Goal: Information Seeking & Learning: Find specific fact

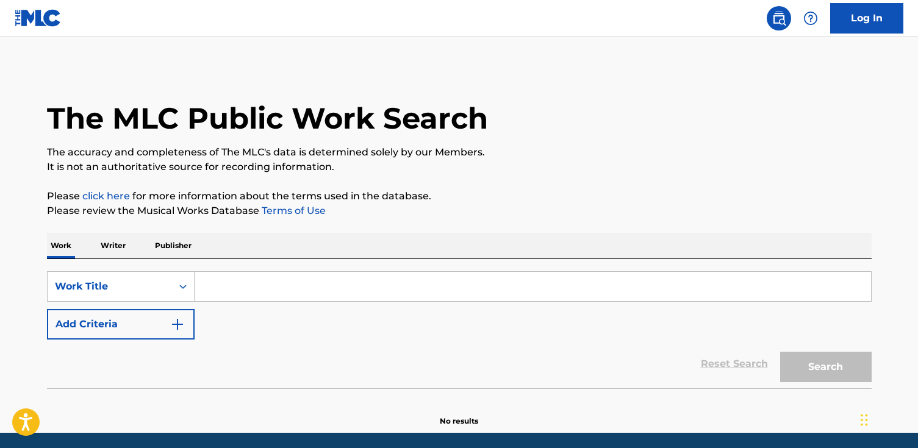
click at [339, 289] on input "Search Form" at bounding box center [533, 286] width 677 height 29
paste input "Bless the Broken Road"
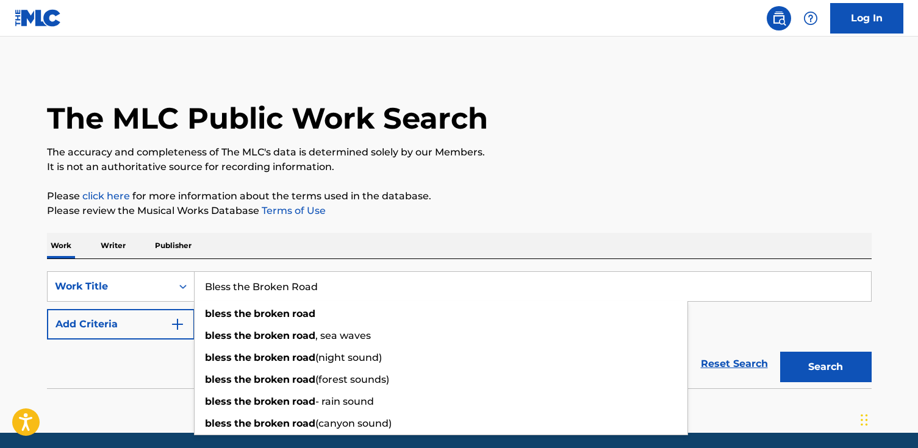
type input "Bless the Broken Road"
click at [780, 352] on button "Search" at bounding box center [826, 367] width 92 height 31
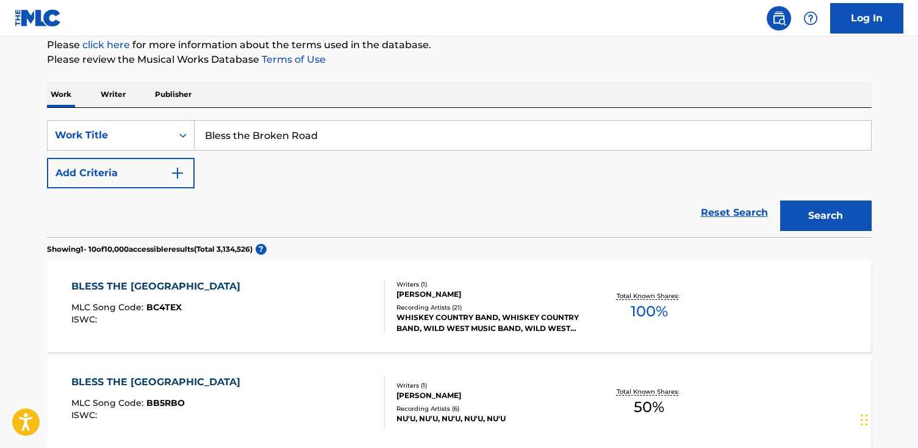
scroll to position [150, 0]
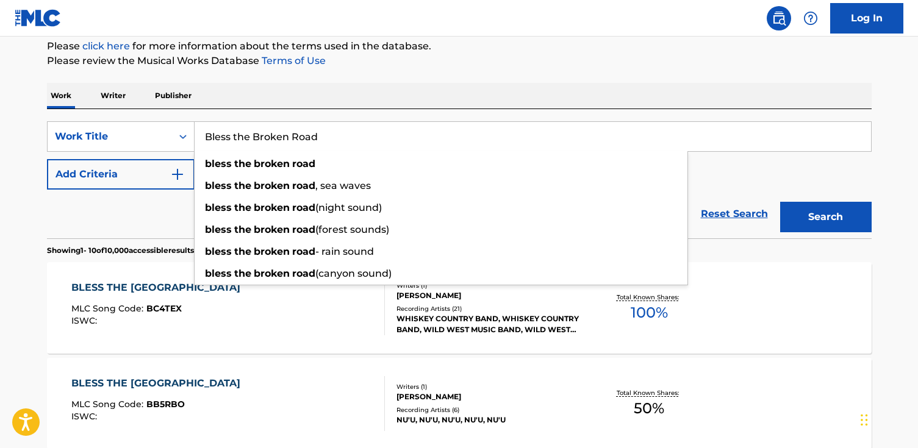
click at [109, 177] on button "Add Criteria" at bounding box center [121, 174] width 148 height 31
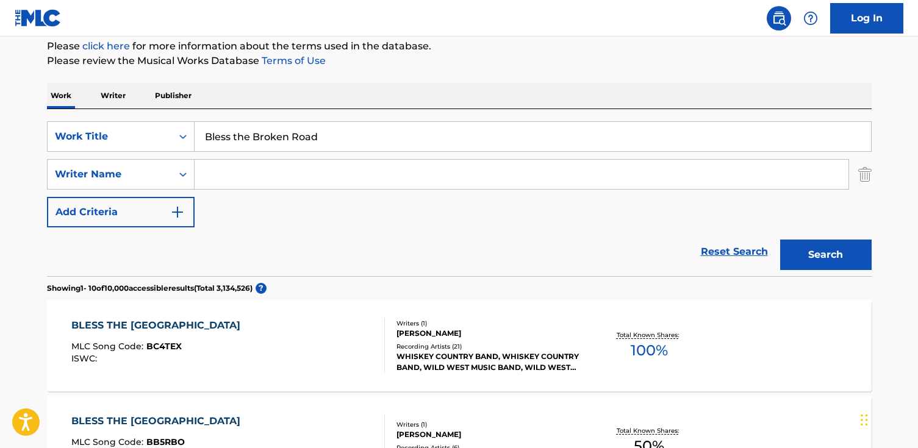
click at [267, 178] on input "Search Form" at bounding box center [522, 174] width 654 height 29
paste input "Boyd"
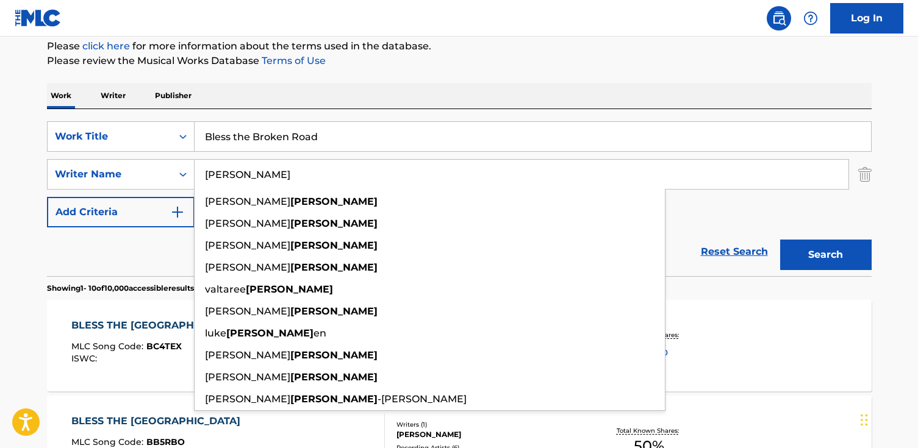
type input "Boyd"
click at [780, 240] on button "Search" at bounding box center [826, 255] width 92 height 31
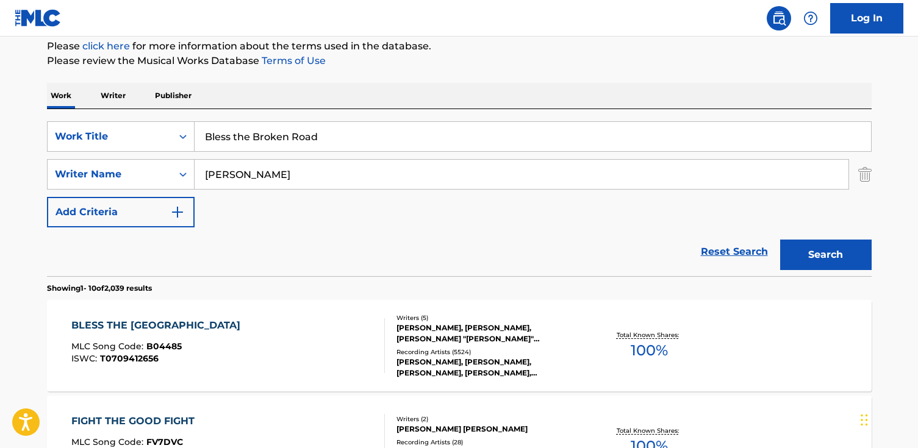
click at [314, 314] on div "BLESS THE BROKEN ROAD MLC Song Code : B04485 ISWC : T0709412656 Writers ( 5 ) J…" at bounding box center [459, 346] width 825 height 92
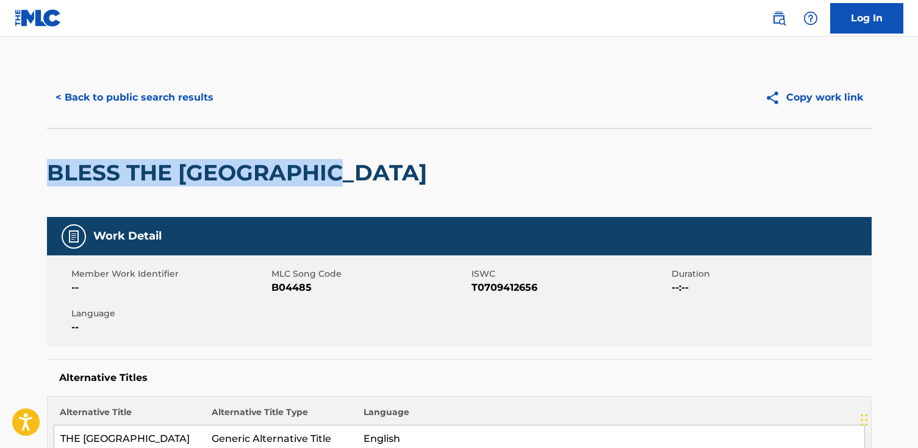
drag, startPoint x: 361, startPoint y: 171, endPoint x: 54, endPoint y: 174, distance: 307.5
click at [0, 182] on html "Accessibility Screen-Reader Guide, Feedback, and Issue Reporting | New window L…" at bounding box center [459, 224] width 918 height 448
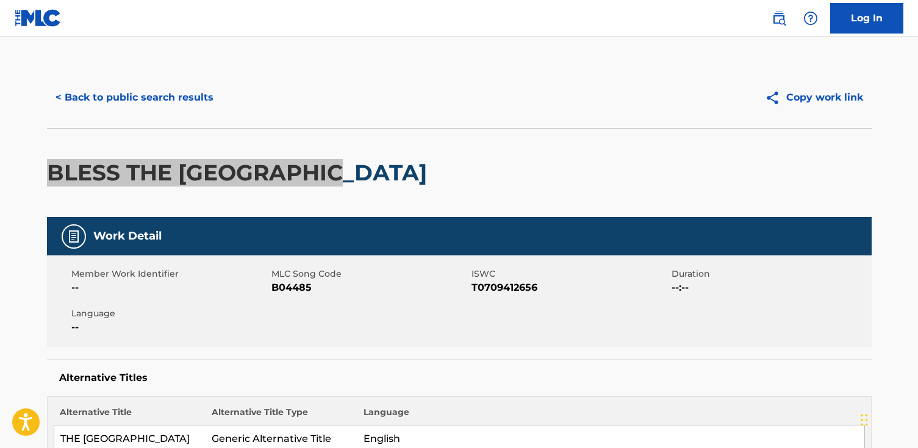
copy h2 "BLESS THE BROKEN ROAD"
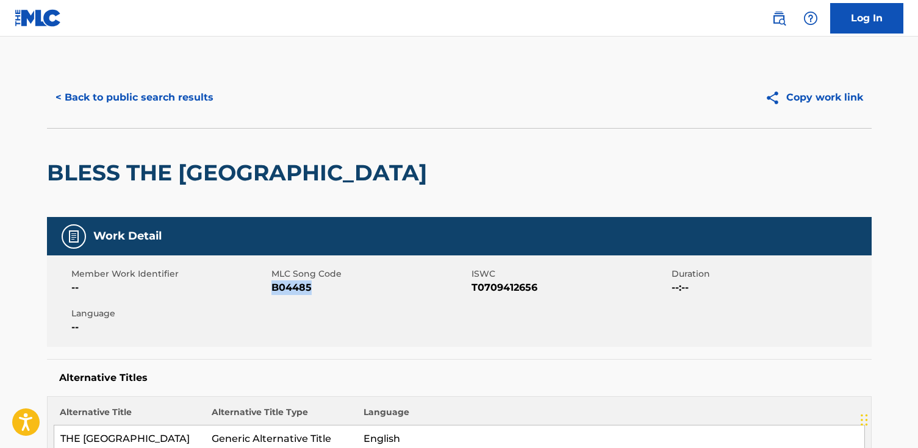
drag, startPoint x: 321, startPoint y: 293, endPoint x: 274, endPoint y: 292, distance: 47.6
click at [274, 292] on span "B04485" at bounding box center [369, 288] width 197 height 15
copy span "B04485"
click at [88, 87] on button "< Back to public search results" at bounding box center [134, 97] width 175 height 31
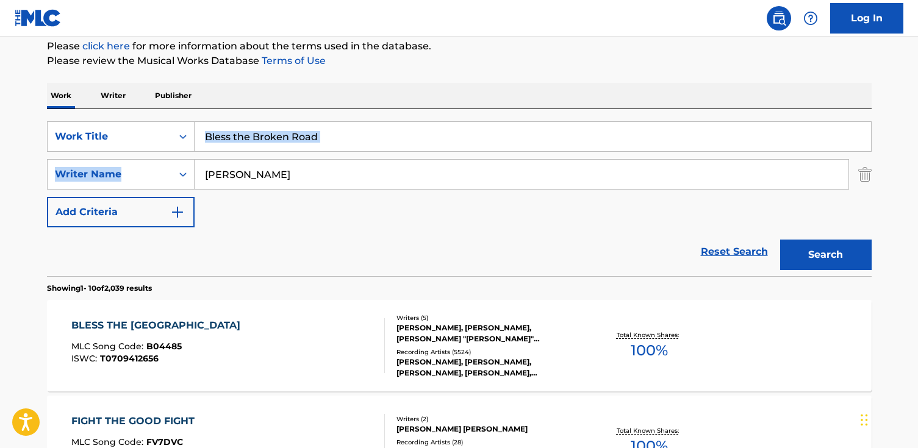
drag, startPoint x: 379, startPoint y: 152, endPoint x: 326, endPoint y: 142, distance: 53.5
click at [323, 148] on div "SearchWithCriteriacefaa5d9-56ac-4ef7-ba28-8f8350b773b5 Work Title Bless the Bro…" at bounding box center [459, 174] width 825 height 106
click at [326, 142] on input "Bless the Broken Road" at bounding box center [533, 136] width 677 height 29
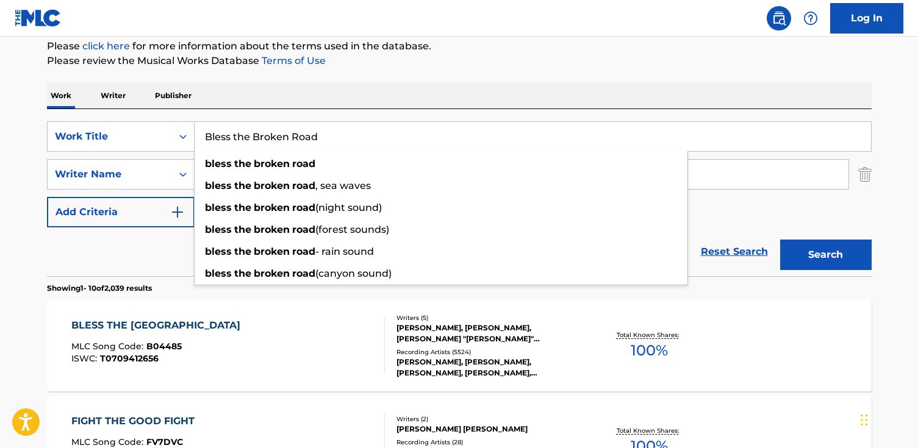
drag, startPoint x: 330, startPoint y: 138, endPoint x: 41, endPoint y: 138, distance: 289.2
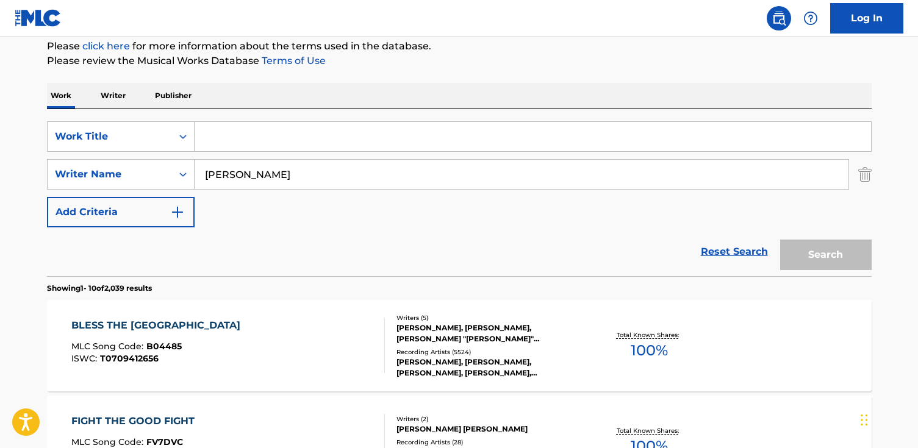
paste input "Min gula ros i Texas"
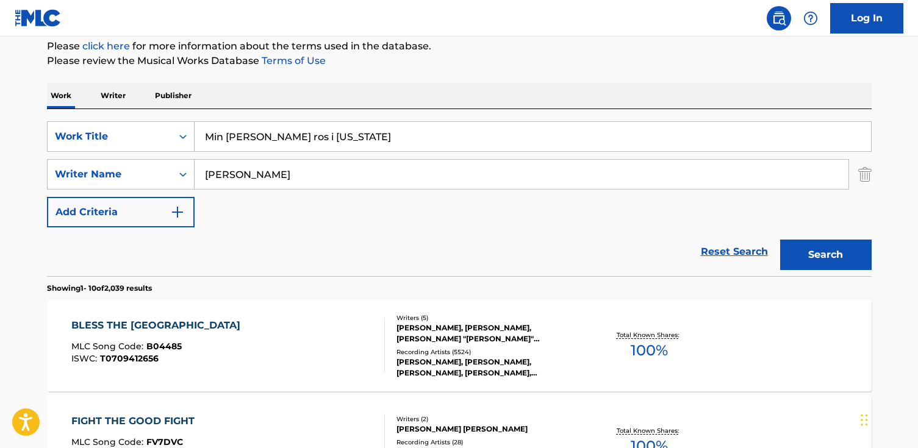
type input "Min gula ros i Texas"
click at [780, 240] on button "Search" at bounding box center [826, 255] width 92 height 31
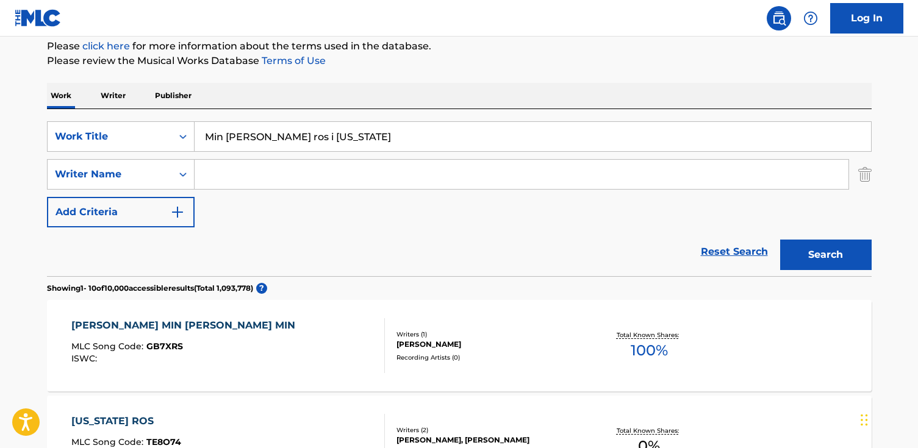
paste input "Reuterskiöld"
click at [780, 240] on button "Search" at bounding box center [826, 255] width 92 height 31
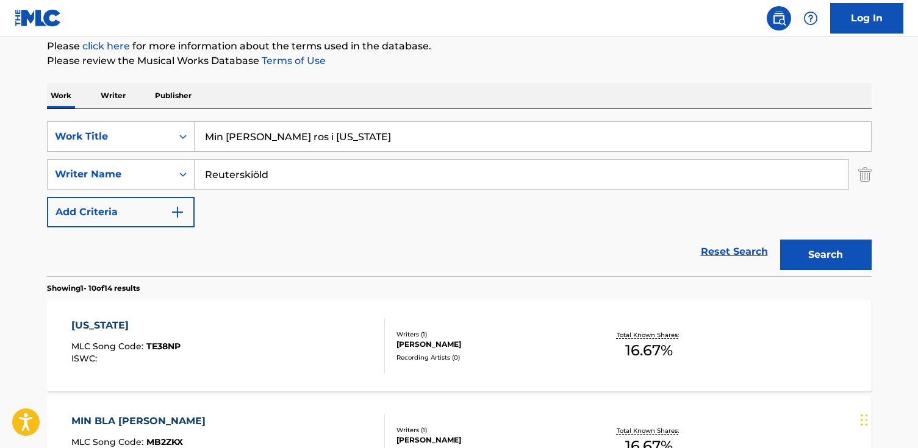
click at [255, 174] on input "Reuterskiöld" at bounding box center [522, 174] width 654 height 29
type input "reuterskiold ax"
paste input "Reuterskiöld"
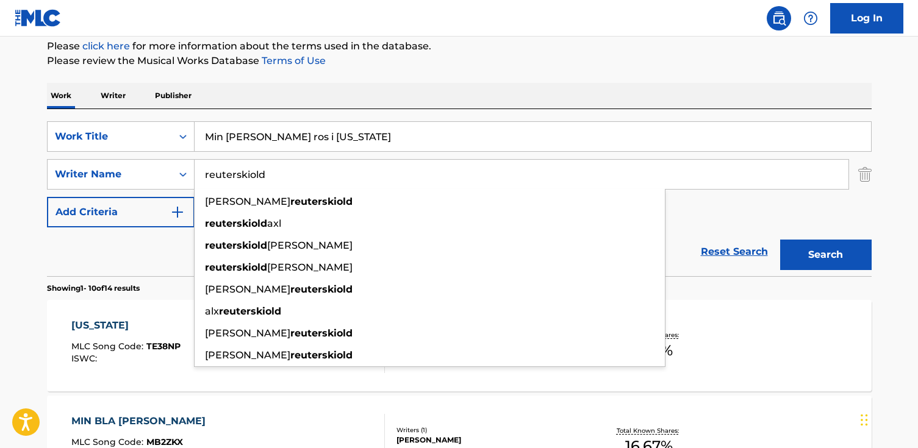
type input "reuterskiold"
click at [780, 240] on button "Search" at bounding box center [826, 255] width 92 height 31
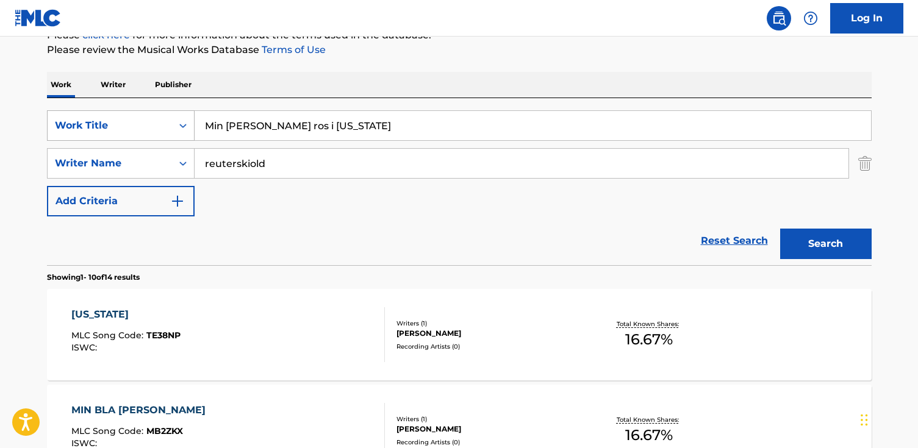
drag, startPoint x: 369, startPoint y: 128, endPoint x: 113, endPoint y: 122, distance: 255.7
click at [113, 122] on div "SearchWithCriteriacefaa5d9-56ac-4ef7-ba28-8f8350b773b5 Work Title Min gula ros …" at bounding box center [459, 125] width 825 height 31
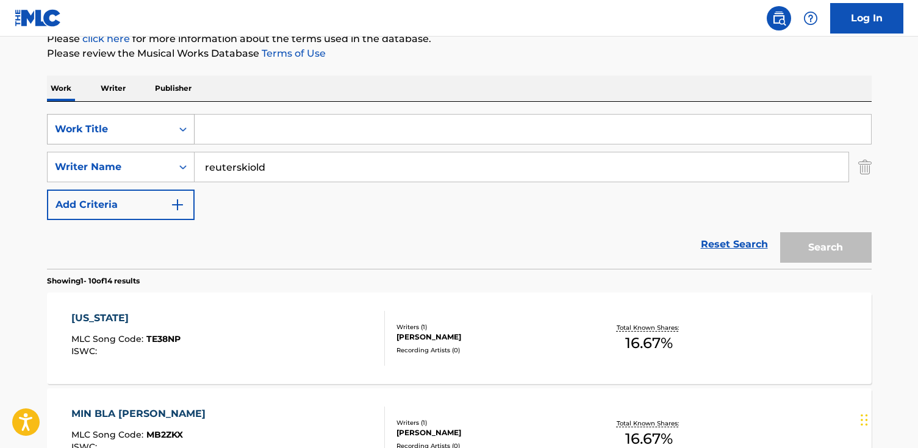
paste input "SIN TI"
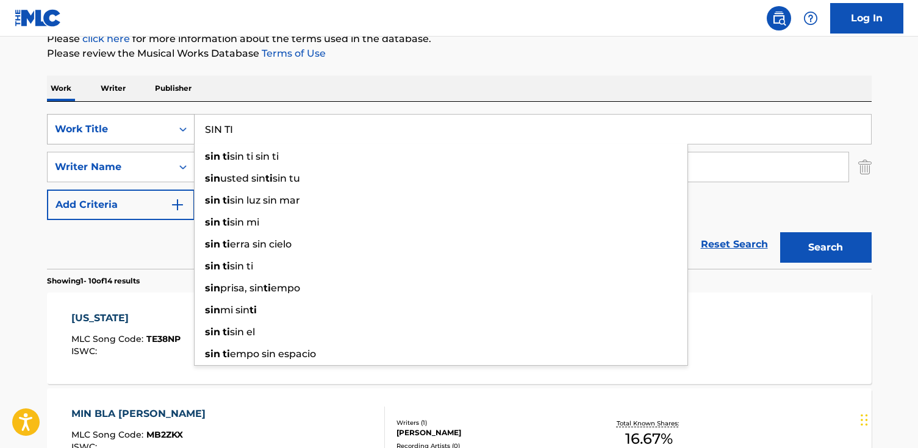
type input "SIN TI"
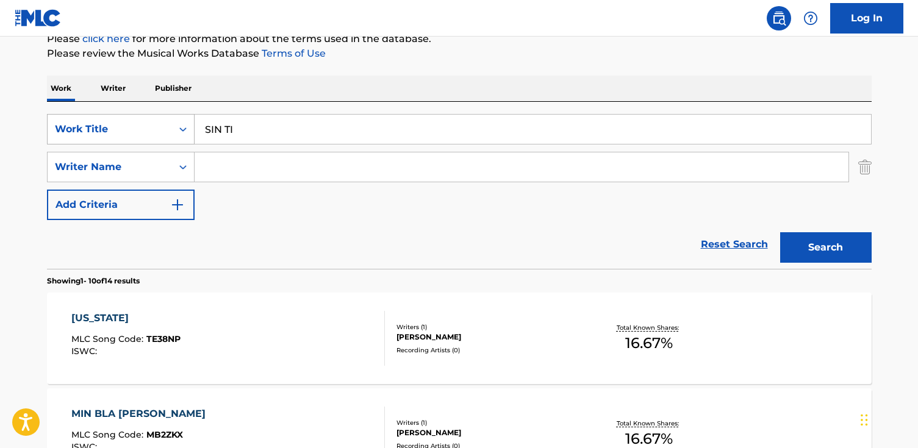
click at [780, 232] on button "Search" at bounding box center [826, 247] width 92 height 31
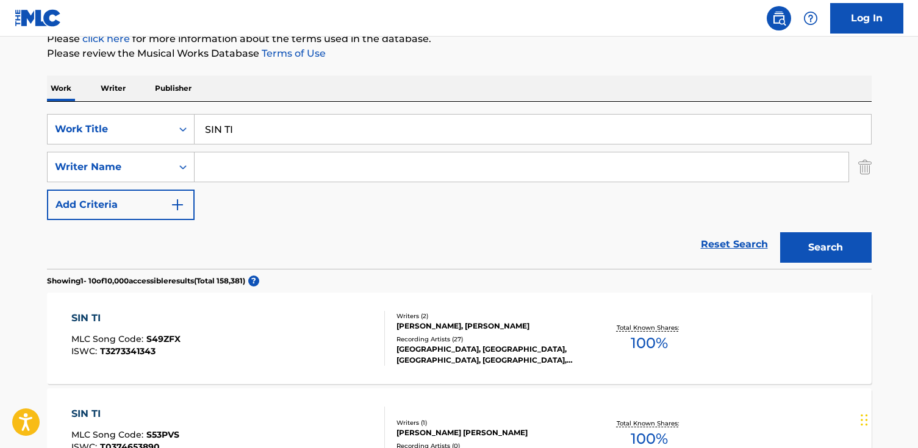
paste input "Estevez"
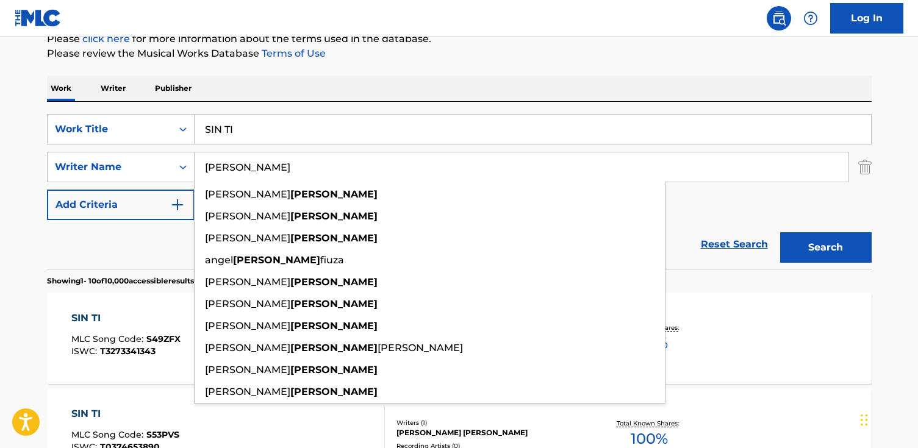
type input "Estevez"
click at [780, 232] on button "Search" at bounding box center [826, 247] width 92 height 31
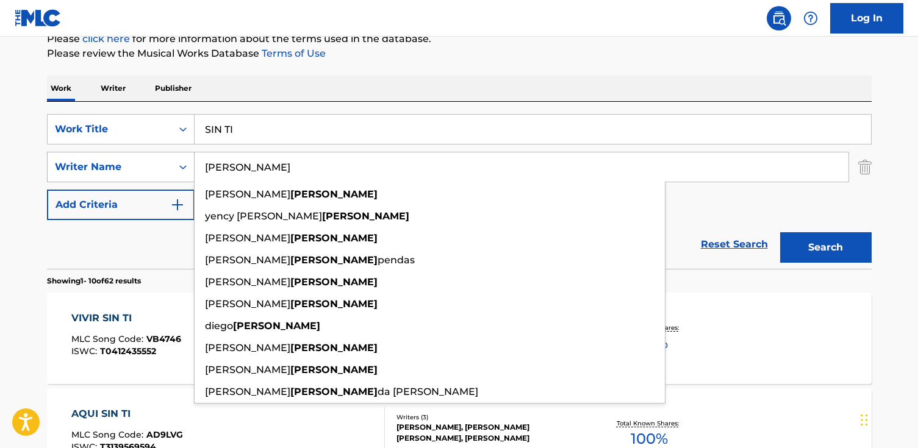
drag, startPoint x: 247, startPoint y: 168, endPoint x: 74, endPoint y: 152, distance: 174.0
click at [74, 152] on div "SearchWithCriteria14e2cc0f-57e6-4e9c-95ed-3af2a00d6c5c Writer Name Estevez juli…" at bounding box center [459, 167] width 825 height 31
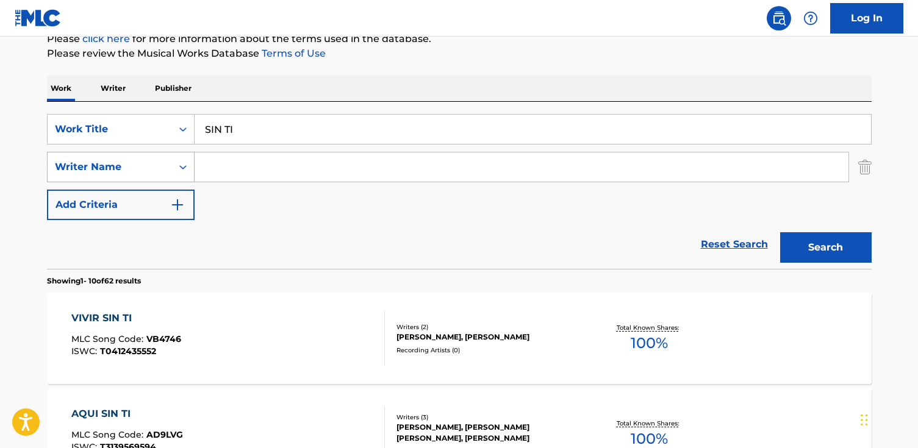
paste input "Lili Estevez"
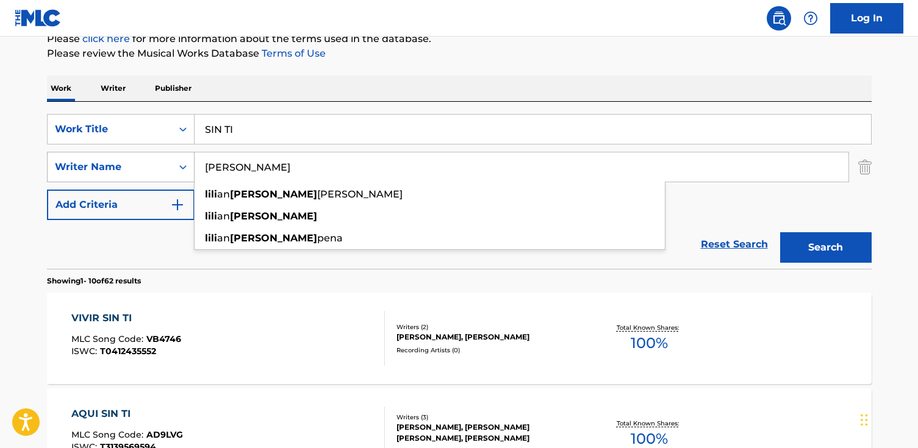
type input "Lili Estevez"
click at [780, 232] on button "Search" at bounding box center [826, 247] width 92 height 31
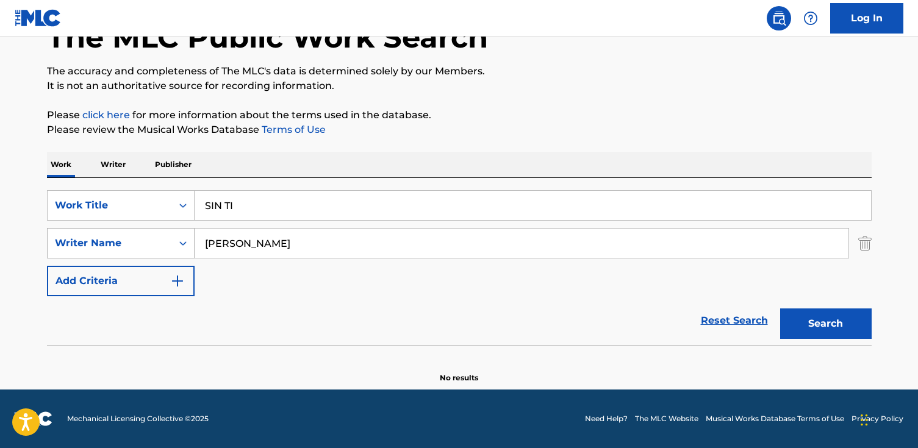
scroll to position [81, 0]
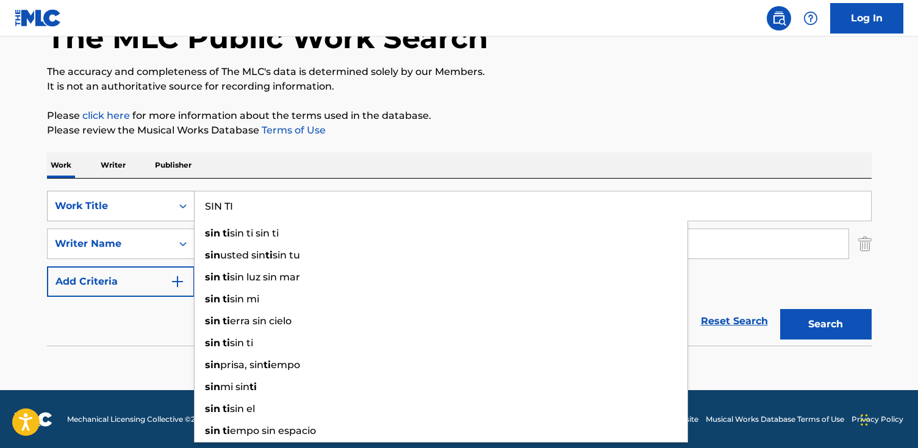
drag, startPoint x: 241, startPoint y: 204, endPoint x: 72, endPoint y: 198, distance: 169.1
click at [72, 198] on div "SearchWithCriteriacefaa5d9-56ac-4ef7-ba28-8f8350b773b5 Work Title SIN TI sin ti…" at bounding box center [459, 206] width 825 height 31
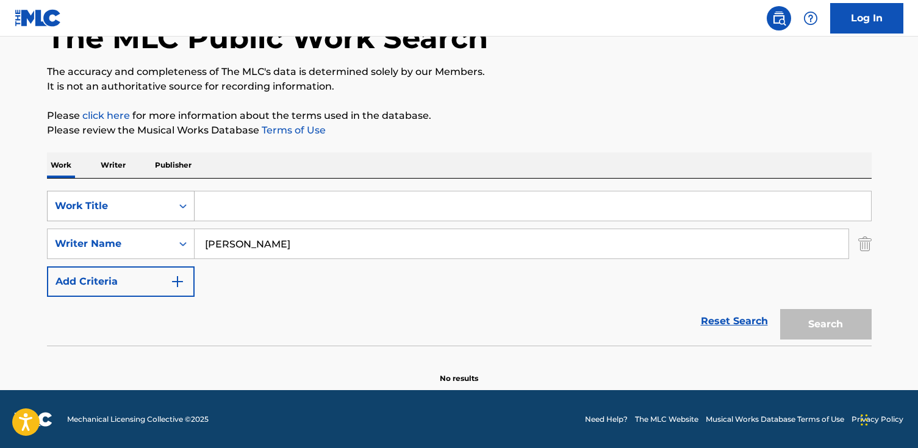
paste input "terremoto"
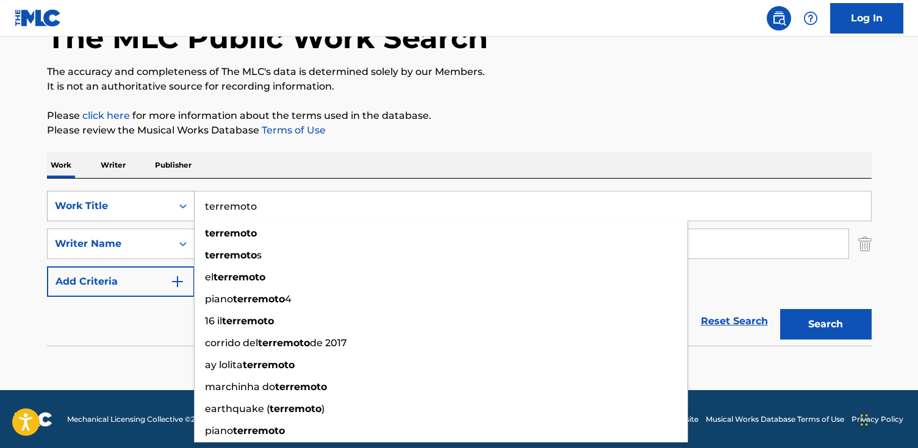
type input "terremoto"
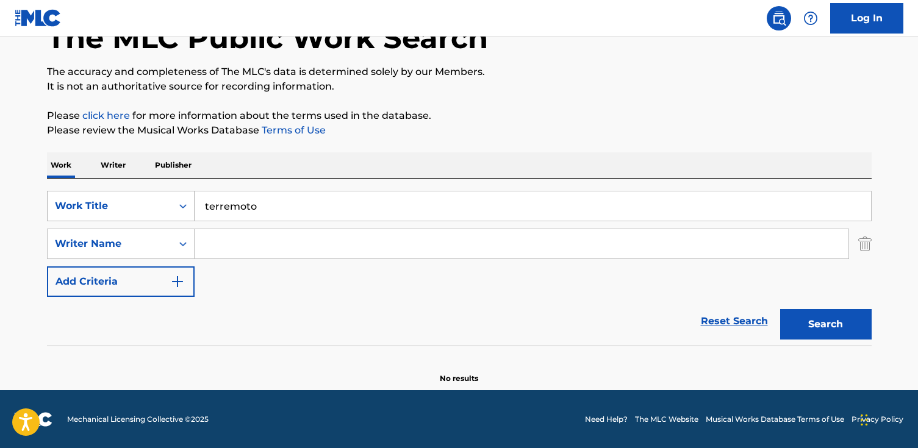
click at [780, 309] on button "Search" at bounding box center [826, 324] width 92 height 31
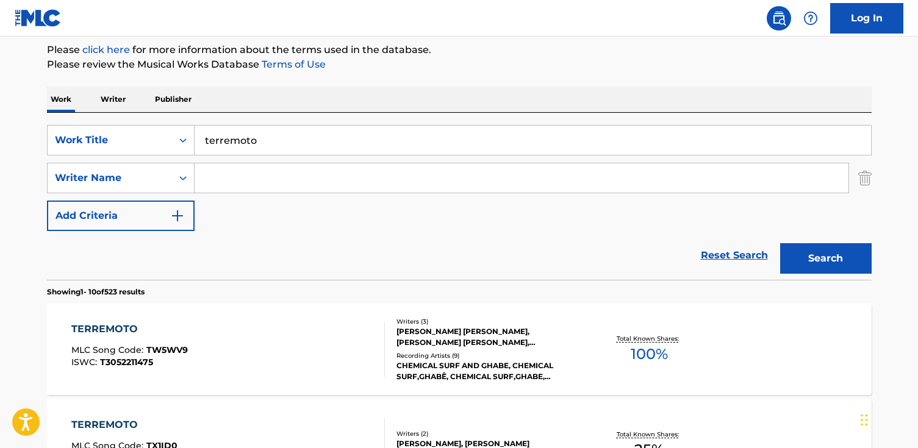
scroll to position [144, 0]
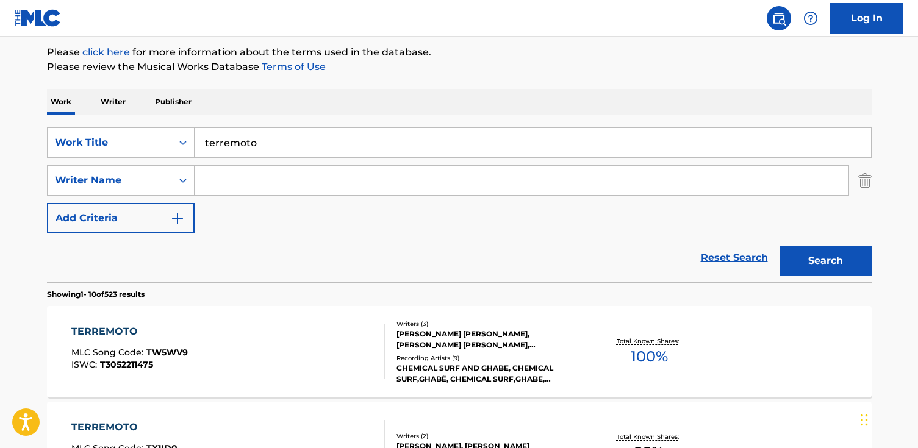
paste input "Ricardo Mello"
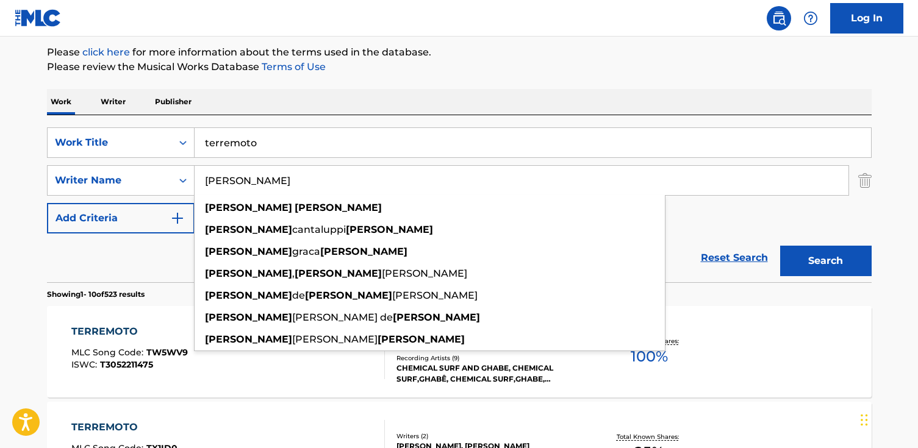
type input "Ricardo Mello"
click at [780, 246] on button "Search" at bounding box center [826, 261] width 92 height 31
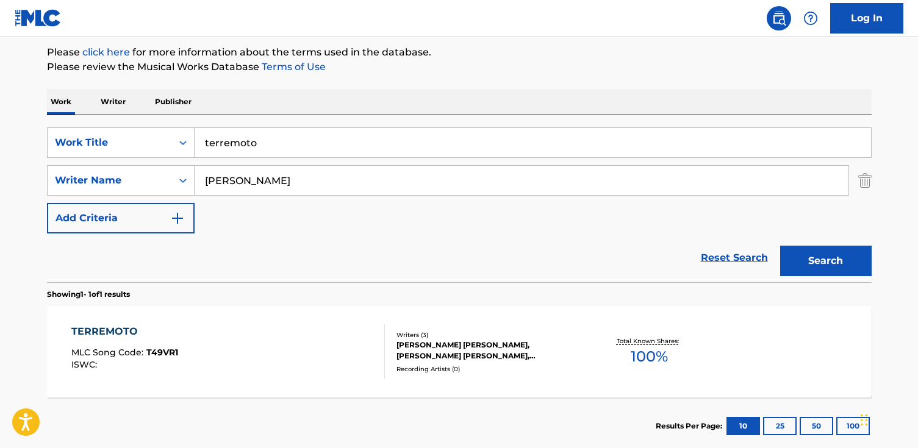
click at [242, 357] on div "TERREMOTO MLC Song Code : T49VR1 ISWC :" at bounding box center [228, 352] width 314 height 55
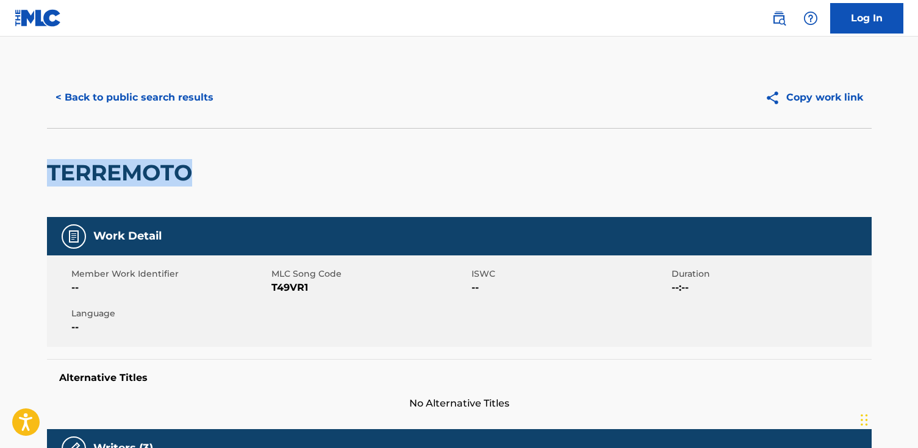
drag, startPoint x: 230, startPoint y: 167, endPoint x: 151, endPoint y: 182, distance: 80.6
click at [0, 174] on html "Accessibility Screen-Reader Guide, Feedback, and Issue Reporting | New window L…" at bounding box center [459, 224] width 918 height 448
copy h2 "TERREMOTO"
drag, startPoint x: 305, startPoint y: 288, endPoint x: 290, endPoint y: 289, distance: 15.3
click at [290, 289] on span "T49VR1" at bounding box center [369, 288] width 197 height 15
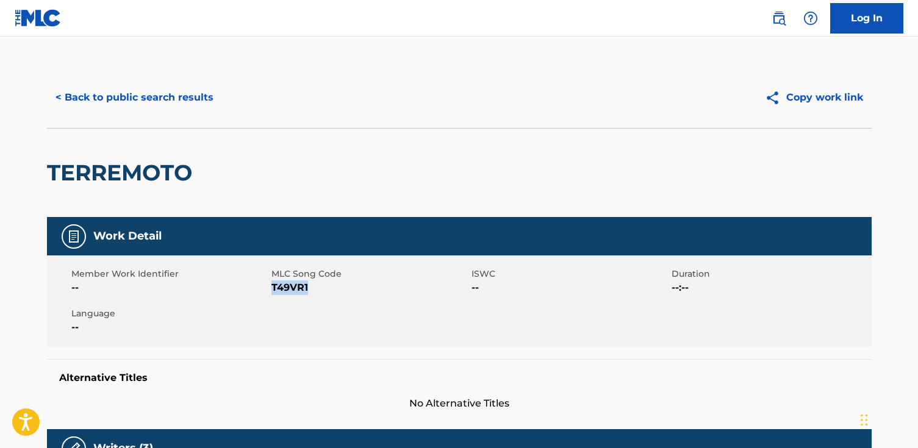
drag, startPoint x: 314, startPoint y: 288, endPoint x: 272, endPoint y: 289, distance: 41.5
click at [272, 289] on span "T49VR1" at bounding box center [369, 288] width 197 height 15
copy span "T49VR1"
click at [294, 294] on span "T49VR1" at bounding box center [369, 288] width 197 height 15
drag, startPoint x: 318, startPoint y: 289, endPoint x: 271, endPoint y: 287, distance: 47.0
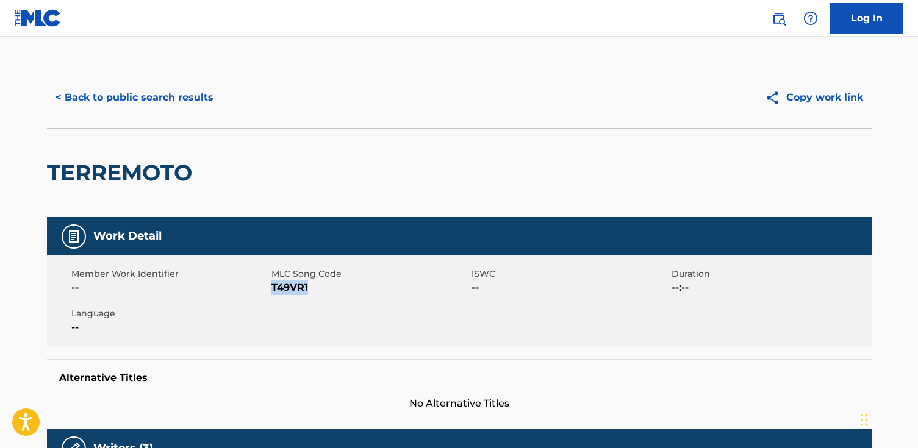
click at [271, 287] on span "T49VR1" at bounding box center [369, 288] width 197 height 15
click at [137, 115] on div "< Back to public search results Copy work link" at bounding box center [459, 97] width 825 height 61
click at [135, 108] on button "< Back to public search results" at bounding box center [134, 97] width 175 height 31
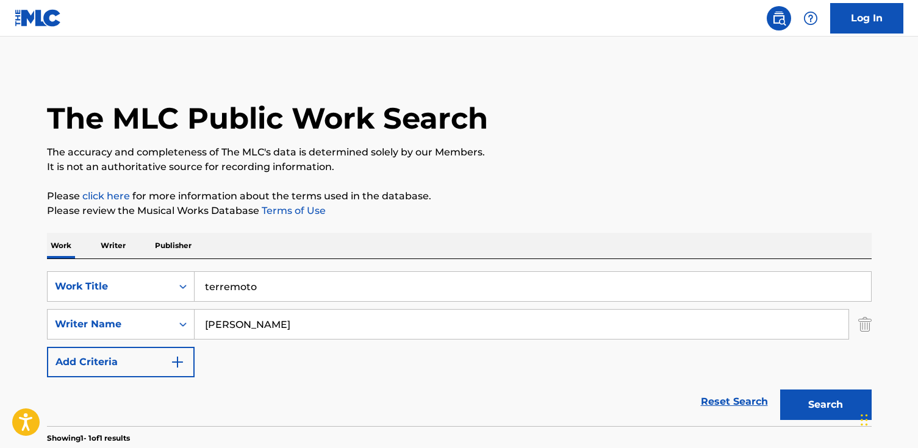
scroll to position [144, 0]
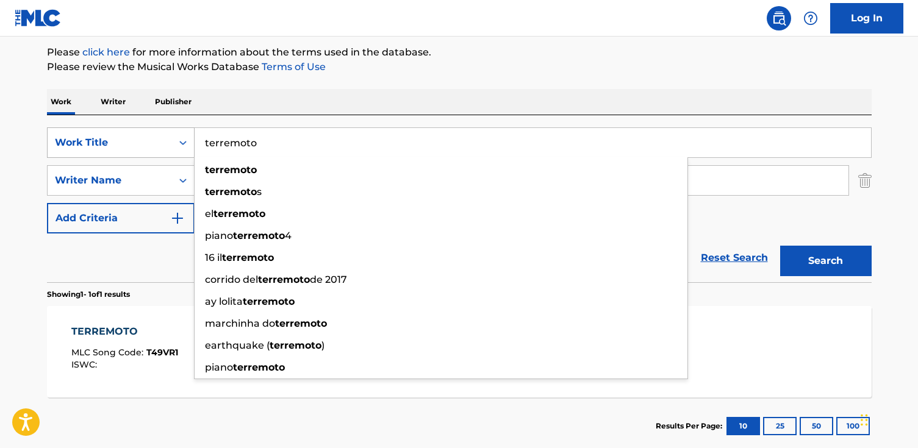
drag, startPoint x: 262, startPoint y: 149, endPoint x: 159, endPoint y: 148, distance: 103.1
click at [159, 148] on div "SearchWithCriteriacefaa5d9-56ac-4ef7-ba28-8f8350b773b5 Work Title terremoto ter…" at bounding box center [459, 143] width 825 height 31
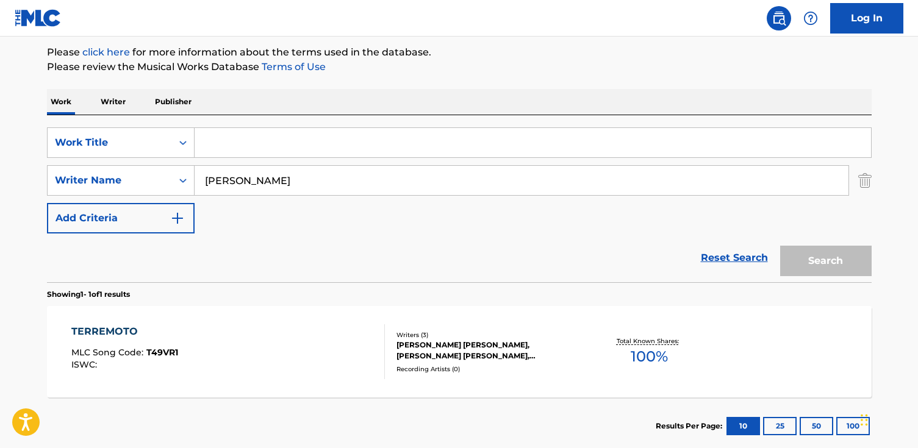
paste input "I'm a Train"
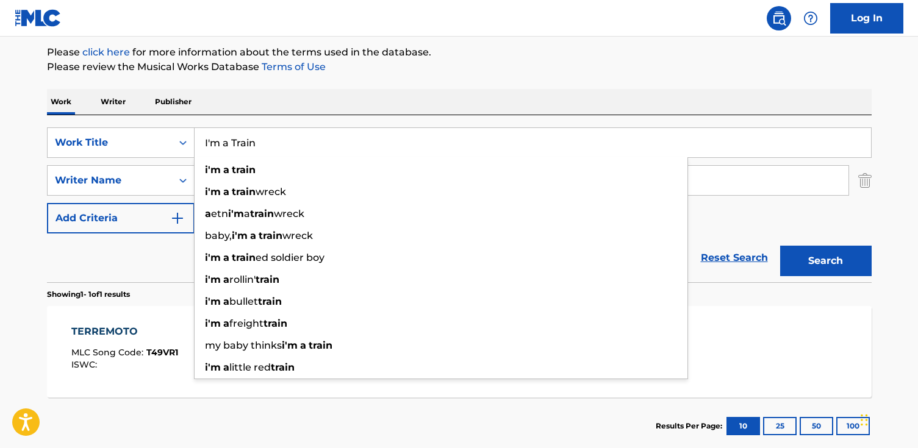
type input "I'm a Train"
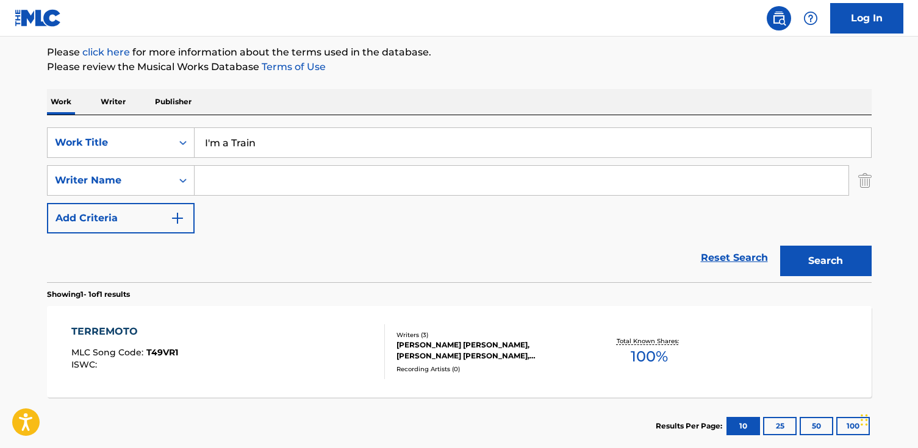
click at [780, 246] on button "Search" at bounding box center [826, 261] width 92 height 31
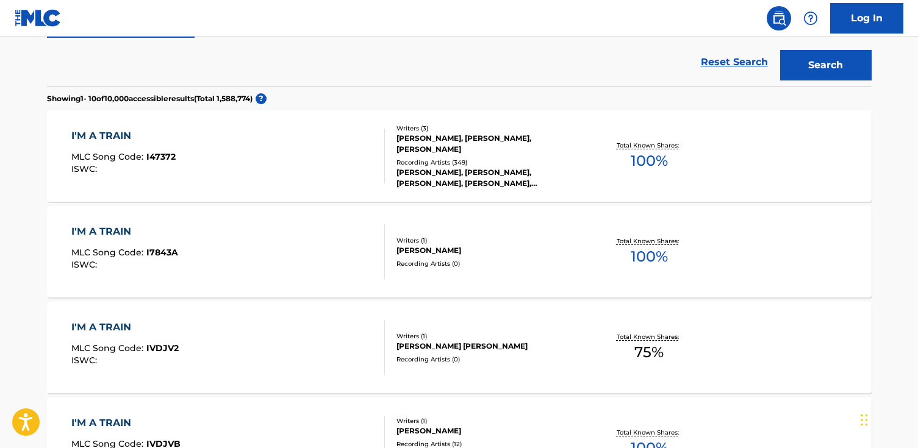
scroll to position [350, 0]
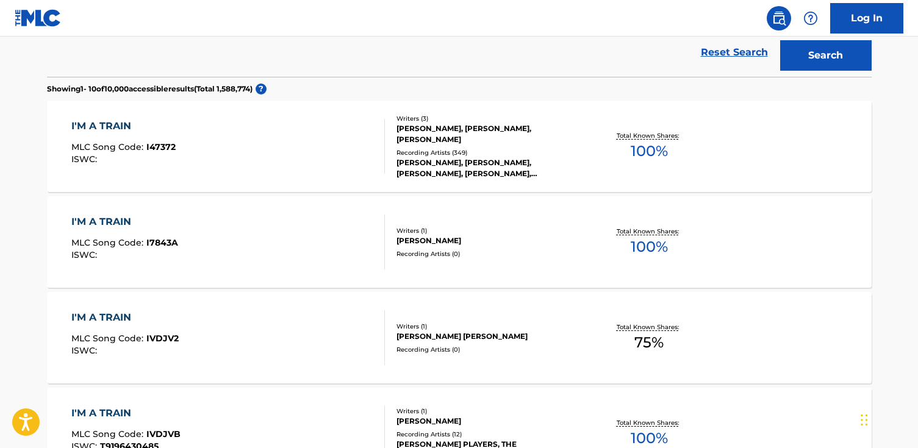
click at [234, 155] on div "I'M A TRAIN MLC Song Code : I47372 ISWC :" at bounding box center [228, 146] width 314 height 55
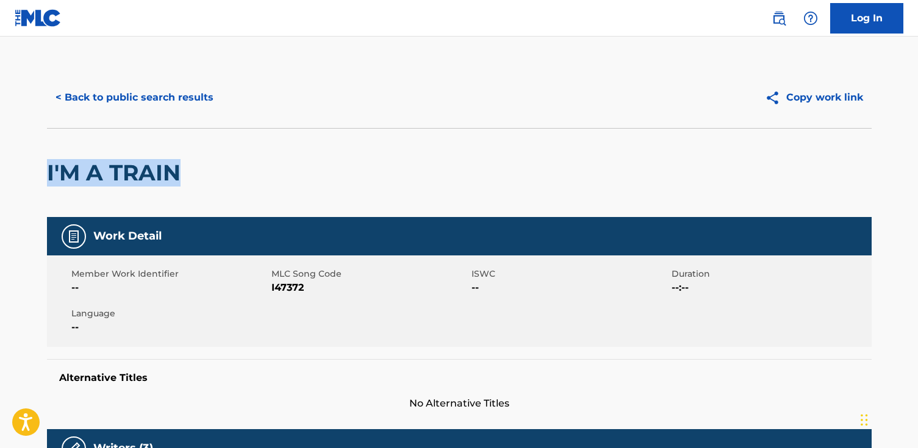
drag, startPoint x: 243, startPoint y: 160, endPoint x: 63, endPoint y: 165, distance: 180.0
click at [0, 164] on html "Accessibility Screen-Reader Guide, Feedback, and Issue Reporting | New window L…" at bounding box center [459, 224] width 918 height 448
copy h2 "I'M A TRAIN"
drag, startPoint x: 331, startPoint y: 287, endPoint x: 278, endPoint y: 289, distance: 52.5
click at [271, 289] on span "I47372" at bounding box center [369, 288] width 197 height 15
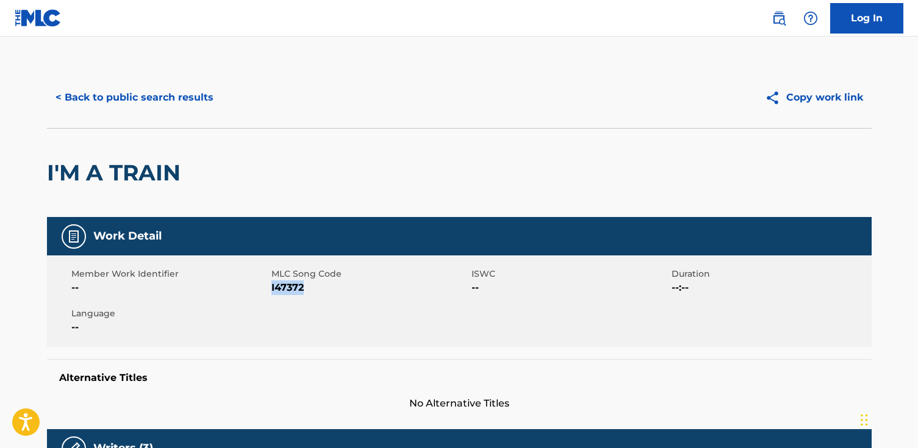
copy span "I47372"
click at [114, 95] on button "< Back to public search results" at bounding box center [134, 97] width 175 height 31
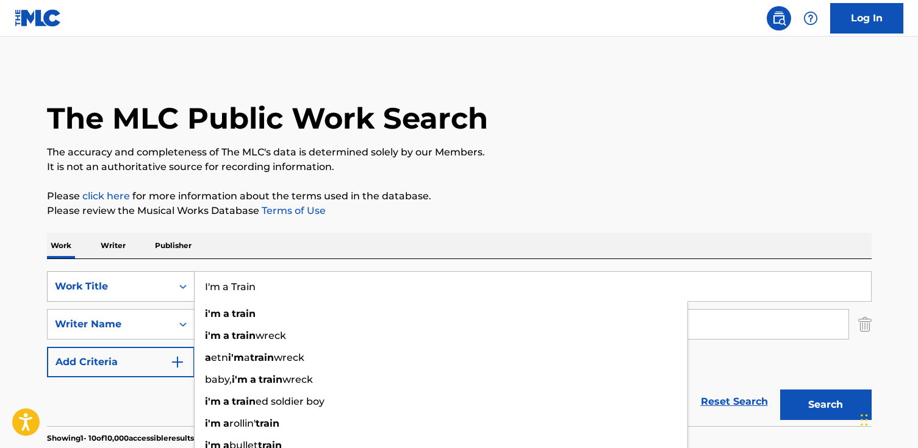
drag, startPoint x: 303, startPoint y: 296, endPoint x: 141, endPoint y: 289, distance: 161.9
click at [141, 289] on div "SearchWithCriteriacefaa5d9-56ac-4ef7-ba28-8f8350b773b5 Work Title I'm a Train i…" at bounding box center [459, 286] width 825 height 31
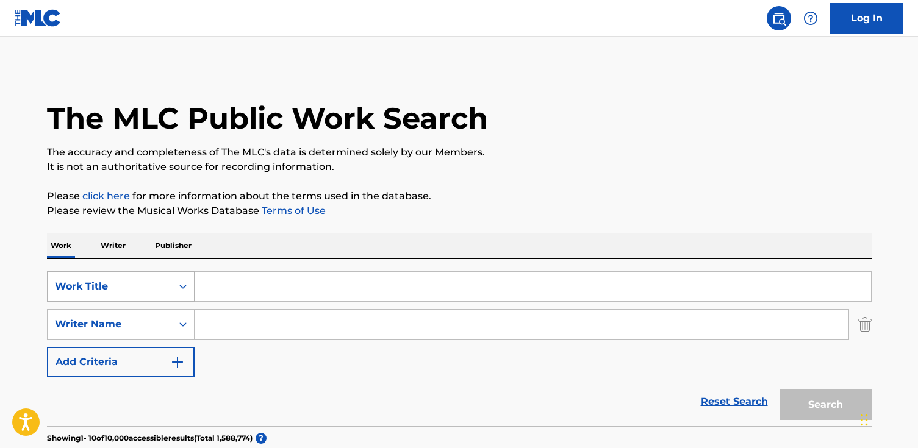
paste input "I Don't Play"
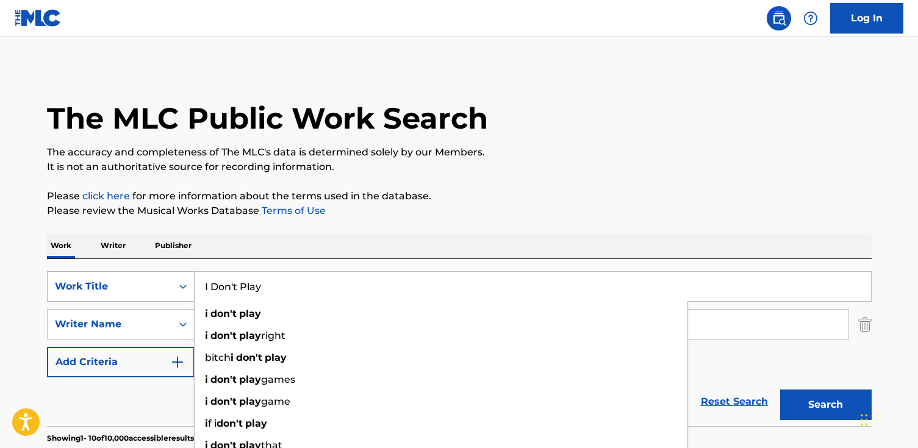
type input "I Don't Play"
click at [780, 390] on button "Search" at bounding box center [826, 405] width 92 height 31
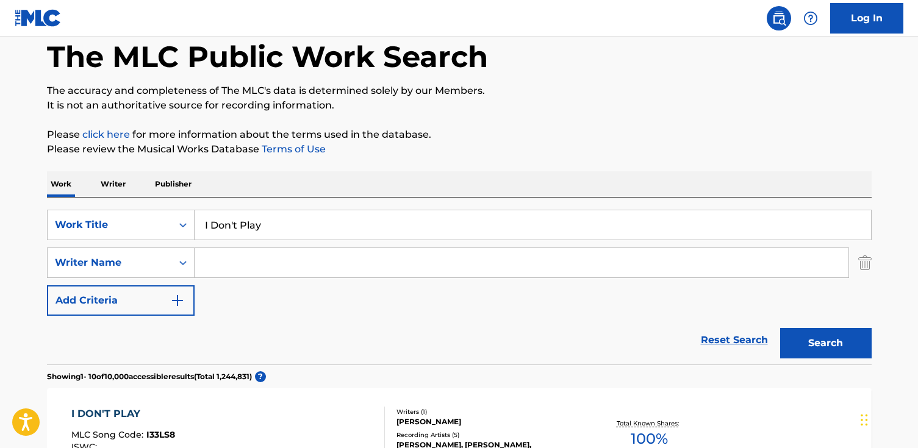
scroll to position [63, 0]
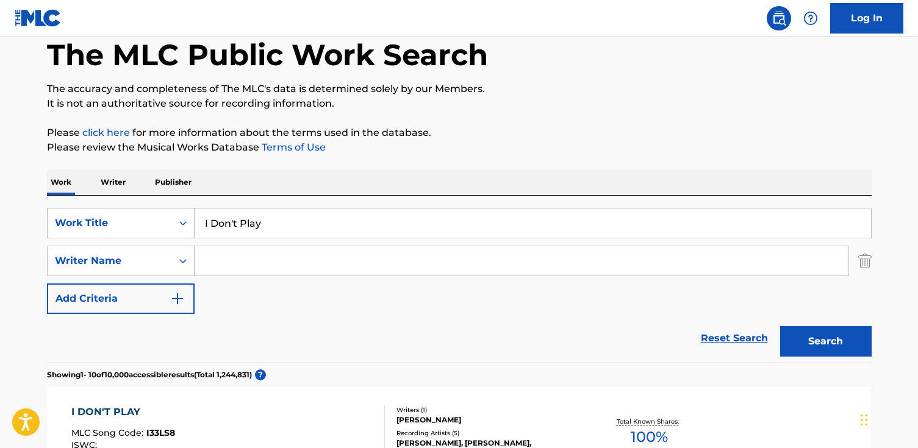
drag, startPoint x: 508, startPoint y: 54, endPoint x: 655, endPoint y: 79, distance: 148.4
click at [508, 54] on div "The MLC Public Work Search" at bounding box center [459, 48] width 825 height 89
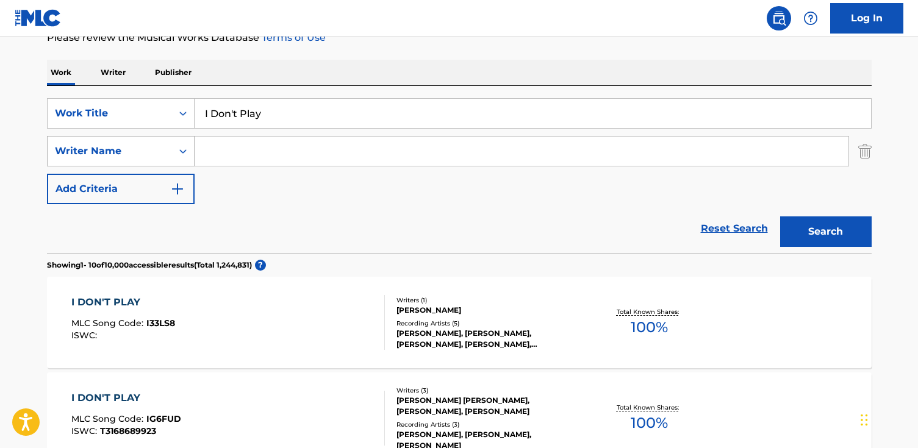
scroll to position [200, 0]
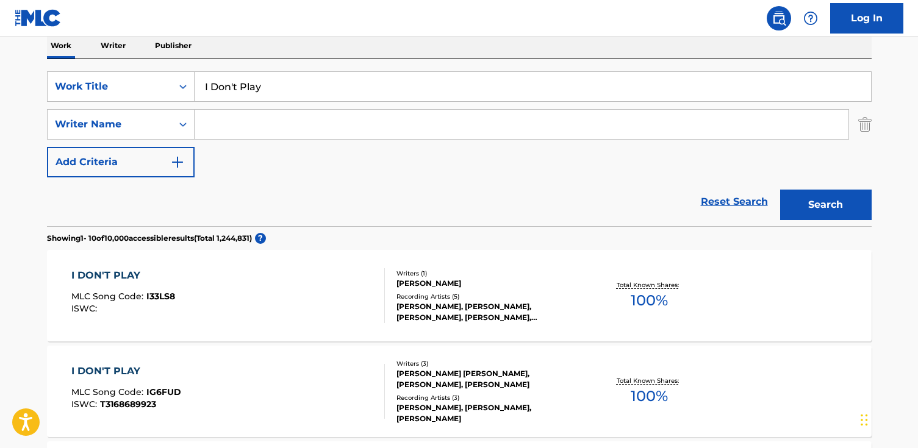
click at [268, 138] on input "Search Form" at bounding box center [522, 124] width 654 height 29
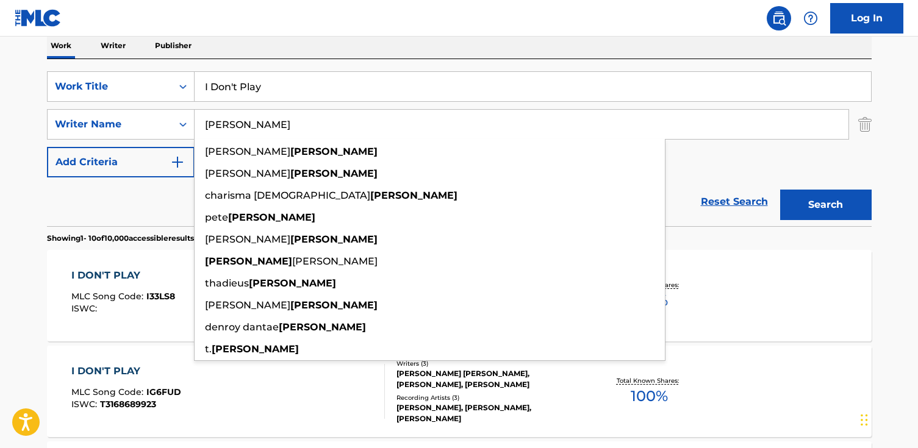
type input "dixon"
click at [780, 190] on button "Search" at bounding box center [826, 205] width 92 height 31
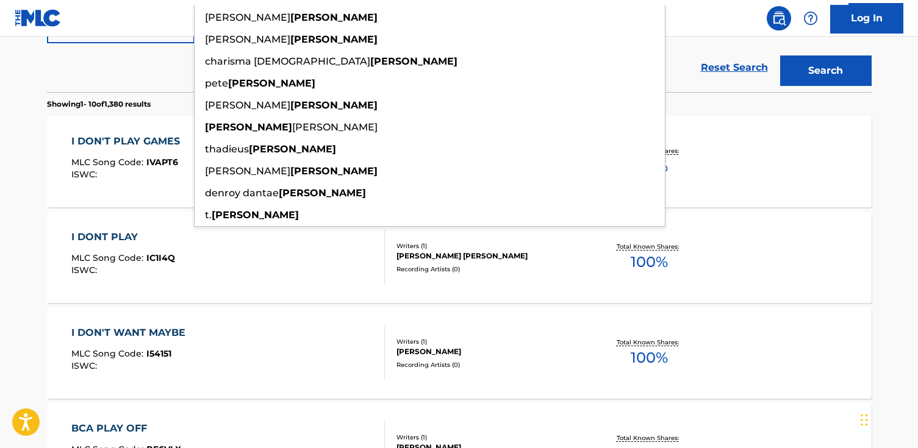
scroll to position [293, 0]
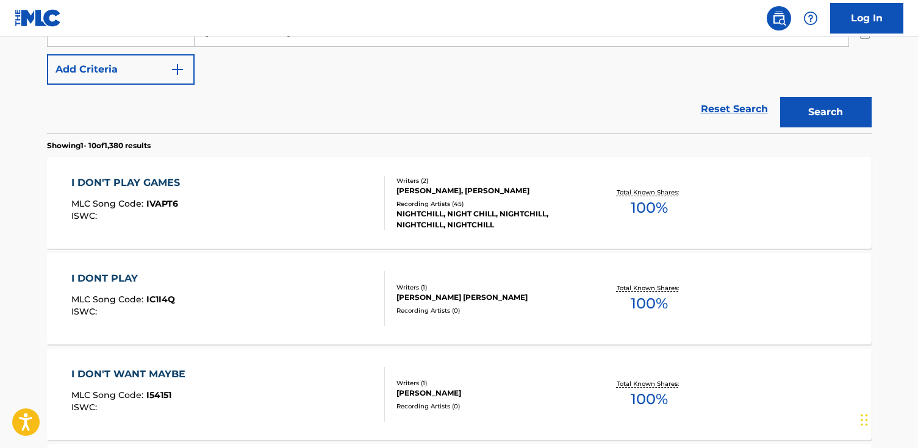
click at [109, 217] on div "ISWC :" at bounding box center [128, 216] width 115 height 9
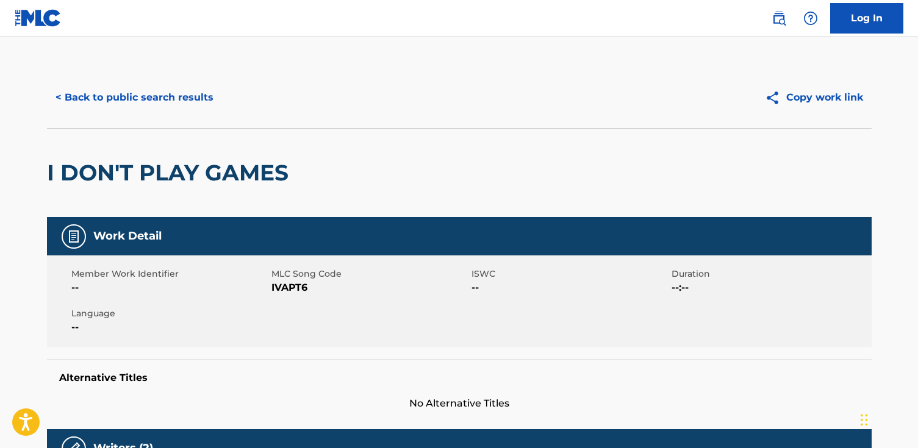
click at [121, 103] on button "< Back to public search results" at bounding box center [134, 97] width 175 height 31
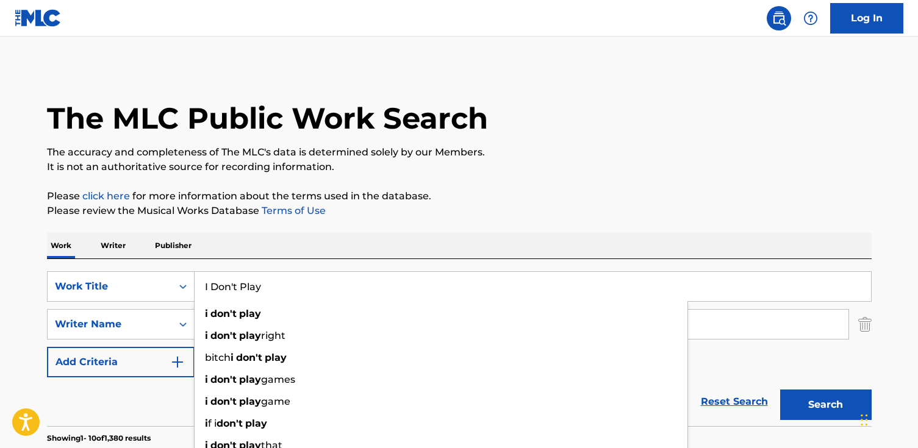
drag, startPoint x: 286, startPoint y: 281, endPoint x: 528, endPoint y: 298, distance: 243.4
click at [528, 298] on input "I Don't Play" at bounding box center [533, 286] width 677 height 29
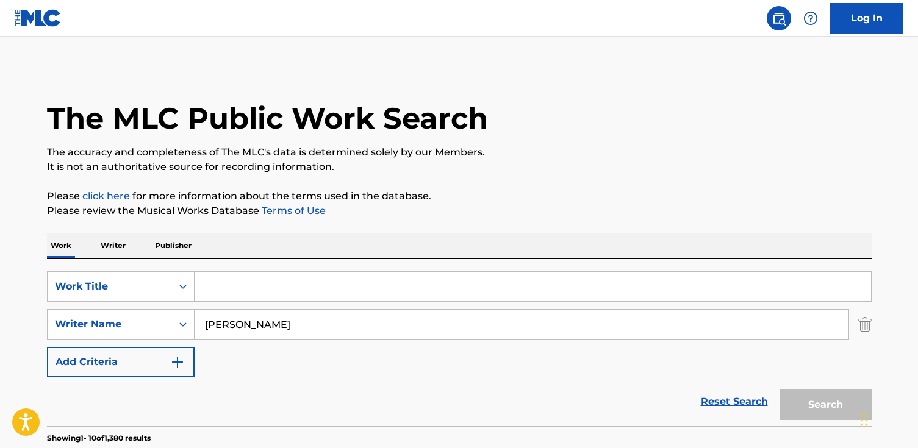
paste input "Hello Halloween"
type input "Hello Halloween"
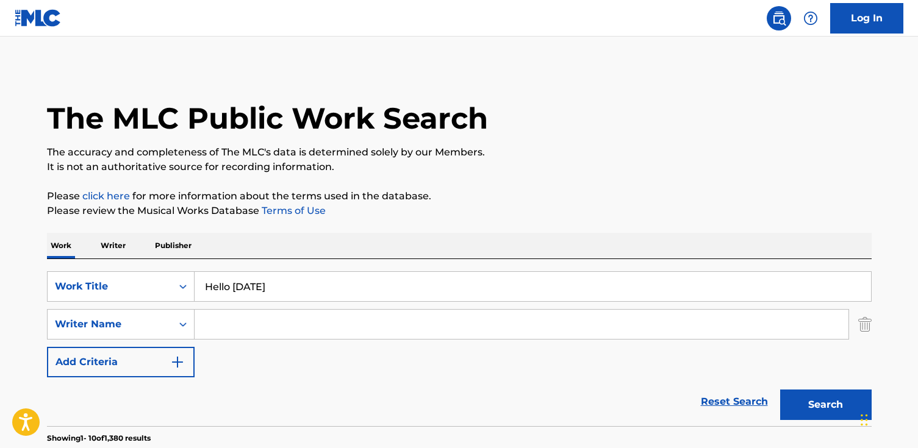
click at [780, 390] on button "Search" at bounding box center [826, 405] width 92 height 31
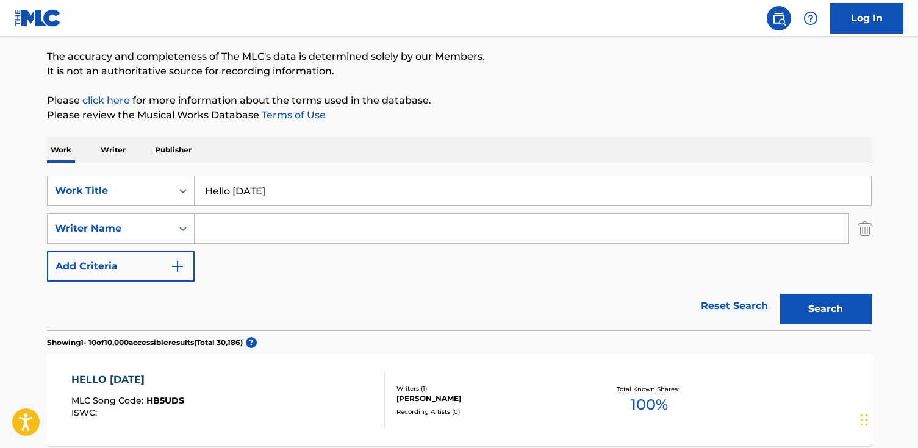
scroll to position [90, 0]
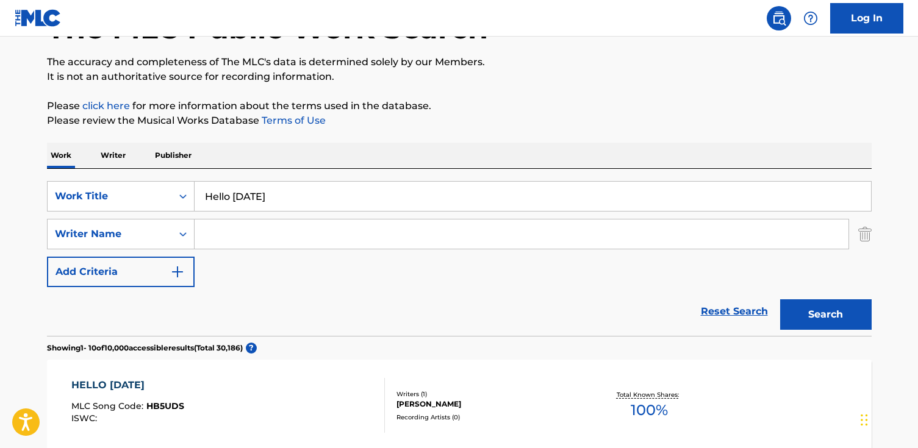
paste input "Miraldi"
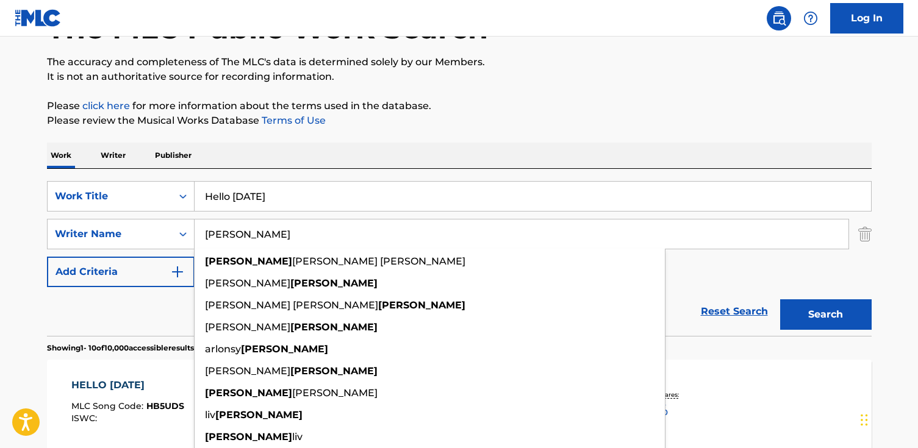
type input "Miraldi"
click at [780, 300] on button "Search" at bounding box center [826, 315] width 92 height 31
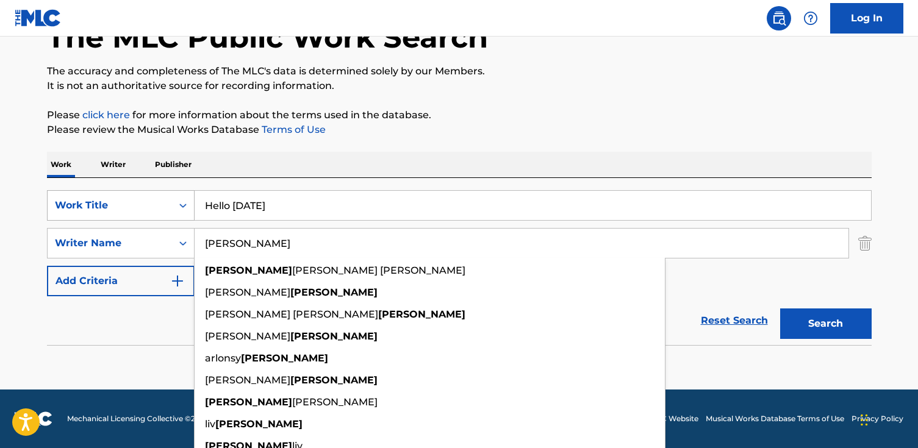
drag, startPoint x: 254, startPoint y: 240, endPoint x: 66, endPoint y: 220, distance: 189.0
click at [65, 221] on div "SearchWithCriteriacefaa5d9-56ac-4ef7-ba28-8f8350b773b5 Work Title Hello Hallowe…" at bounding box center [459, 243] width 825 height 106
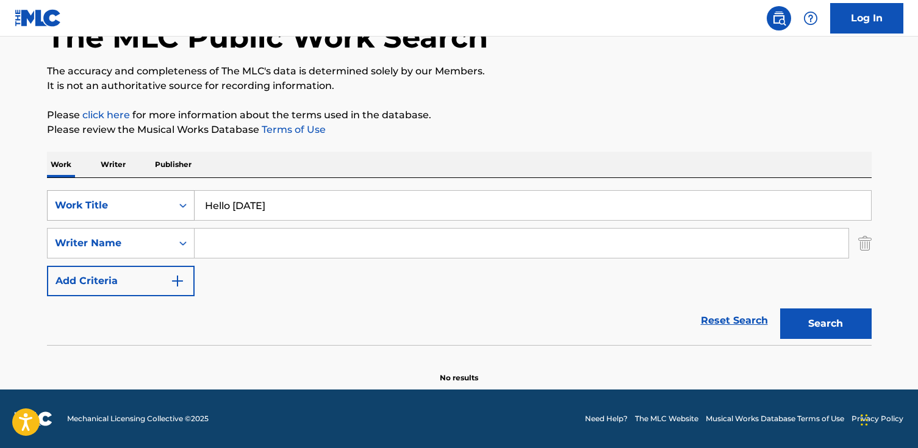
paste input "Tushar Apte"
type input "Tushar Apte"
click at [780, 309] on button "Search" at bounding box center [826, 324] width 92 height 31
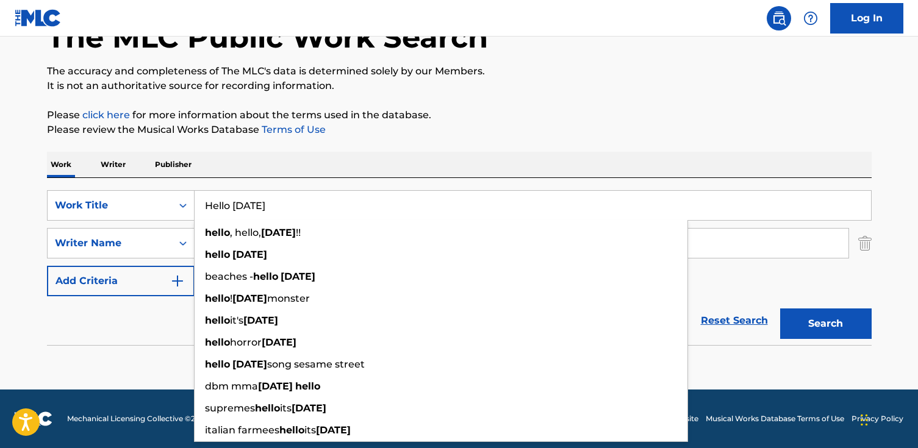
drag, startPoint x: 228, startPoint y: 198, endPoint x: 30, endPoint y: 180, distance: 198.4
click at [30, 180] on main "The MLC Public Work Search The accuracy and completeness of The MLC's data is d…" at bounding box center [459, 172] width 918 height 434
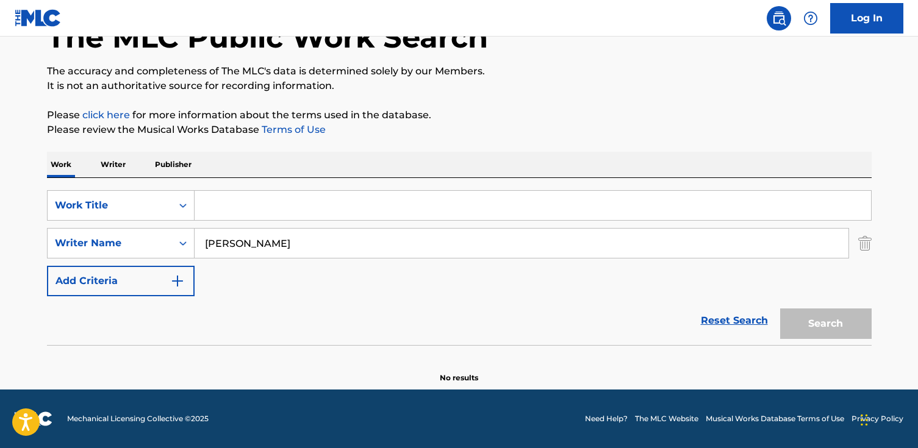
paste input "After Your Heart"
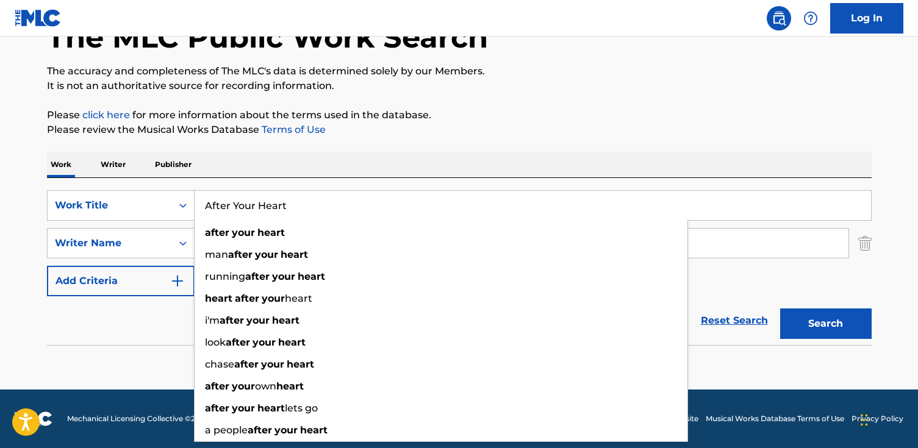
type input "After Your Heart"
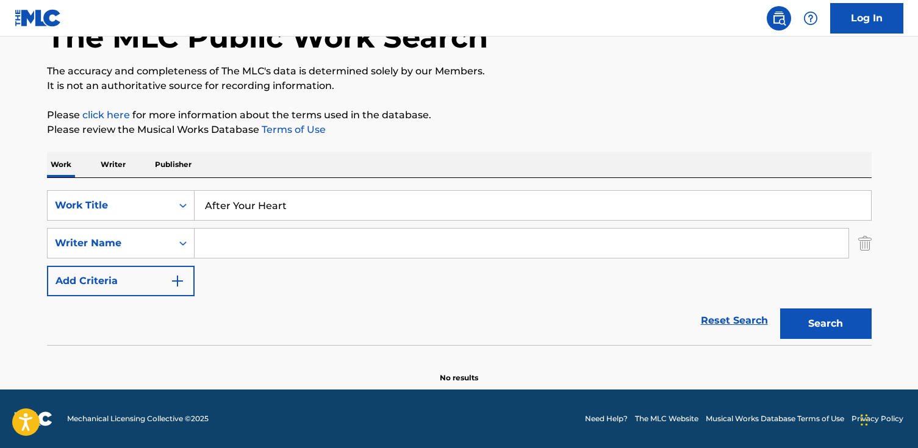
click at [780, 309] on button "Search" at bounding box center [826, 324] width 92 height 31
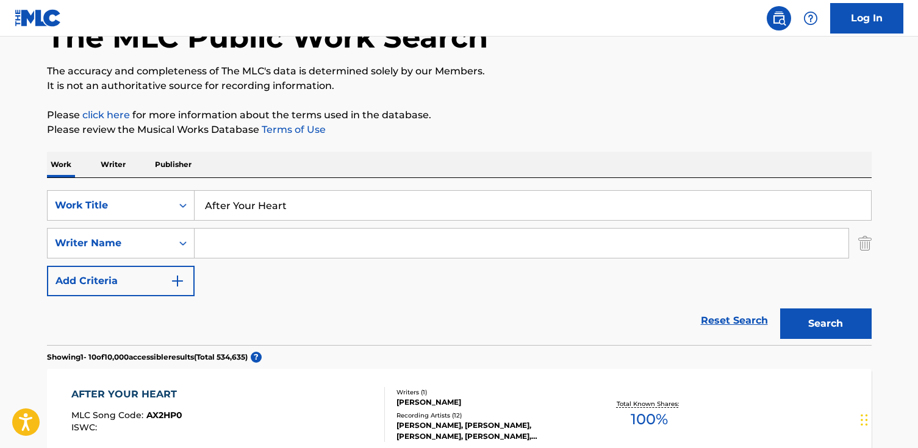
click at [411, 245] on input "Search Form" at bounding box center [522, 243] width 654 height 29
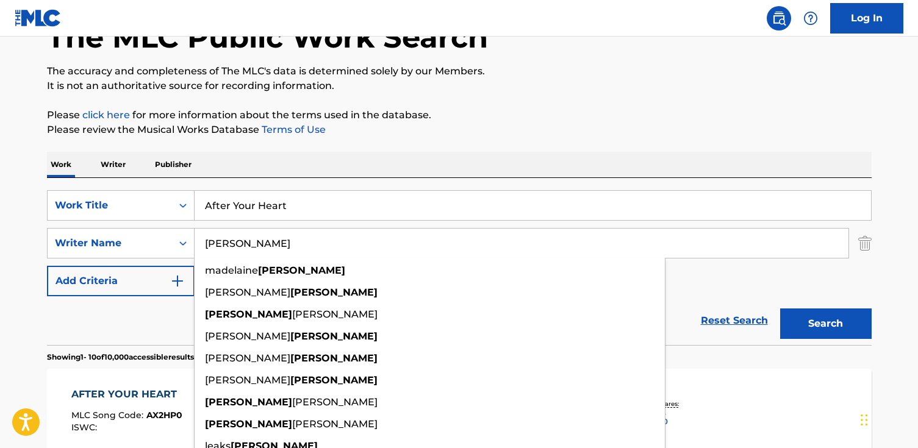
click at [780, 309] on button "Search" at bounding box center [826, 324] width 92 height 31
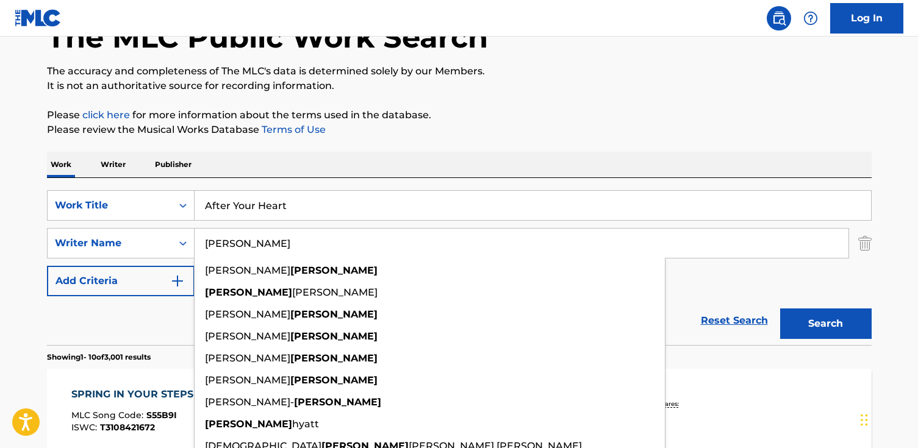
click at [208, 243] on input "taylor" at bounding box center [522, 243] width 654 height 29
click at [206, 244] on input "taylor" at bounding box center [522, 243] width 654 height 29
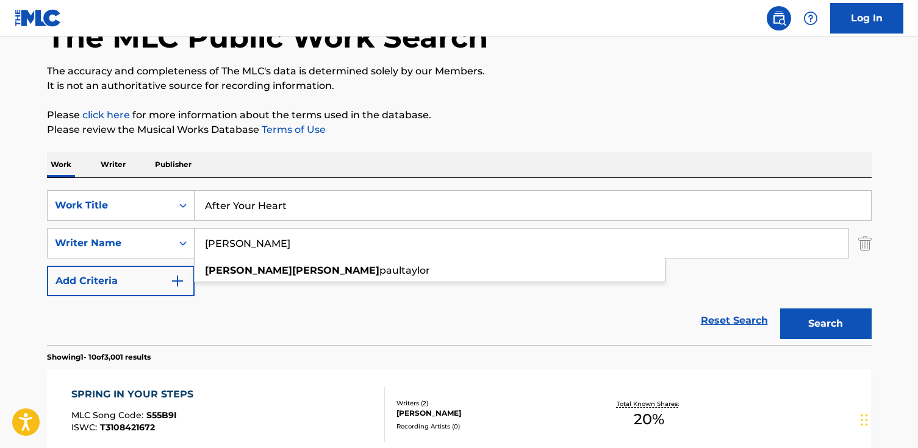
type input "paul taylor"
click at [780, 309] on button "Search" at bounding box center [826, 324] width 92 height 31
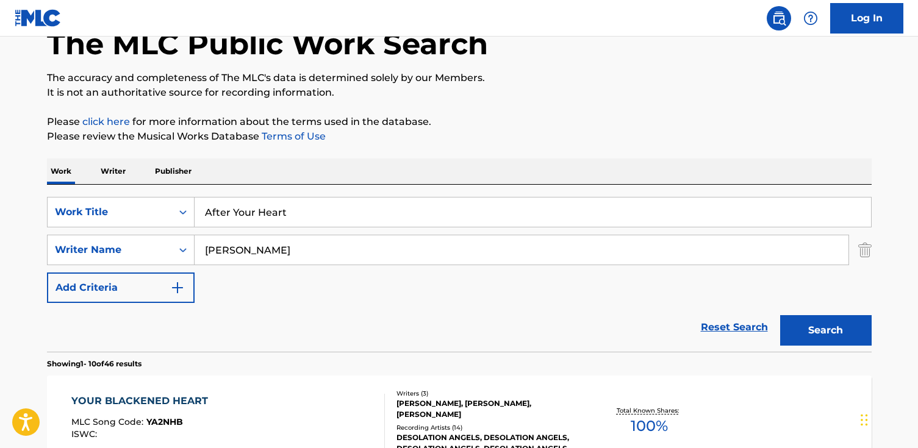
scroll to position [0, 0]
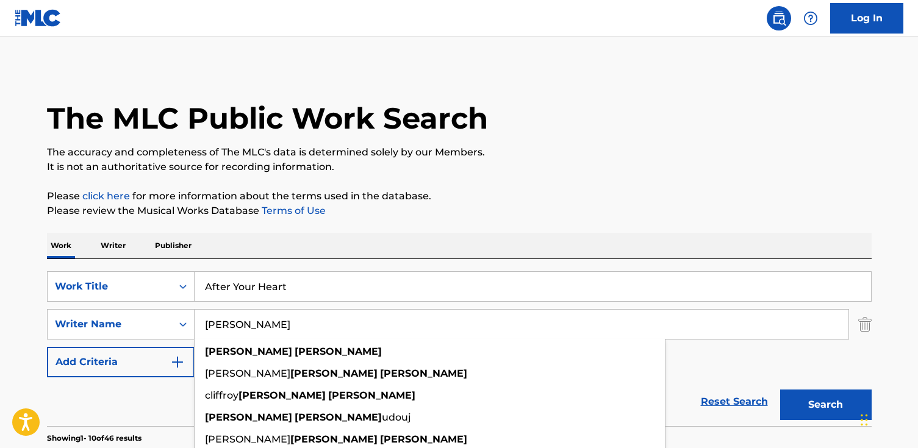
drag, startPoint x: 303, startPoint y: 341, endPoint x: 290, endPoint y: 332, distance: 14.9
click at [290, 337] on div "paul taylor paul taylor gareth paul taylor cliffroy paul taylor paul taylor udo…" at bounding box center [522, 324] width 654 height 29
drag, startPoint x: 290, startPoint y: 332, endPoint x: 43, endPoint y: 328, distance: 247.1
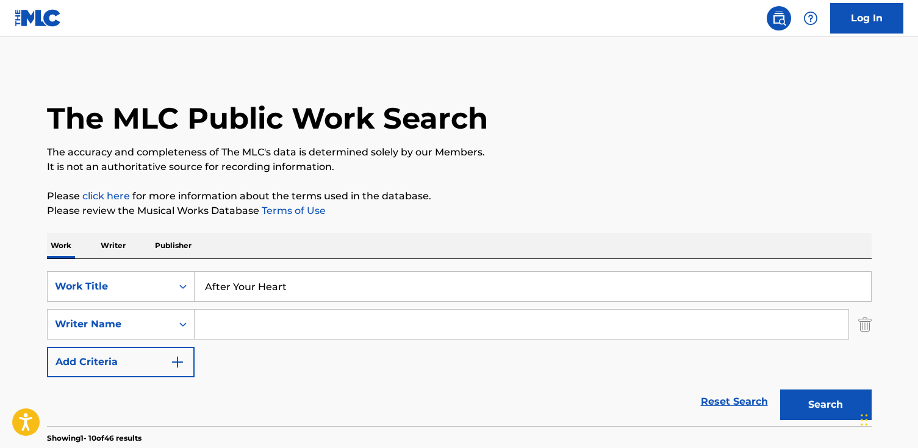
paste input "Bianchi"
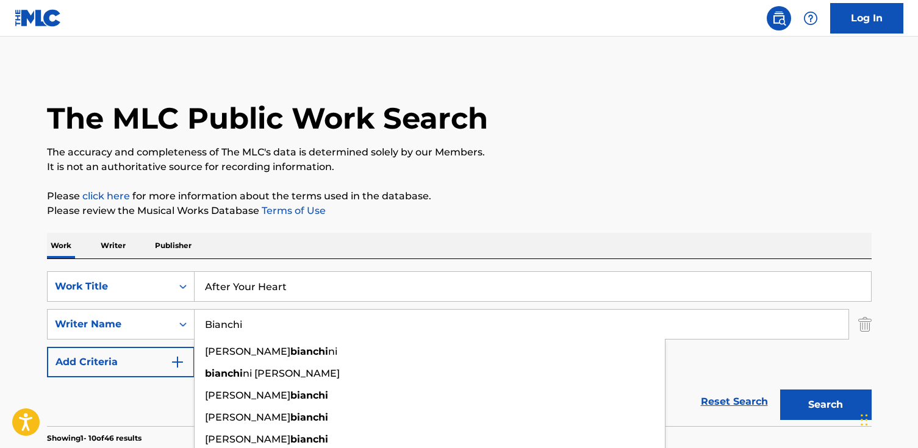
type input "Bianchi"
click at [780, 390] on button "Search" at bounding box center [826, 405] width 92 height 31
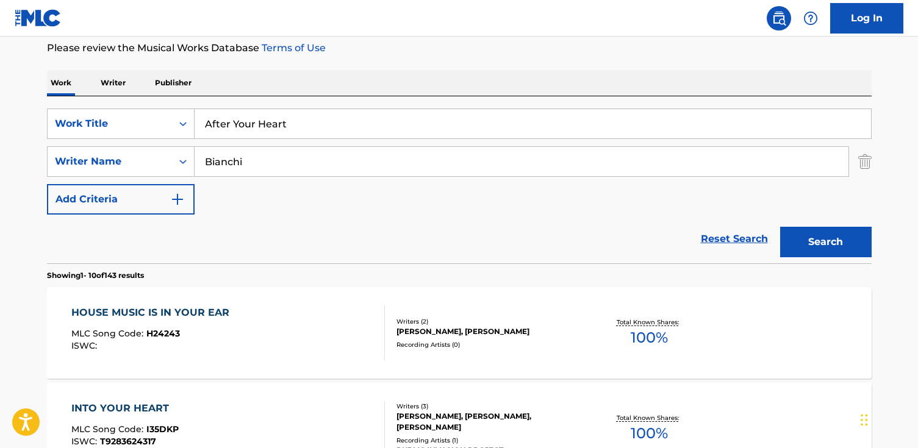
scroll to position [156, 0]
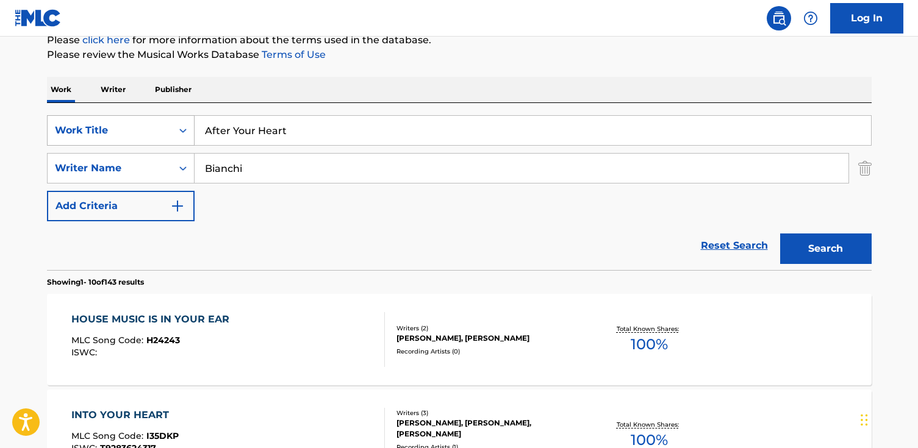
drag, startPoint x: 322, startPoint y: 137, endPoint x: 68, endPoint y: 123, distance: 254.8
click at [68, 123] on div "SearchWithCriteriacefaa5d9-56ac-4ef7-ba28-8f8350b773b5 Work Title After Your He…" at bounding box center [459, 130] width 825 height 31
paste input "La Puissance (The Power)"
type input "La Puissance (The Power)"
click at [780, 234] on button "Search" at bounding box center [826, 249] width 92 height 31
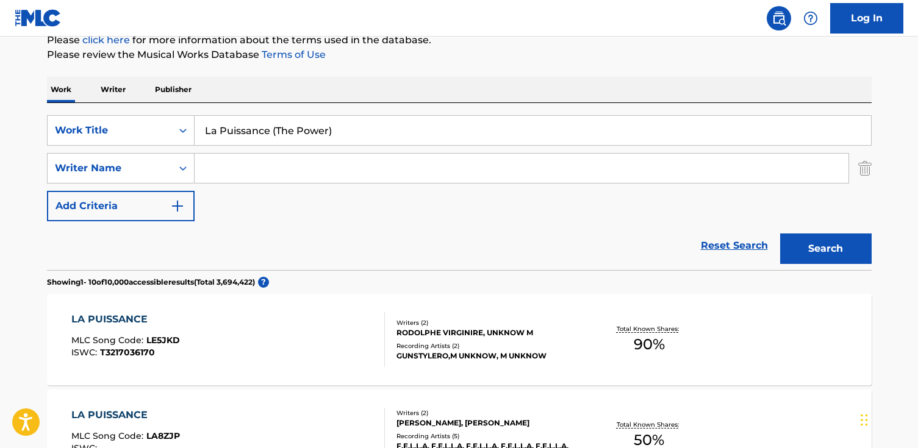
paste input "Brett Anderson"
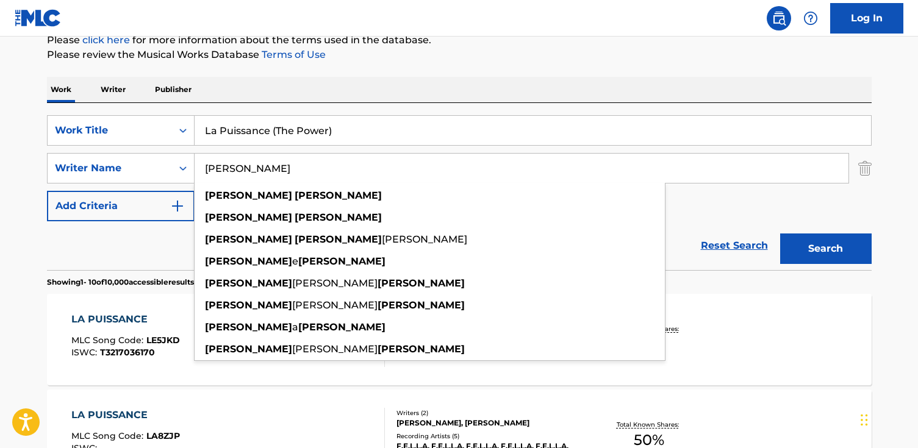
type input "Brett Anderson"
click at [780, 234] on button "Search" at bounding box center [826, 249] width 92 height 31
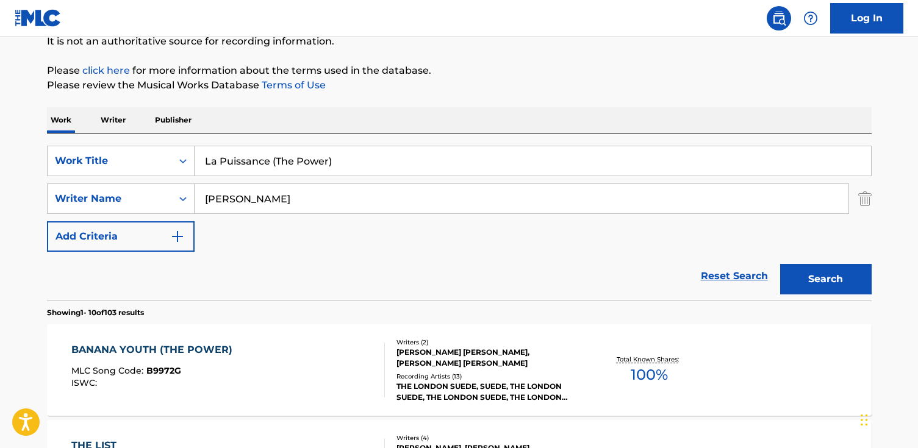
scroll to position [135, 0]
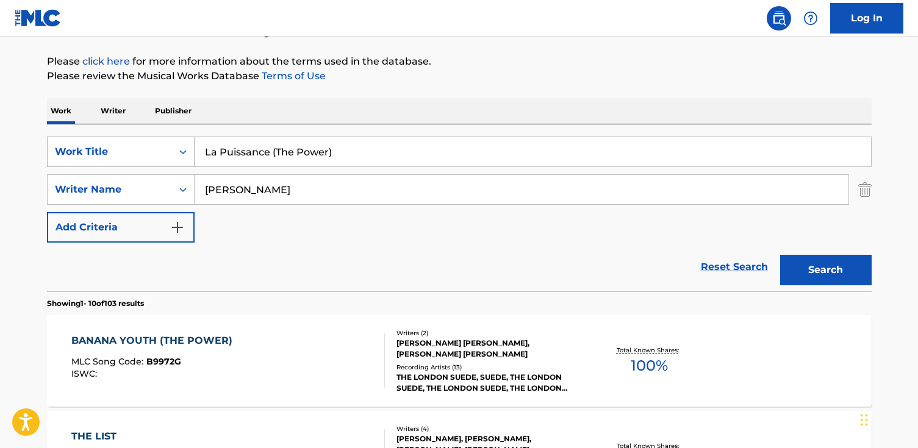
drag, startPoint x: 268, startPoint y: 154, endPoint x: 178, endPoint y: 153, distance: 90.9
click at [131, 151] on div "SearchWithCriteriacefaa5d9-56ac-4ef7-ba28-8f8350b773b5 Work Title La Puissance …" at bounding box center [459, 152] width 825 height 31
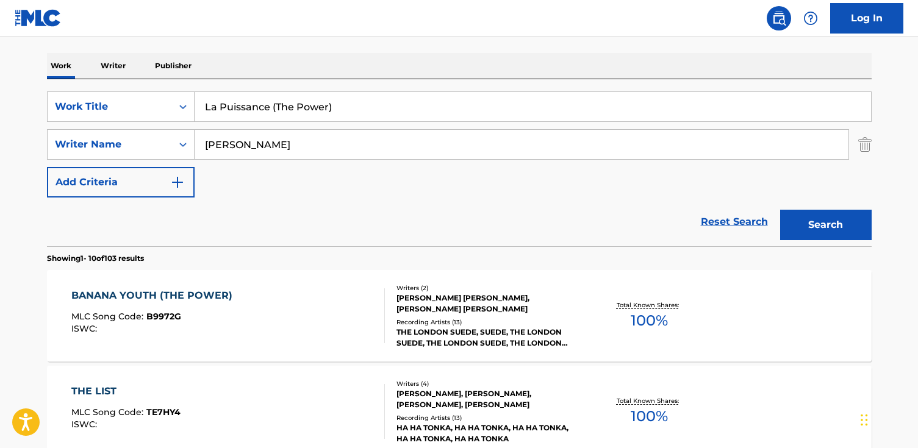
scroll to position [184, 0]
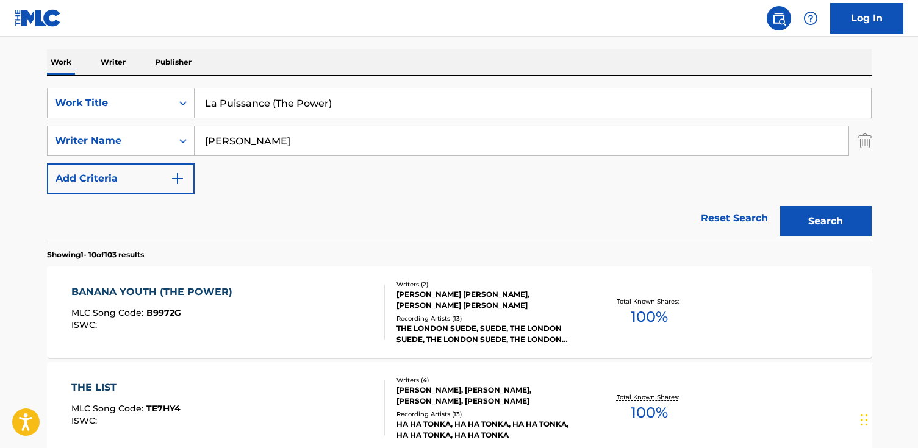
drag, startPoint x: 290, startPoint y: 109, endPoint x: 282, endPoint y: 109, distance: 8.0
click at [289, 109] on input "La Puissance (The Power)" at bounding box center [533, 102] width 677 height 29
drag, startPoint x: 277, startPoint y: 108, endPoint x: 217, endPoint y: 91, distance: 62.2
click at [217, 91] on input "La Puissance (The Power)" at bounding box center [533, 102] width 677 height 29
click at [362, 107] on input "The Power)" at bounding box center [533, 102] width 677 height 29
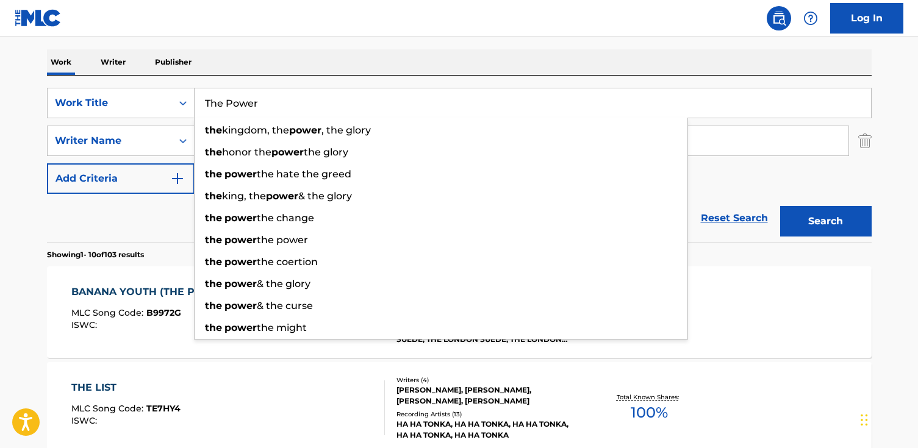
type input "The Power"
click at [780, 206] on button "Search" at bounding box center [826, 221] width 92 height 31
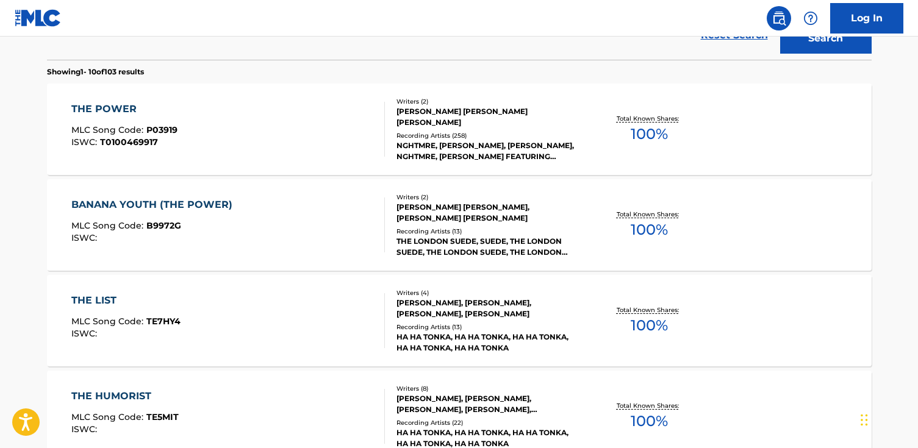
scroll to position [365, 0]
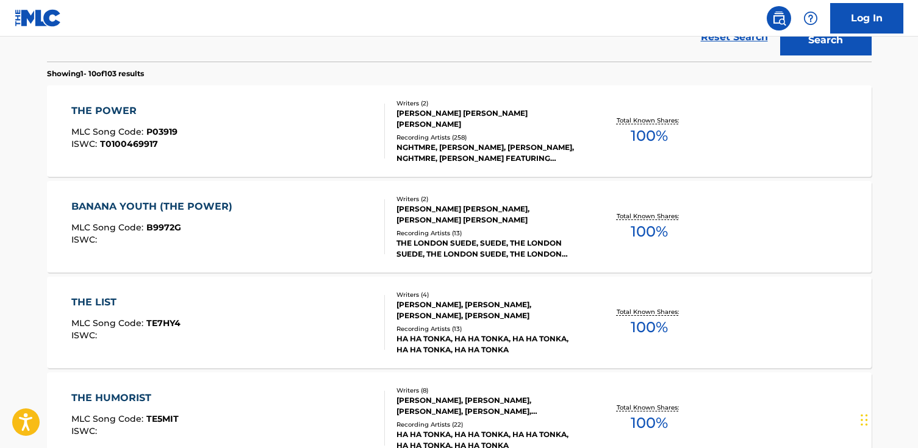
click at [174, 108] on div "THE POWER" at bounding box center [124, 111] width 106 height 15
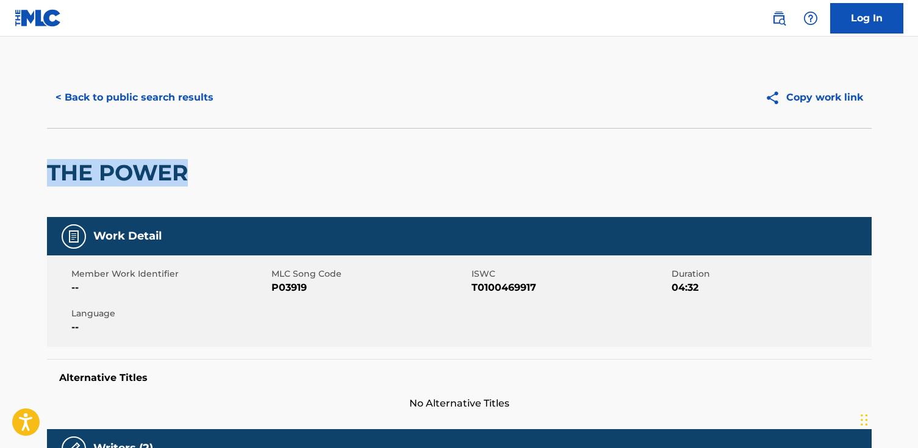
drag, startPoint x: 250, startPoint y: 171, endPoint x: 18, endPoint y: 171, distance: 231.8
click at [0, 165] on html "Accessibility Screen-Reader Guide, Feedback, and Issue Reporting | New window L…" at bounding box center [459, 224] width 918 height 448
copy h2 "THE POWER"
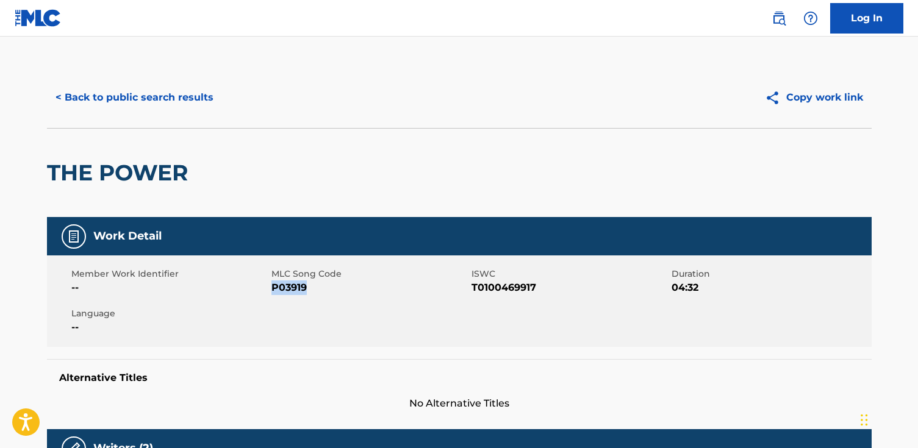
drag, startPoint x: 318, startPoint y: 287, endPoint x: 272, endPoint y: 287, distance: 46.4
click at [272, 287] on span "P03919" at bounding box center [369, 288] width 197 height 15
copy span "P03919"
click at [204, 97] on button "< Back to public search results" at bounding box center [134, 97] width 175 height 31
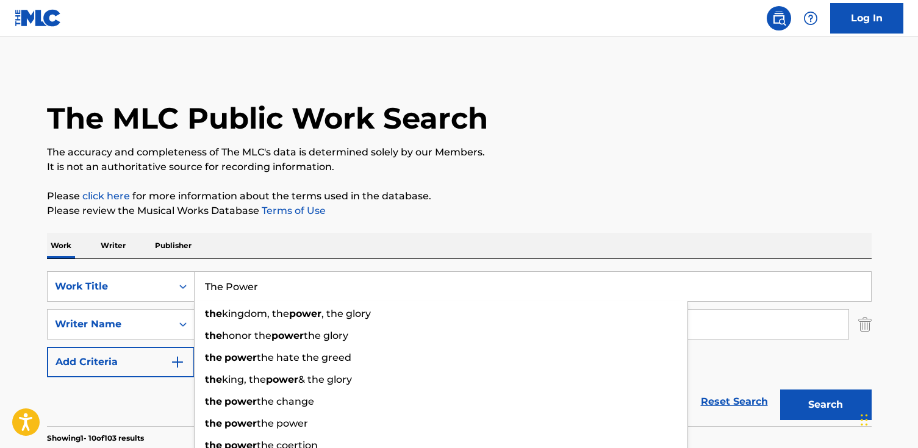
click at [282, 292] on input "The Power" at bounding box center [533, 286] width 677 height 29
drag, startPoint x: 281, startPoint y: 293, endPoint x: 122, endPoint y: 276, distance: 159.5
click at [122, 276] on div "SearchWithCriteriacefaa5d9-56ac-4ef7-ba28-8f8350b773b5 Work Title The Power the…" at bounding box center [459, 286] width 825 height 31
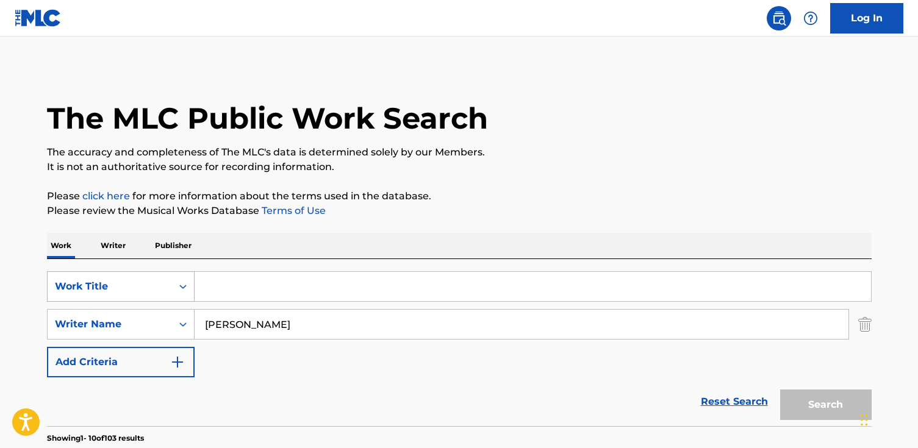
paste input "MTG Filho do Mato"
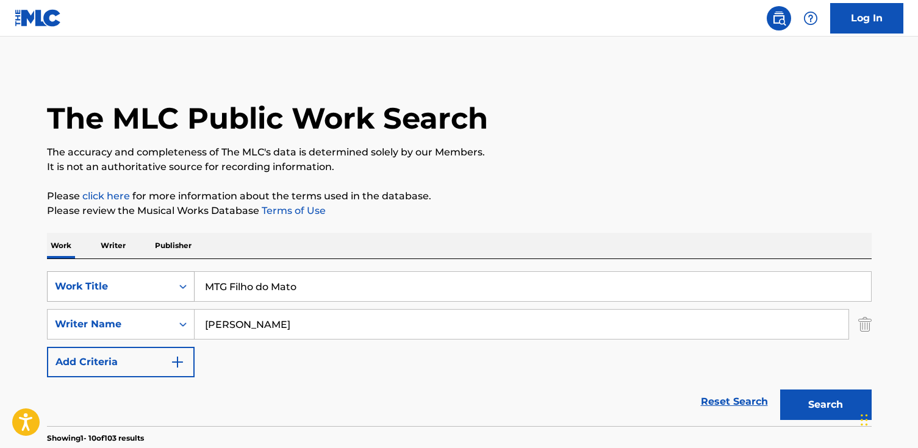
type input "MTG Filho do Mato"
click at [780, 390] on button "Search" at bounding box center [826, 405] width 92 height 31
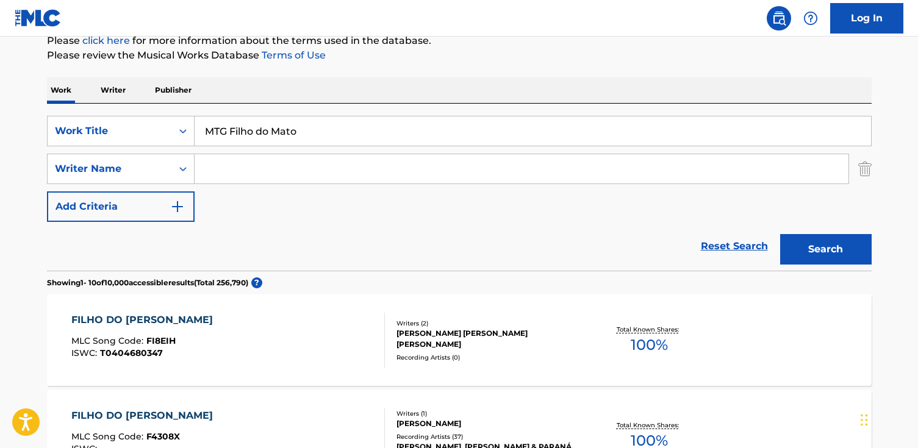
scroll to position [160, 0]
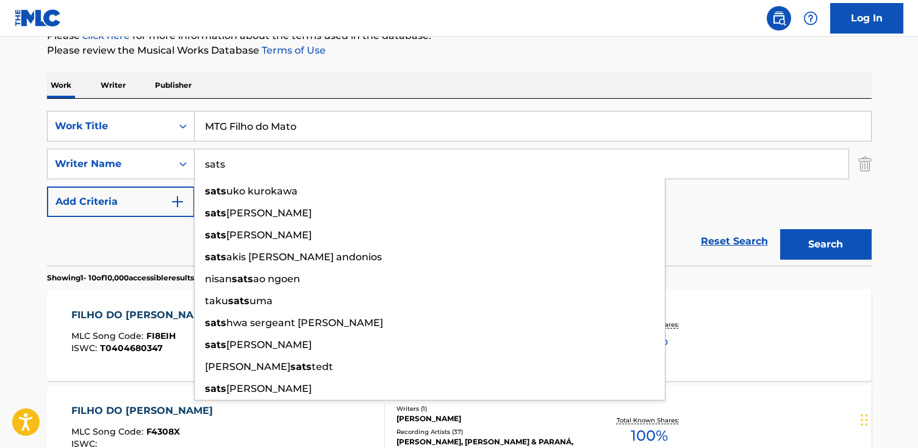
type input "sats"
click at [780, 229] on button "Search" at bounding box center [826, 244] width 92 height 31
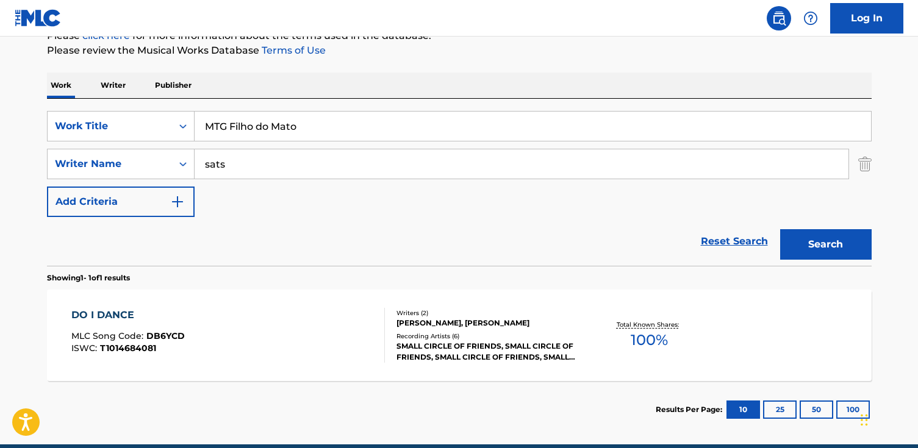
click at [228, 127] on input "MTG Filho do Mato" at bounding box center [533, 126] width 677 height 29
click at [233, 126] on input "MTG Filho do Mato" at bounding box center [533, 126] width 677 height 29
drag, startPoint x: 229, startPoint y: 126, endPoint x: 137, endPoint y: 132, distance: 91.7
click at [136, 131] on div "SearchWithCriteriacefaa5d9-56ac-4ef7-ba28-8f8350b773b5 Work Title MTG Filho do …" at bounding box center [459, 126] width 825 height 31
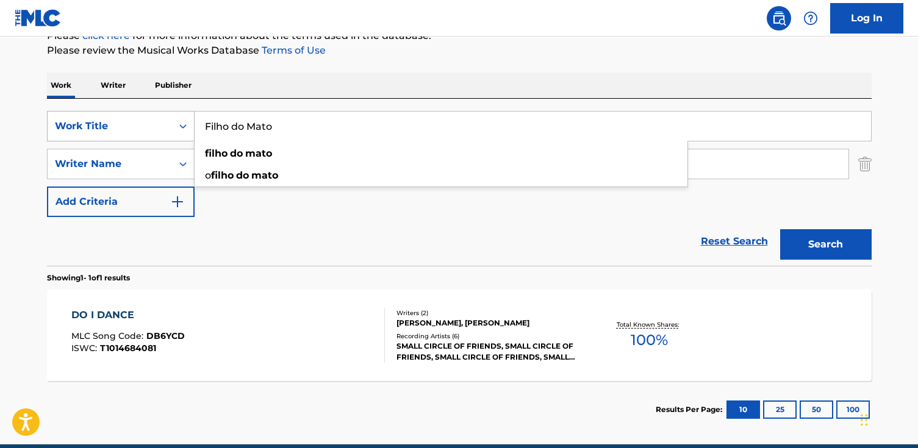
type input "Filho do Mato"
click at [780, 229] on button "Search" at bounding box center [826, 244] width 92 height 31
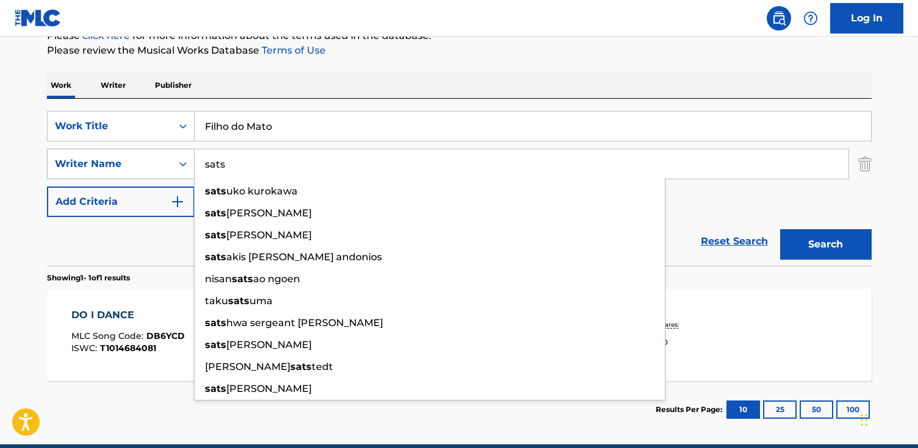
drag, startPoint x: 226, startPoint y: 171, endPoint x: 124, endPoint y: 156, distance: 103.0
click at [124, 156] on div "SearchWithCriteria14e2cc0f-57e6-4e9c-95ed-3af2a00d6c5c Writer Name sats sats uk…" at bounding box center [459, 164] width 825 height 31
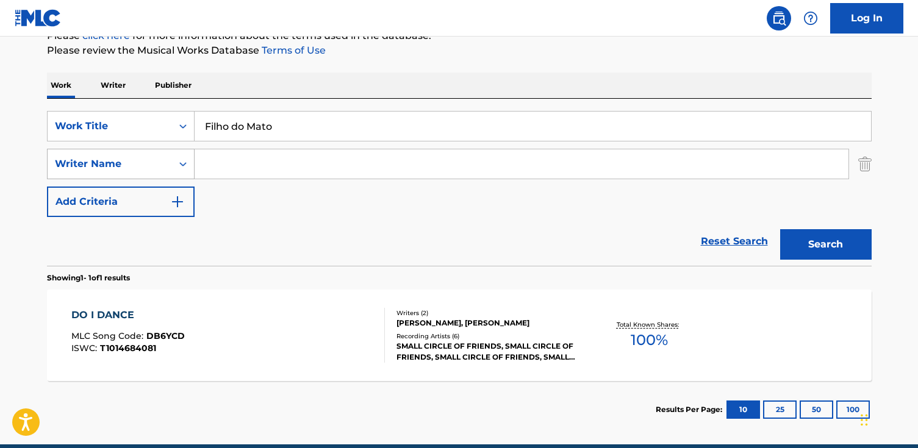
click at [780, 229] on button "Search" at bounding box center [826, 244] width 92 height 31
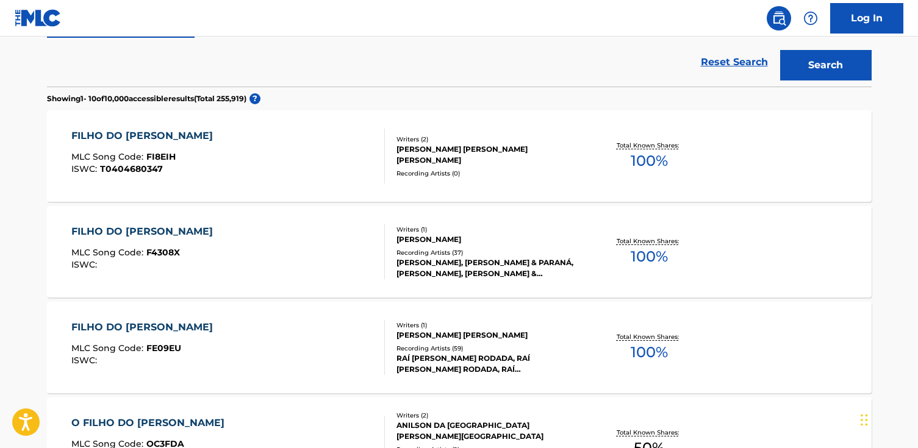
scroll to position [341, 0]
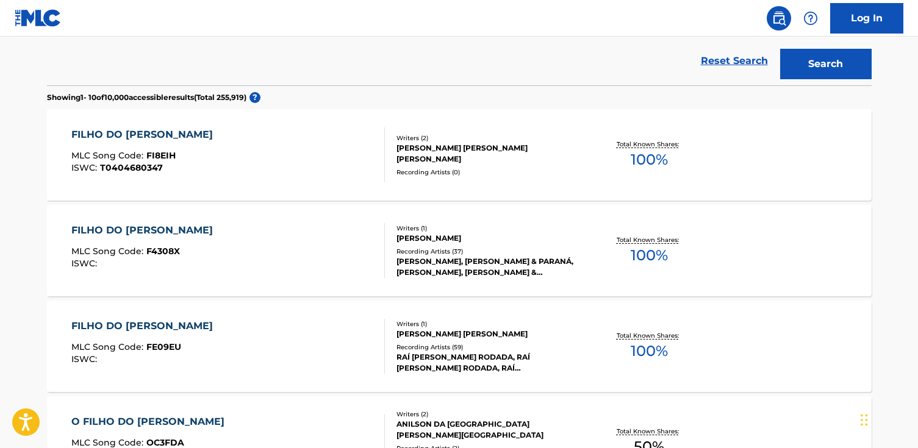
click at [197, 314] on div "FILHO DO MATO MLC Song Code : FE09EU ISWC : Writers ( 1 ) LEONARDO DE BRITO SIL…" at bounding box center [459, 347] width 825 height 92
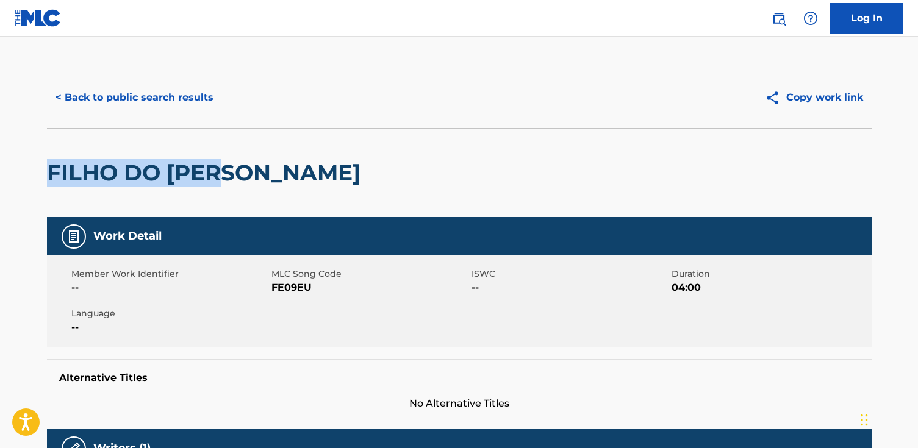
drag, startPoint x: 166, startPoint y: 172, endPoint x: -27, endPoint y: 162, distance: 193.7
click at [0, 162] on html "Accessibility Screen-Reader Guide, Feedback, and Issue Reporting | New window L…" at bounding box center [459, 224] width 918 height 448
copy h2 "FILHO DO MATO"
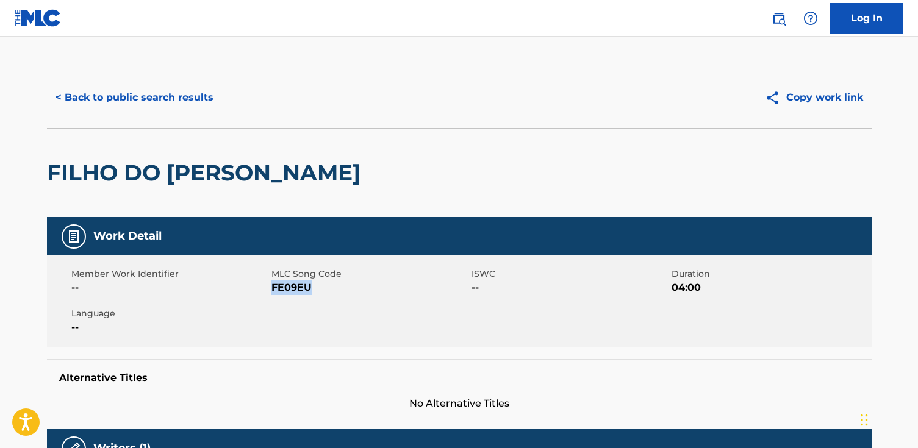
drag, startPoint x: 291, startPoint y: 289, endPoint x: 272, endPoint y: 289, distance: 18.9
click at [272, 289] on span "FE09EU" at bounding box center [369, 288] width 197 height 15
click at [110, 95] on button "< Back to public search results" at bounding box center [134, 97] width 175 height 31
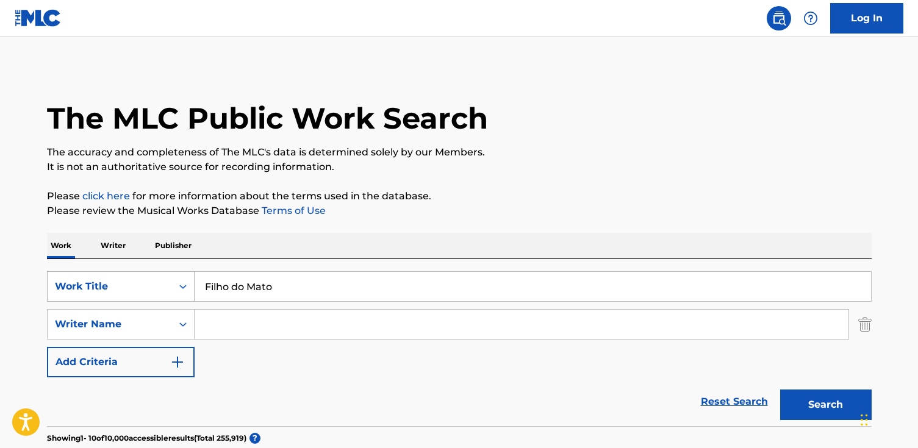
drag, startPoint x: 284, startPoint y: 288, endPoint x: 64, endPoint y: 271, distance: 220.9
click at [64, 271] on div "SearchWithCriteriacefaa5d9-56ac-4ef7-ba28-8f8350b773b5 Work Title Filho do Mato" at bounding box center [459, 286] width 825 height 31
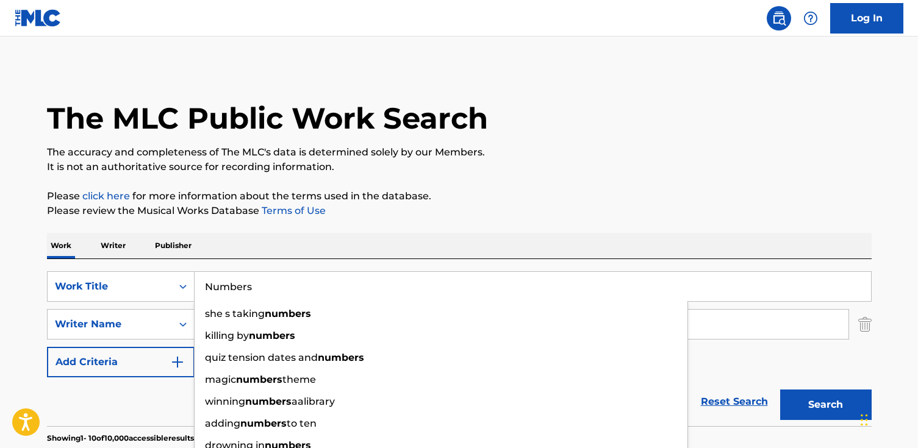
type input "Numbers"
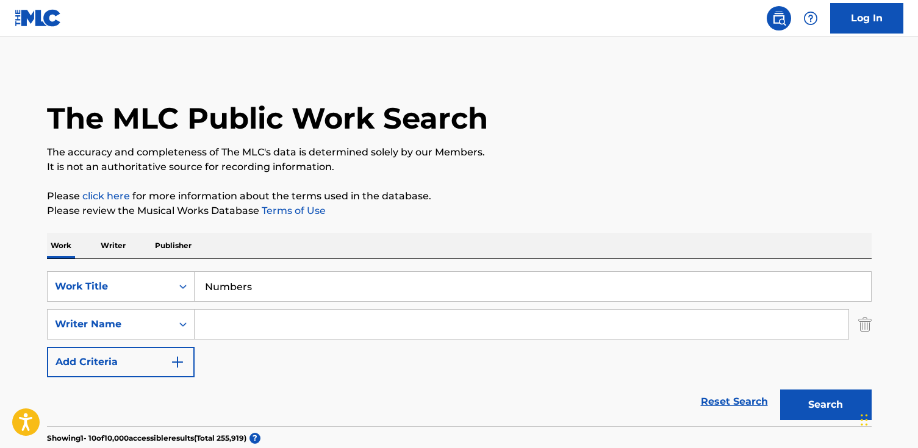
click at [290, 329] on input "Search Form" at bounding box center [522, 324] width 654 height 29
paste input "Kevin Hendricks"
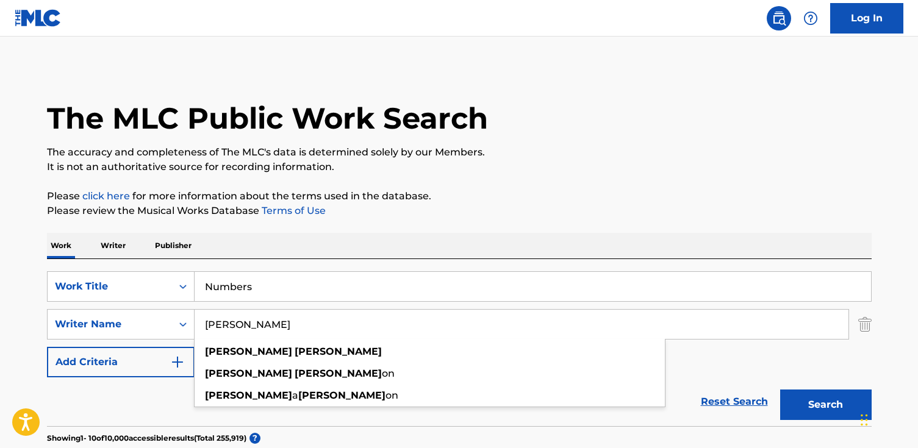
type input "Kevin Hendricks"
click at [780, 390] on button "Search" at bounding box center [826, 405] width 92 height 31
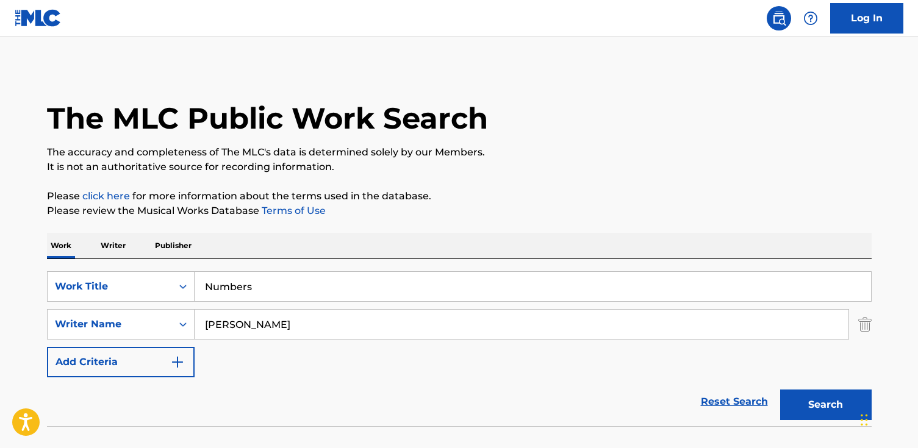
scroll to position [81, 0]
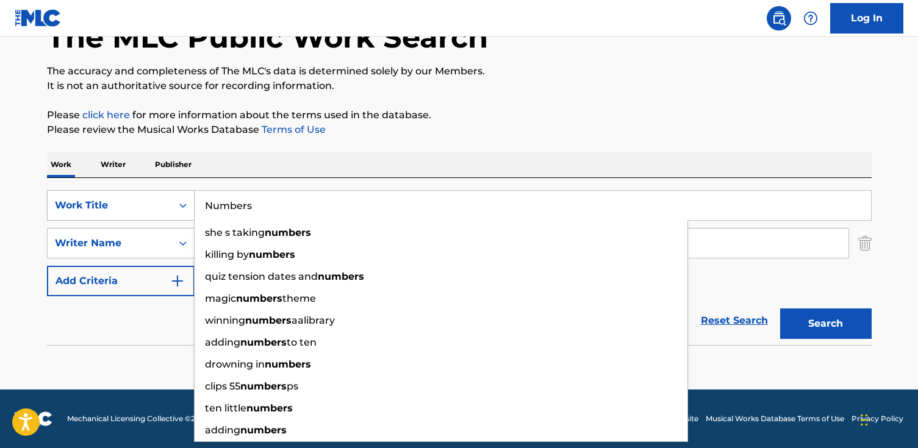
drag, startPoint x: 314, startPoint y: 215, endPoint x: 159, endPoint y: 204, distance: 155.3
click at [153, 204] on div "SearchWithCriteriacefaa5d9-56ac-4ef7-ba28-8f8350b773b5 Work Title Numbers she s…" at bounding box center [459, 205] width 825 height 31
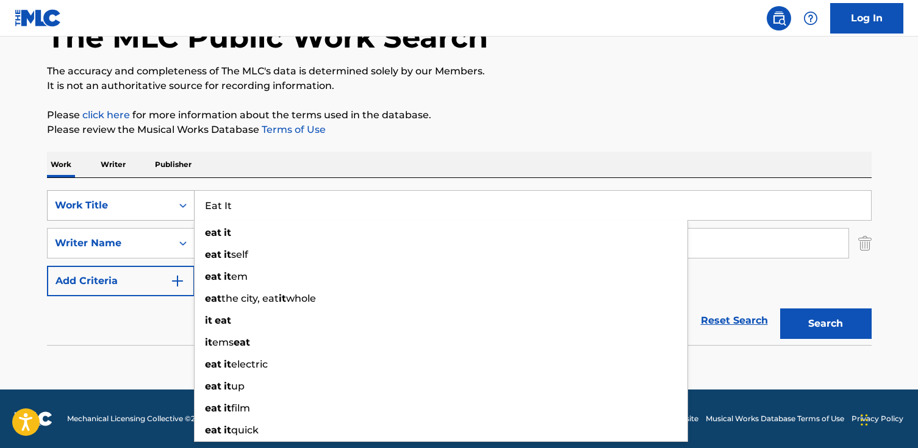
type input "Eat It"
click at [780, 309] on button "Search" at bounding box center [826, 324] width 92 height 31
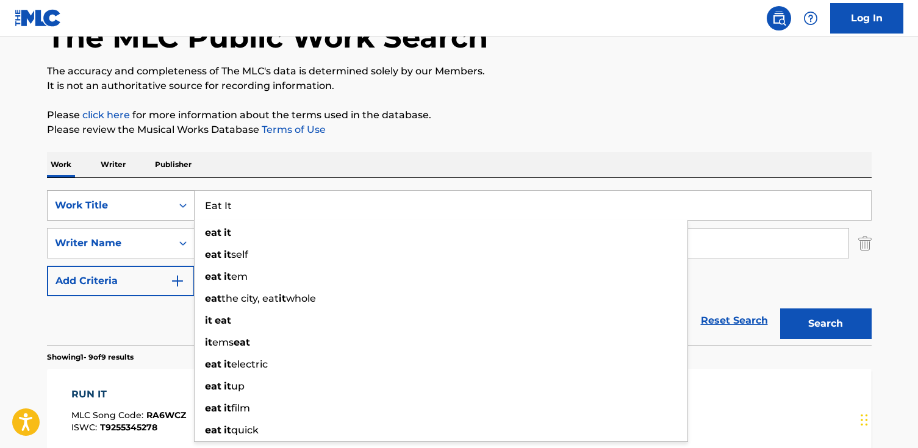
drag, startPoint x: 240, startPoint y: 211, endPoint x: 159, endPoint y: 206, distance: 80.7
click at [159, 206] on div "SearchWithCriteriacefaa5d9-56ac-4ef7-ba28-8f8350b773b5 Work Title Eat It eat it…" at bounding box center [459, 205] width 825 height 31
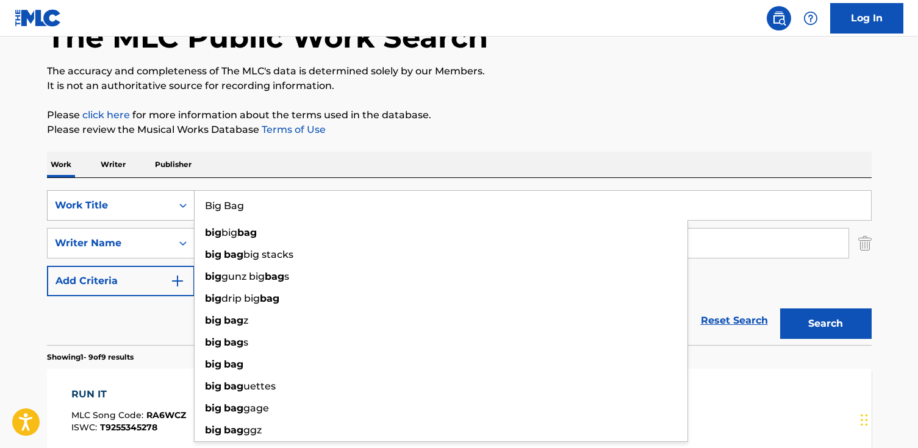
type input "Big Bag"
click at [780, 309] on button "Search" at bounding box center [826, 324] width 92 height 31
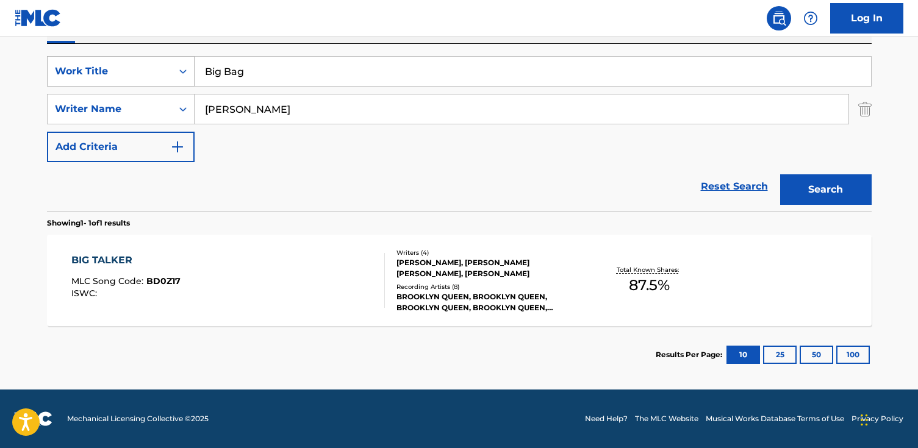
scroll to position [209, 0]
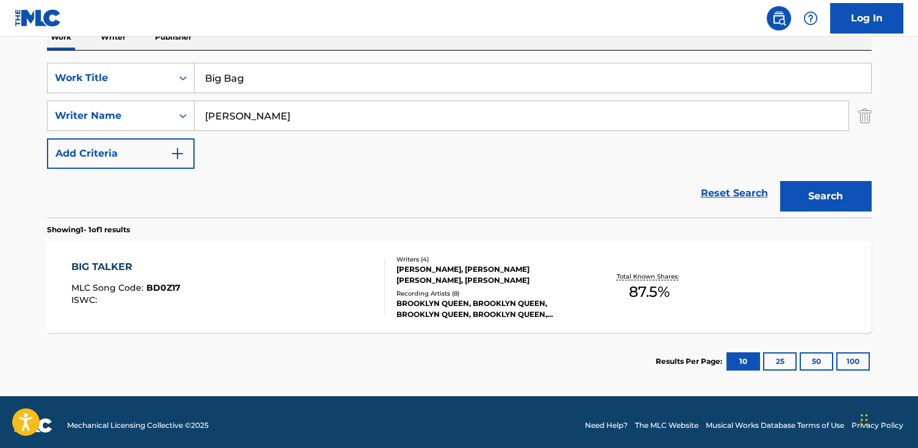
drag, startPoint x: 246, startPoint y: 78, endPoint x: 271, endPoint y: 81, distance: 24.6
click at [246, 78] on input "Big Bag" at bounding box center [533, 77] width 677 height 29
drag, startPoint x: 237, startPoint y: 81, endPoint x: 136, endPoint y: 78, distance: 100.7
click at [136, 78] on div "SearchWithCriteriacefaa5d9-56ac-4ef7-ba28-8f8350b773b5 Work Title Big Bag" at bounding box center [459, 78] width 825 height 31
type input "Ass"
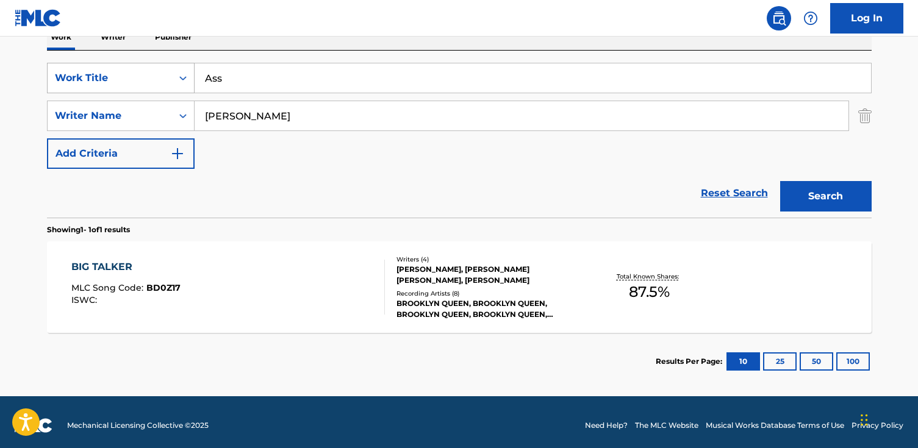
click at [780, 181] on button "Search" at bounding box center [826, 196] width 92 height 31
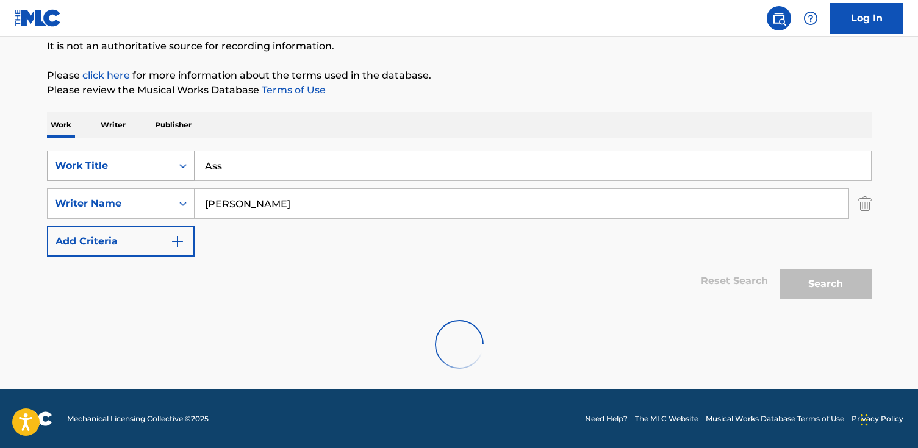
scroll to position [81, 0]
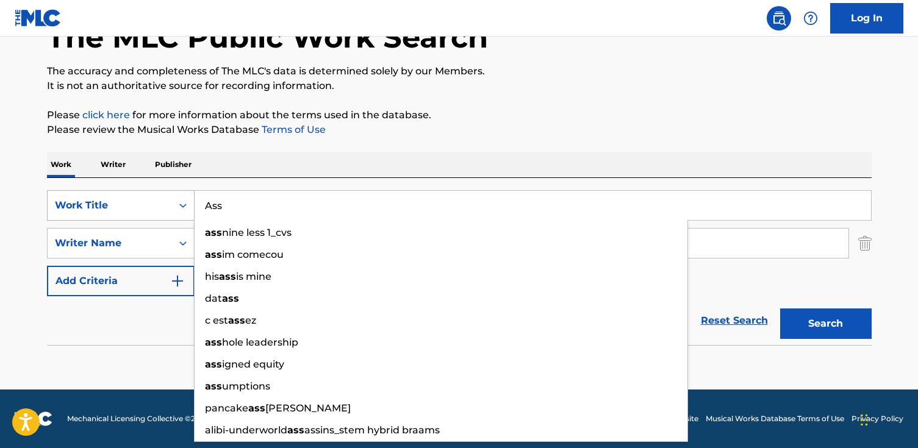
drag, startPoint x: 133, startPoint y: 199, endPoint x: 124, endPoint y: 199, distance: 8.6
click at [124, 199] on div "SearchWithCriteriacefaa5d9-56ac-4ef7-ba28-8f8350b773b5 Work Title Ass ass nine …" at bounding box center [459, 205] width 825 height 31
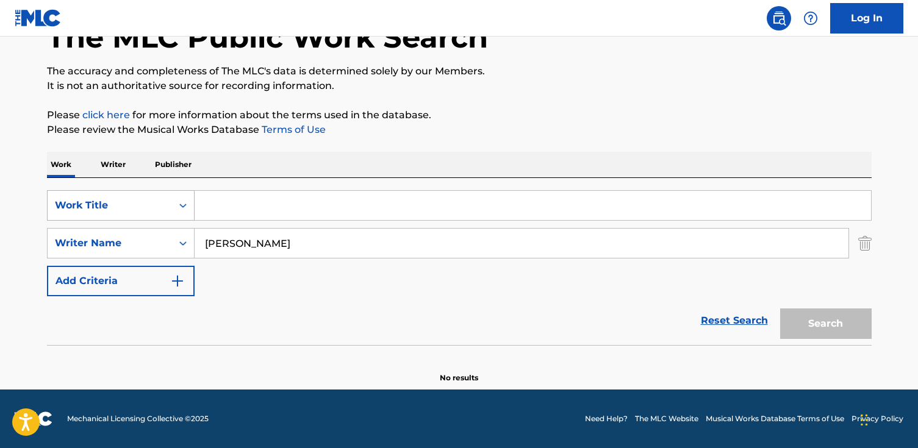
paste input "Sacada"
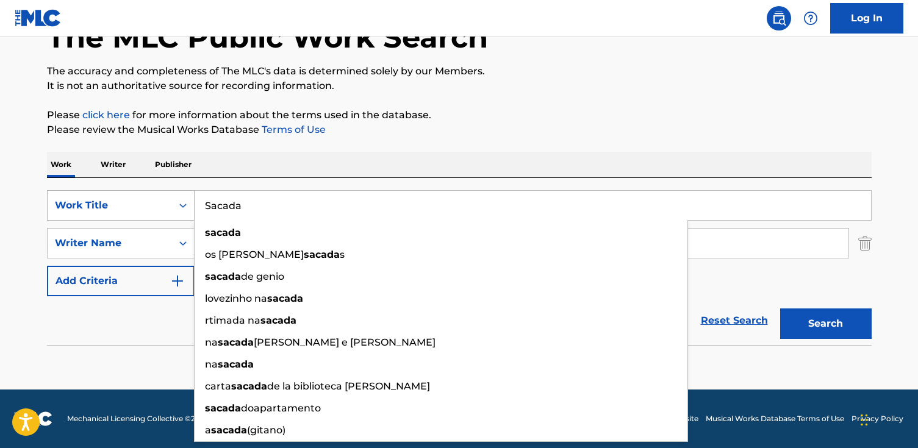
type input "Sacada"
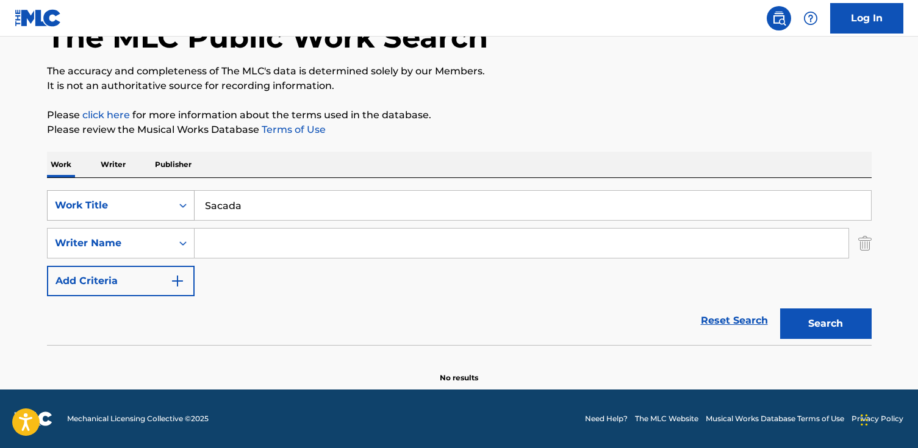
click at [780, 309] on button "Search" at bounding box center [826, 324] width 92 height 31
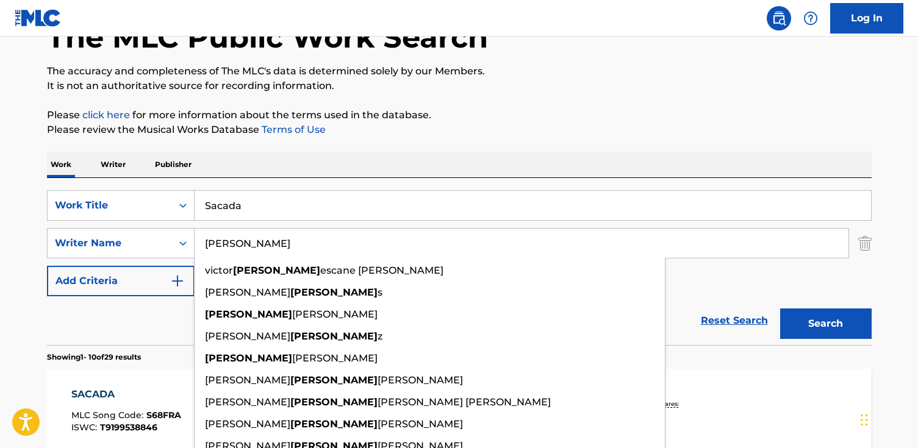
type input "henrique"
click at [780, 309] on button "Search" at bounding box center [826, 324] width 92 height 31
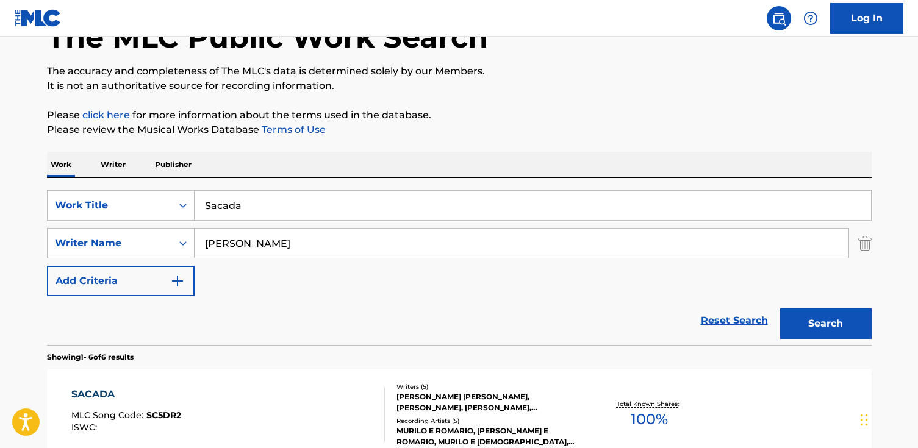
scroll to position [132, 0]
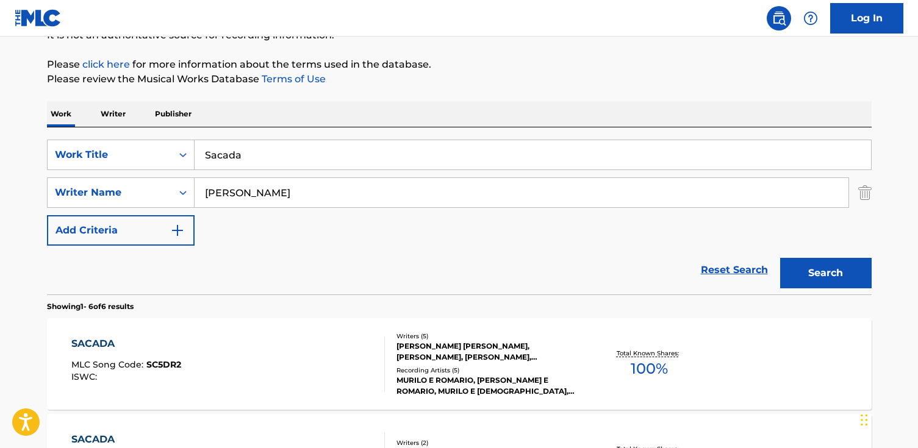
click at [287, 346] on div "SACADA MLC Song Code : SC5DR2 ISWC :" at bounding box center [228, 364] width 314 height 55
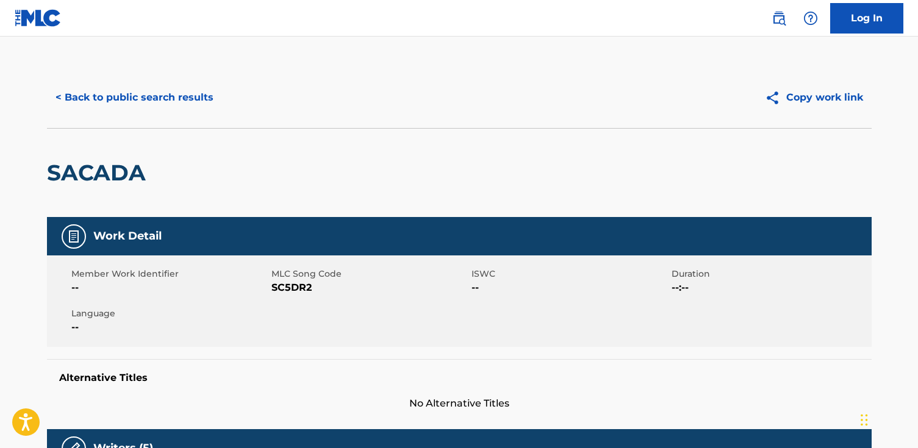
drag, startPoint x: 89, startPoint y: 62, endPoint x: 92, endPoint y: 94, distance: 31.8
click at [92, 94] on button "< Back to public search results" at bounding box center [134, 97] width 175 height 31
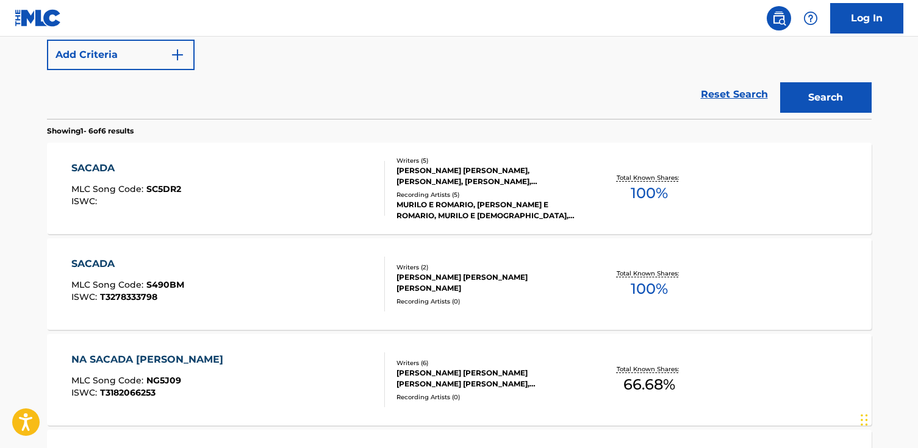
scroll to position [306, 0]
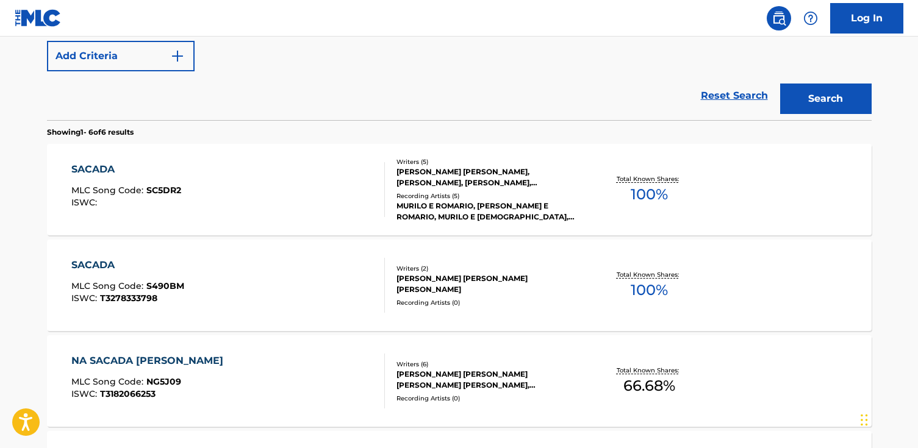
click at [234, 267] on div "SACADA MLC Song Code : S490BM ISWC : T3278333798" at bounding box center [228, 285] width 314 height 55
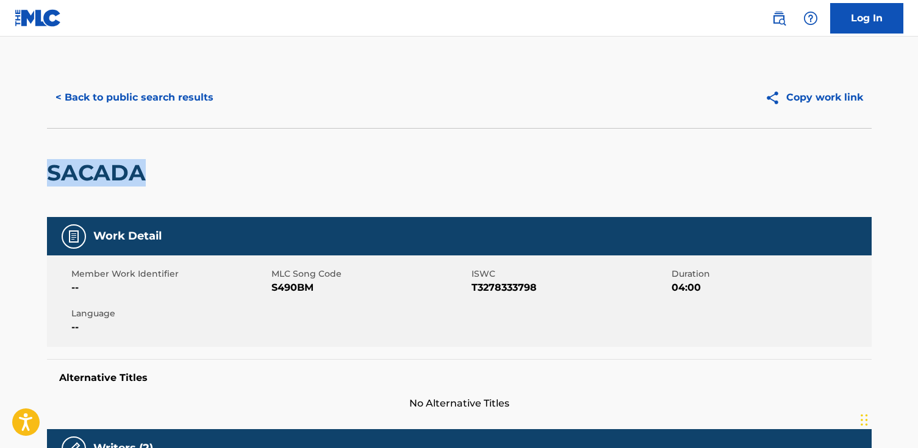
drag, startPoint x: 183, startPoint y: 174, endPoint x: 87, endPoint y: 176, distance: 96.4
click at [0, 171] on html "Accessibility Screen-Reader Guide, Feedback, and Issue Reporting | New window L…" at bounding box center [459, 224] width 918 height 448
drag, startPoint x: 313, startPoint y: 283, endPoint x: 274, endPoint y: 286, distance: 39.2
click at [274, 286] on span "S490BM" at bounding box center [369, 288] width 197 height 15
click at [141, 84] on button "< Back to public search results" at bounding box center [134, 97] width 175 height 31
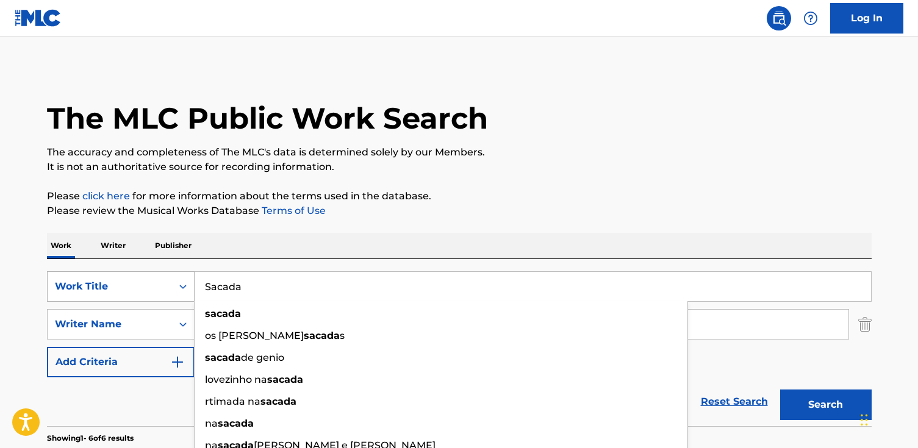
drag, startPoint x: 259, startPoint y: 281, endPoint x: 145, endPoint y: 275, distance: 114.2
click at [145, 275] on div "SearchWithCriteriacefaa5d9-56ac-4ef7-ba28-8f8350b773b5 Work Title Sacada sacada…" at bounding box center [459, 286] width 825 height 31
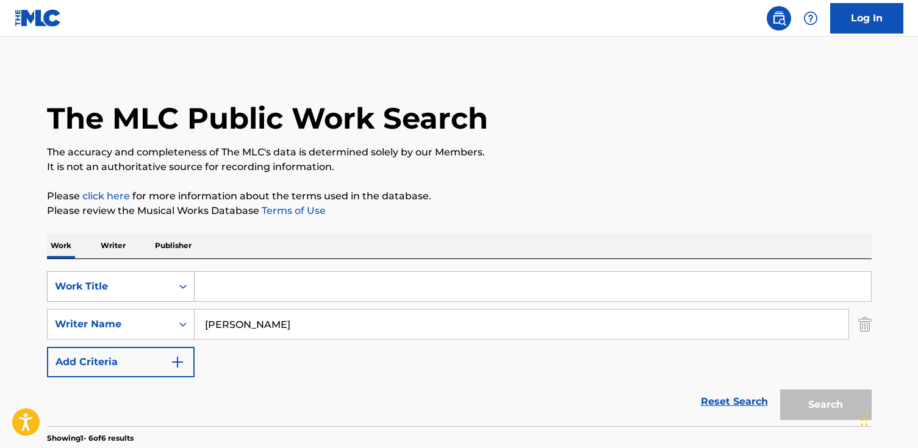
paste input "S490BM"
type input "S490BM"
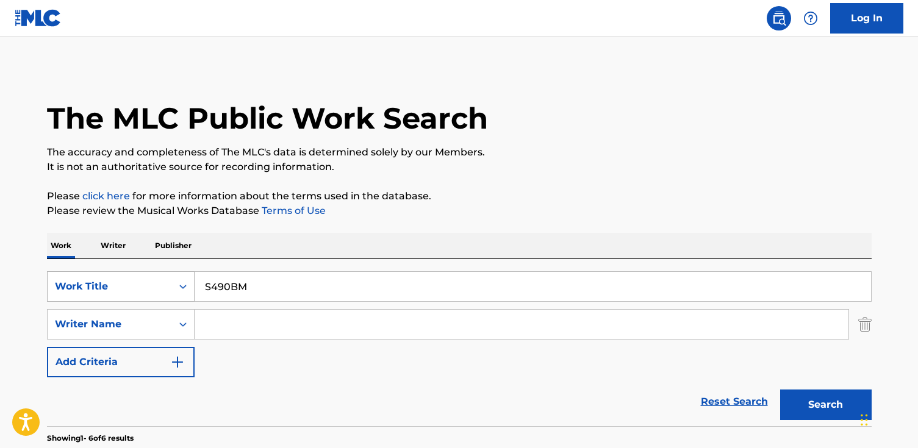
click at [780, 390] on button "Search" at bounding box center [826, 405] width 92 height 31
click at [250, 264] on div "SearchWithCriteriacefaa5d9-56ac-4ef7-ba28-8f8350b773b5 Work Title S490BM Search…" at bounding box center [459, 342] width 825 height 167
drag, startPoint x: 265, startPoint y: 296, endPoint x: 51, endPoint y: 266, distance: 215.7
click at [51, 266] on div "SearchWithCriteriacefaa5d9-56ac-4ef7-ba28-8f8350b773b5 Work Title S490BM Search…" at bounding box center [459, 342] width 825 height 167
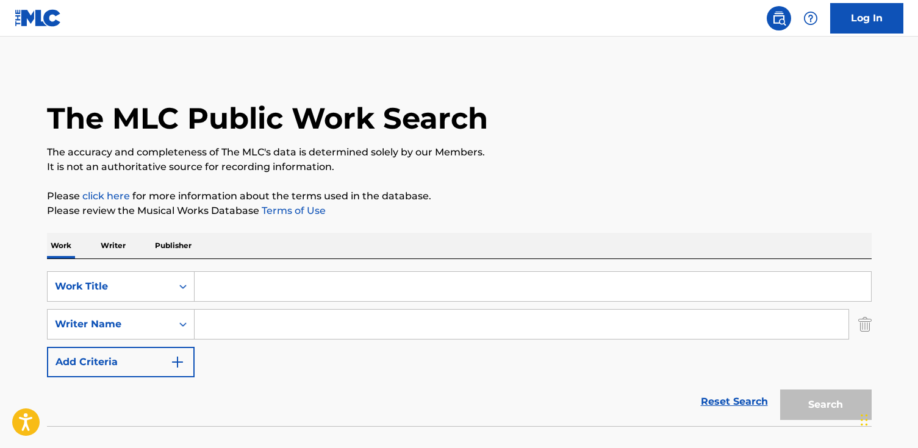
paste input "Everybody's Changin'"
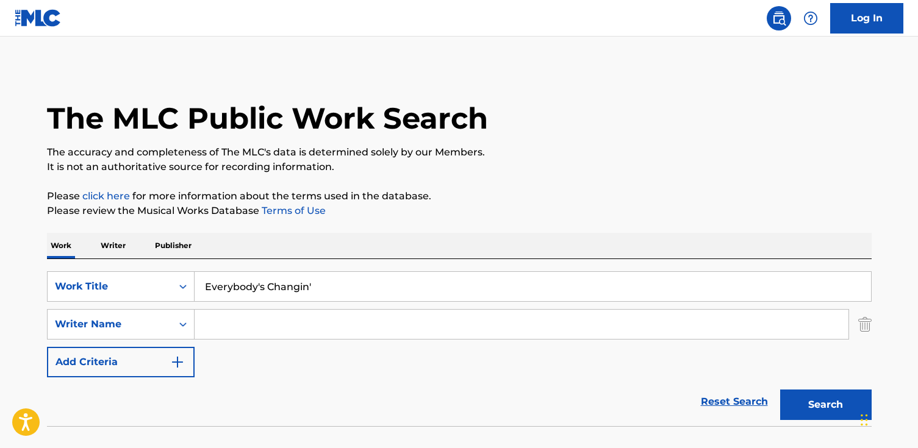
type input "Everybody's Changin'"
click at [780, 390] on button "Search" at bounding box center [826, 405] width 92 height 31
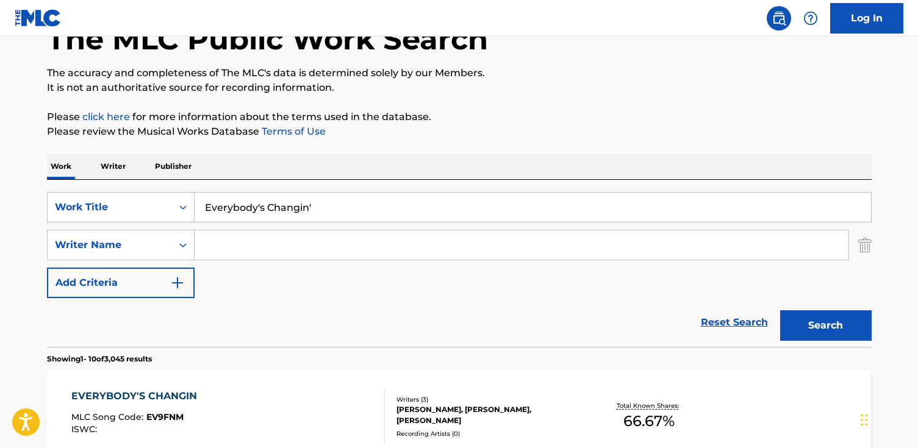
scroll to position [82, 0]
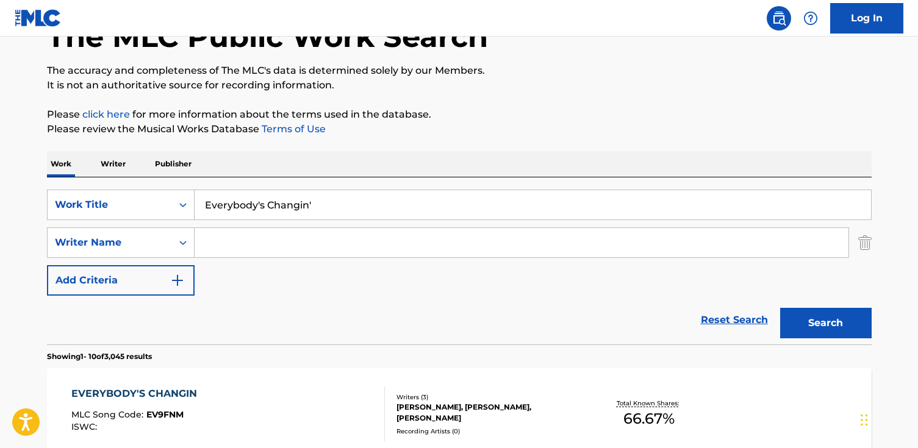
click at [246, 251] on input "Search Form" at bounding box center [522, 242] width 654 height 29
paste input "Chaplin"
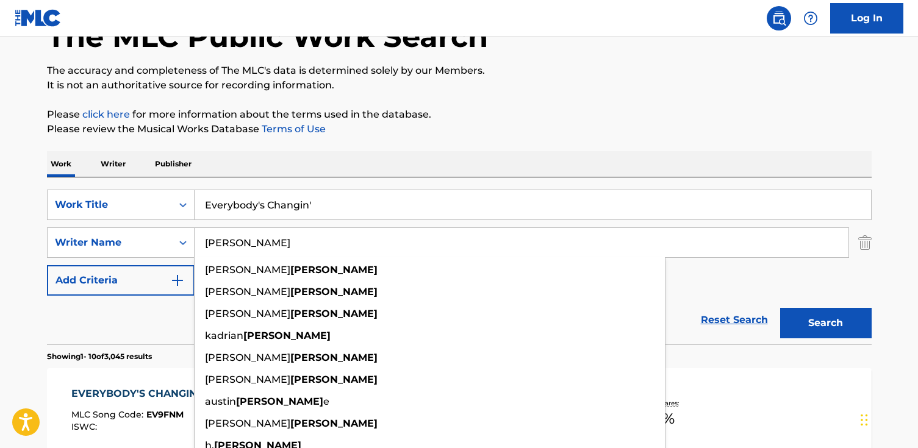
type input "Chaplin"
click at [780, 308] on button "Search" at bounding box center [826, 323] width 92 height 31
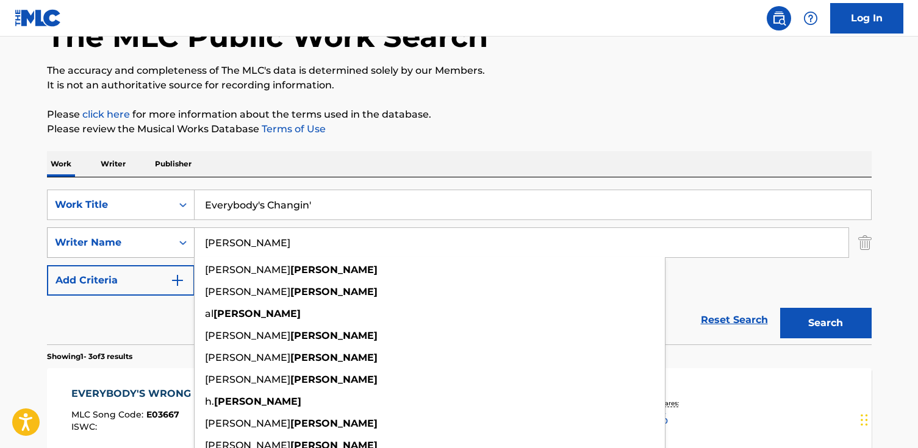
drag, startPoint x: 258, startPoint y: 243, endPoint x: 76, endPoint y: 256, distance: 182.9
click at [90, 244] on div "SearchWithCriteria14e2cc0f-57e6-4e9c-95ed-3af2a00d6c5c Writer Name Chaplin char…" at bounding box center [459, 243] width 825 height 31
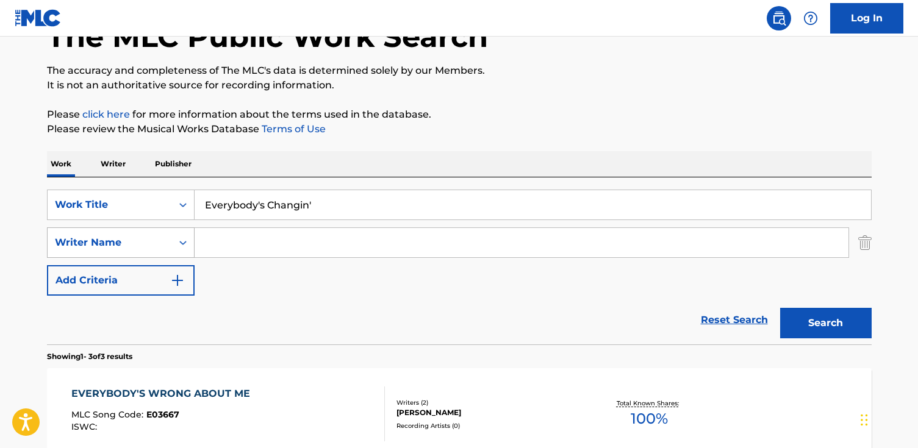
paste input "Richard Hughes"
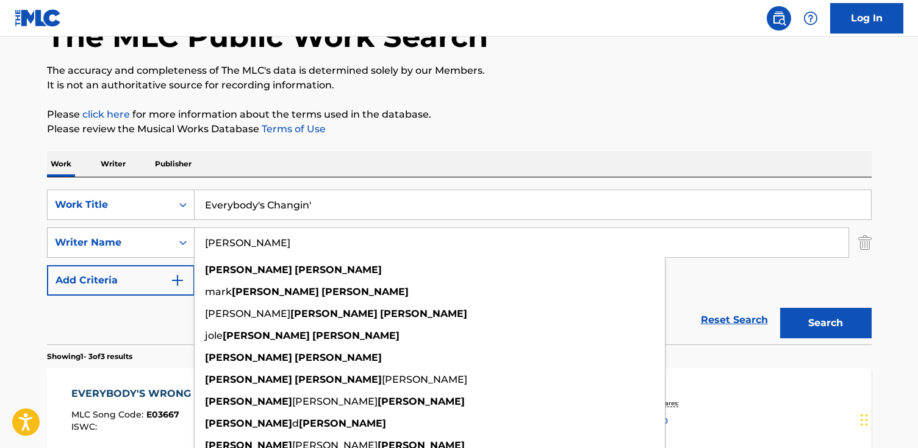
type input "Richard Hughes"
click at [780, 308] on button "Search" at bounding box center [826, 323] width 92 height 31
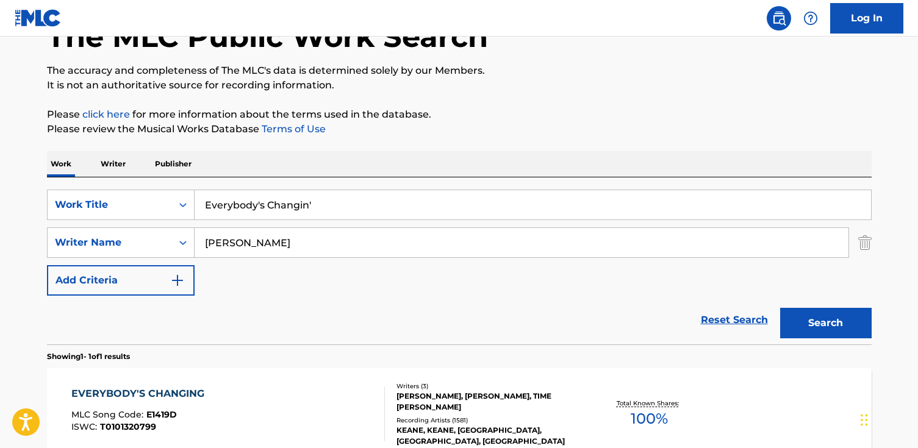
scroll to position [115, 0]
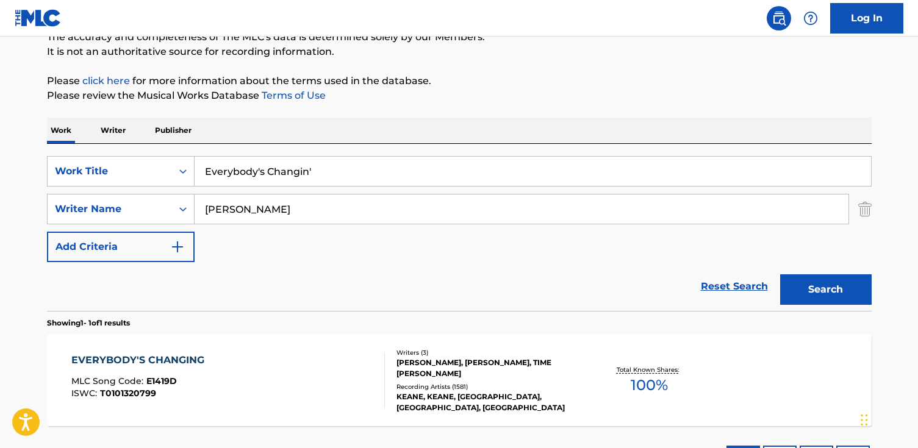
click at [270, 343] on div "EVERYBODY'S CHANGING MLC Song Code : E1419D ISWC : T0101320799 Writers ( 3 ) RI…" at bounding box center [459, 381] width 825 height 92
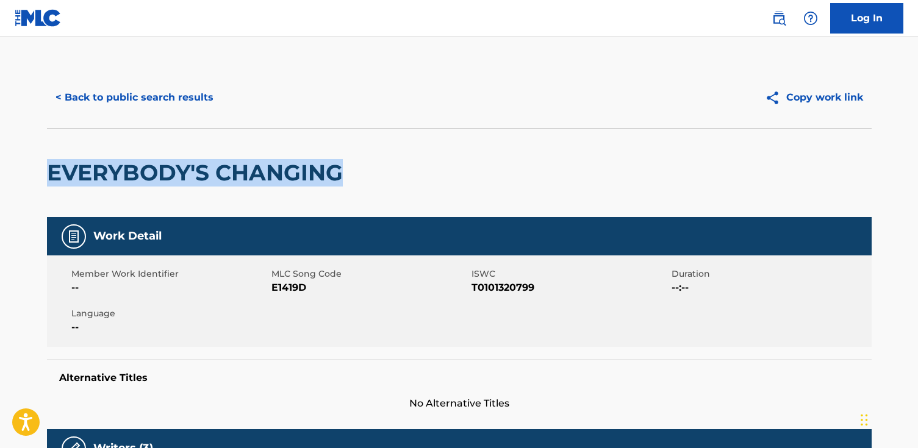
drag, startPoint x: 333, startPoint y: 177, endPoint x: 153, endPoint y: 176, distance: 180.6
click at [0, 157] on html "Accessibility Screen-Reader Guide, Feedback, and Issue Reporting | New window L…" at bounding box center [459, 224] width 918 height 448
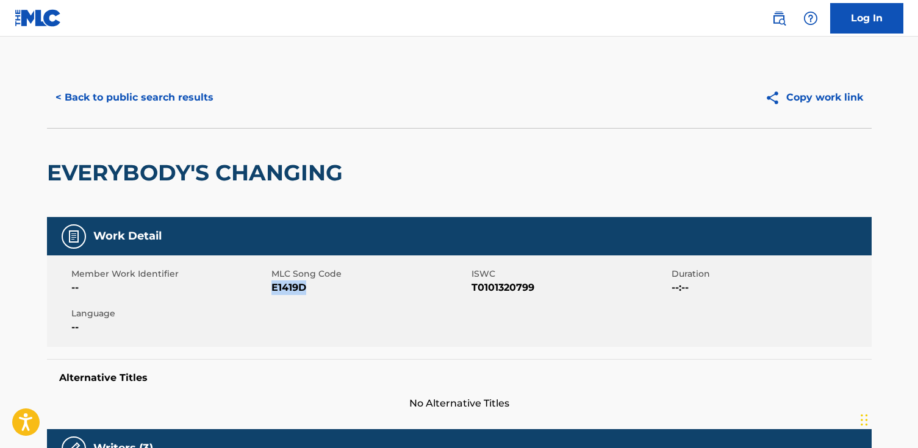
drag, startPoint x: 312, startPoint y: 287, endPoint x: 271, endPoint y: 289, distance: 40.9
click at [271, 289] on span "E1419D" at bounding box center [369, 288] width 197 height 15
click at [124, 95] on button "< Back to public search results" at bounding box center [134, 97] width 175 height 31
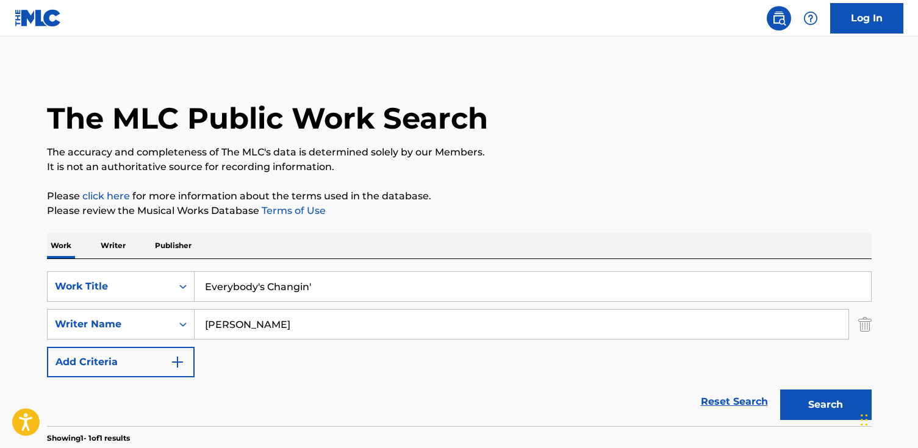
scroll to position [115, 0]
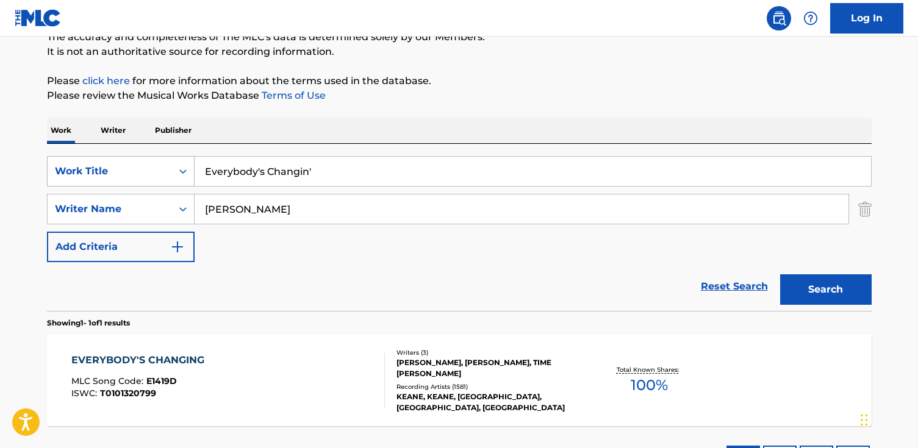
drag, startPoint x: 348, startPoint y: 174, endPoint x: 84, endPoint y: 178, distance: 264.2
click at [84, 178] on div "SearchWithCriteriacefaa5d9-56ac-4ef7-ba28-8f8350b773b5 Work Title Everybody's C…" at bounding box center [459, 171] width 825 height 31
drag, startPoint x: 331, startPoint y: 172, endPoint x: 122, endPoint y: 152, distance: 209.6
click at [127, 152] on div "SearchWithCriteriacefaa5d9-56ac-4ef7-ba28-8f8350b773b5 Work Title Everybody's C…" at bounding box center [459, 227] width 825 height 167
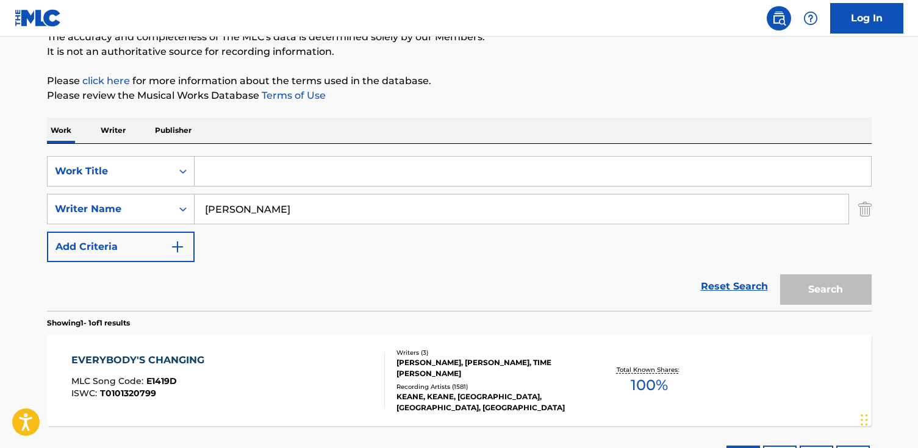
paste input "I Wonder"
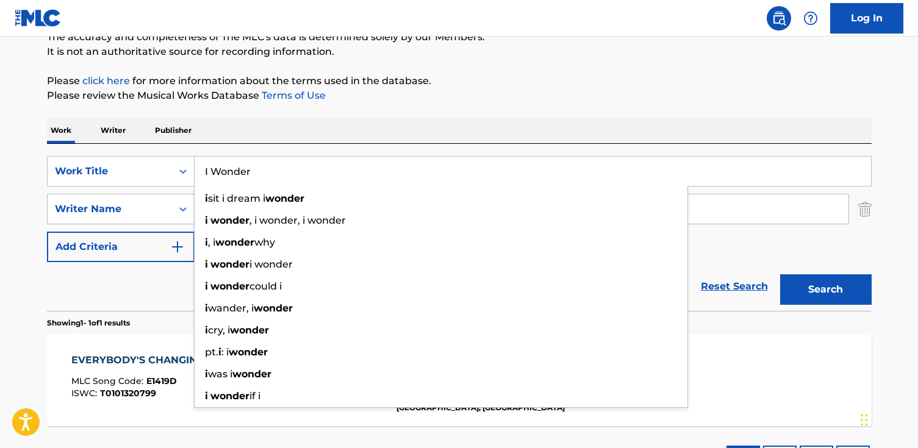
type input "I Wonder"
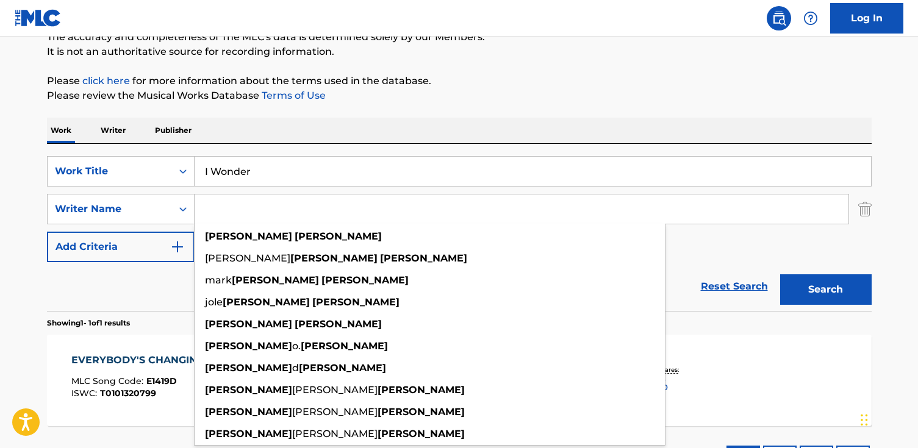
click at [780, 275] on button "Search" at bounding box center [826, 290] width 92 height 31
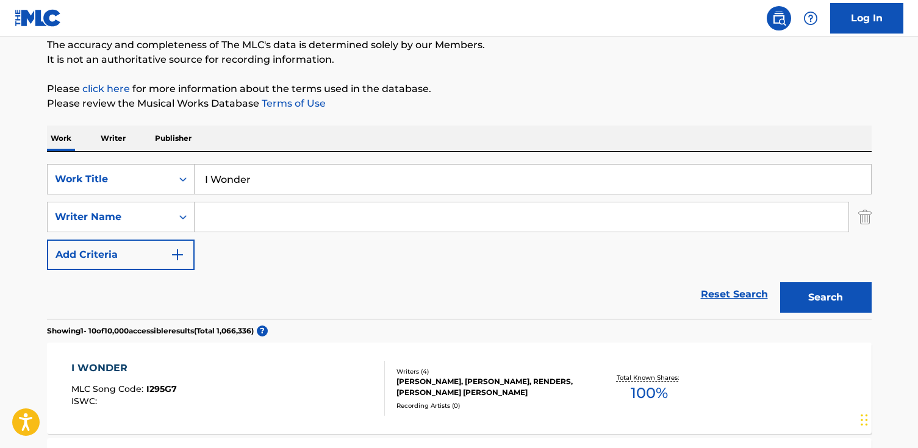
scroll to position [104, 0]
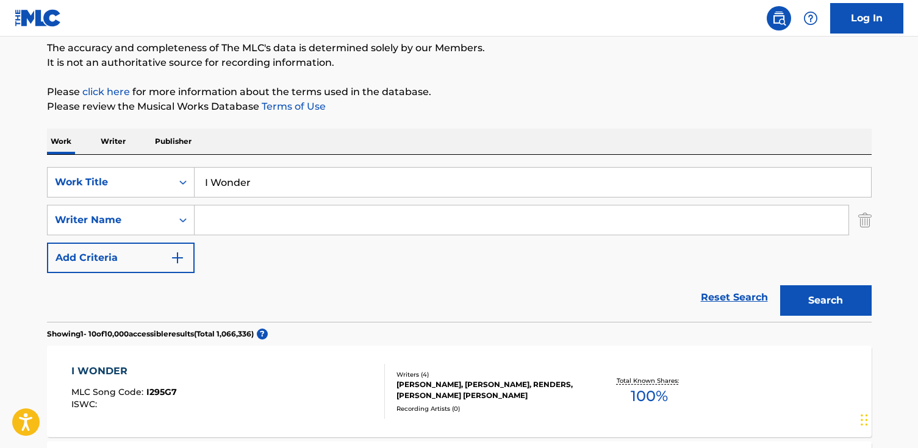
paste input "Adrian Ayerbe Chueca"
type input "Adrian Ayerbe Chueca"
click at [780, 286] on button "Search" at bounding box center [826, 301] width 92 height 31
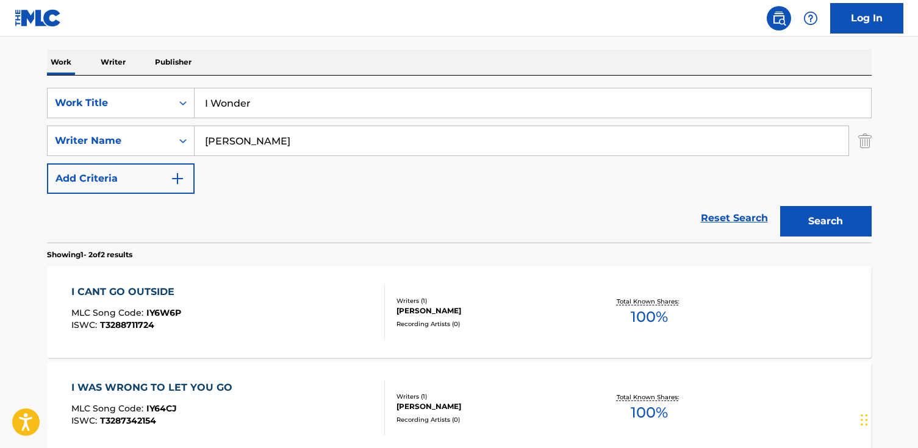
scroll to position [184, 0]
click at [270, 223] on div "Reset Search Search" at bounding box center [459, 217] width 825 height 49
drag, startPoint x: 271, startPoint y: 110, endPoint x: 7, endPoint y: 98, distance: 263.8
click at [7, 98] on main "The MLC Public Work Search The accuracy and completeness of The MLC's data is d…" at bounding box center [459, 184] width 918 height 664
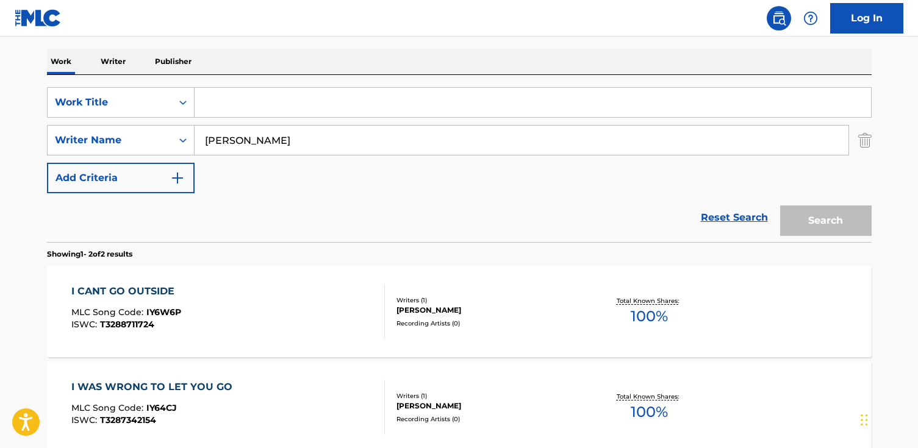
paste input "Cavalo Enxuto"
type input "Cavalo Enxuto"
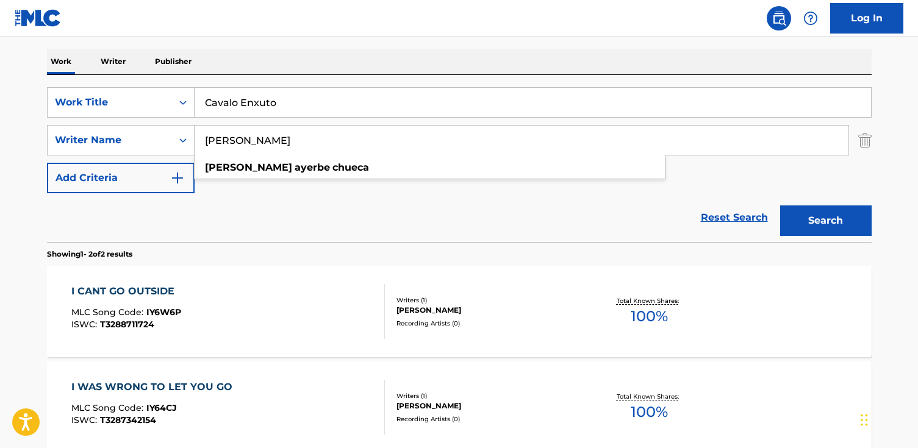
click at [365, 145] on input "Adrian Ayerbe Chueca" at bounding box center [522, 140] width 654 height 29
drag, startPoint x: 366, startPoint y: 145, endPoint x: 88, endPoint y: 126, distance: 278.9
click at [88, 126] on div "SearchWithCriteria14e2cc0f-57e6-4e9c-95ed-3af2a00d6c5c Writer Name Adrian Ayerb…" at bounding box center [459, 140] width 825 height 31
paste input "Cavalo Enxuto"
type input "Cavalo Enxuto"
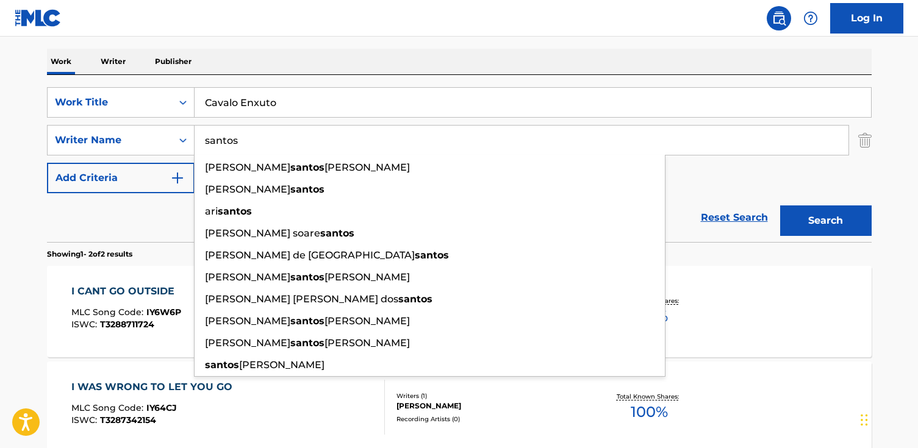
type input "santos"
click at [780, 206] on button "Search" at bounding box center [826, 221] width 92 height 31
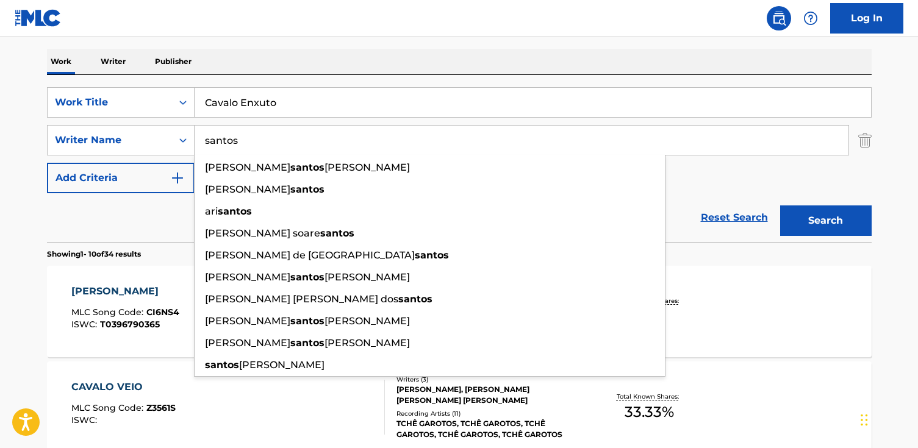
scroll to position [191, 0]
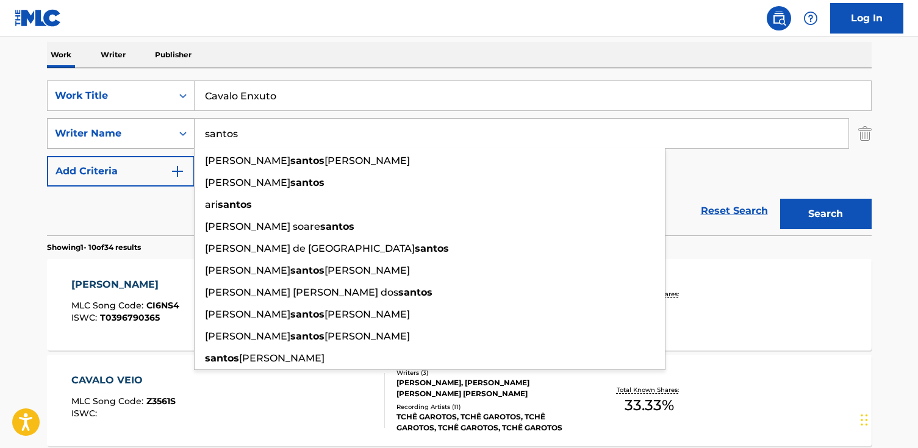
drag, startPoint x: 248, startPoint y: 145, endPoint x: 72, endPoint y: 123, distance: 177.1
click at [72, 123] on div "SearchWithCriteria14e2cc0f-57e6-4e9c-95ed-3af2a00d6c5c Writer Name santos aless…" at bounding box center [459, 133] width 825 height 31
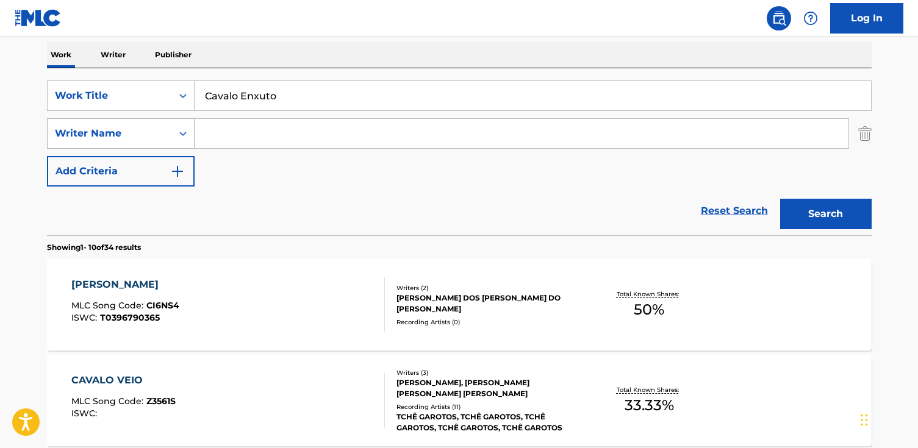
paste input "Moacyr dos Santos"
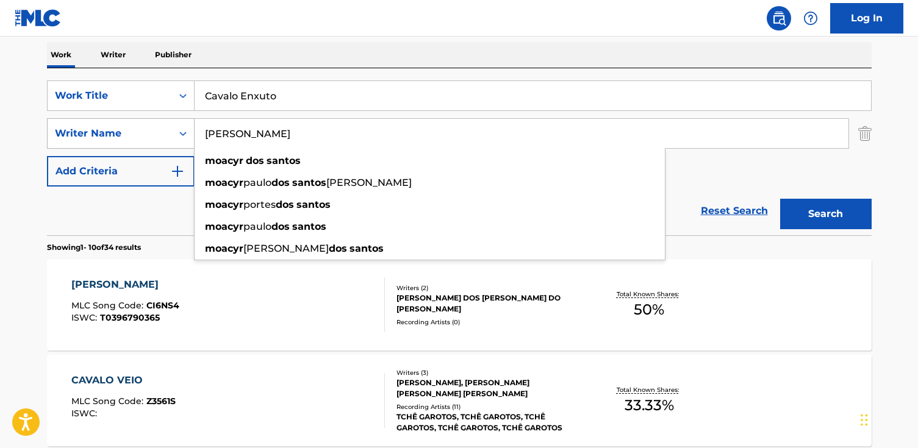
type input "Moacyr dos Santos"
click at [780, 199] on button "Search" at bounding box center [826, 214] width 92 height 31
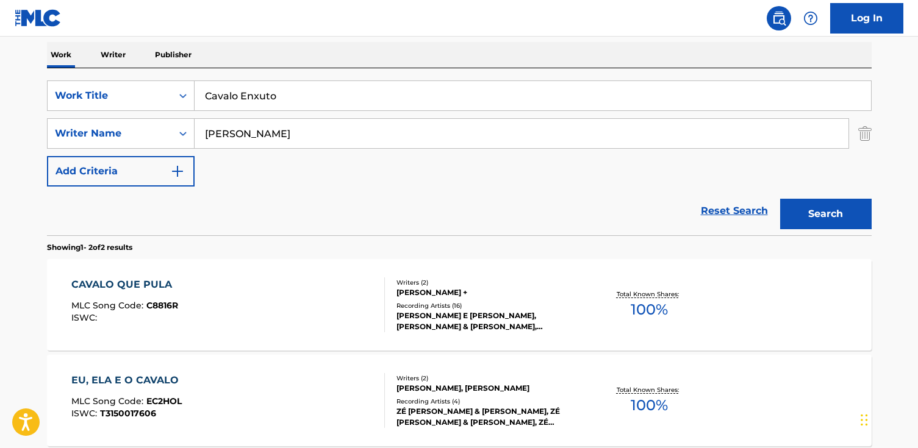
click at [281, 102] on input "Cavalo Enxuto" at bounding box center [533, 95] width 677 height 29
drag, startPoint x: 290, startPoint y: 98, endPoint x: 234, endPoint y: 97, distance: 56.1
click at [234, 97] on input "Cavalo Enxuto" at bounding box center [533, 95] width 677 height 29
click at [288, 317] on div "CAVALO QUE PULA MLC Song Code : C8816R ISWC :" at bounding box center [228, 305] width 314 height 55
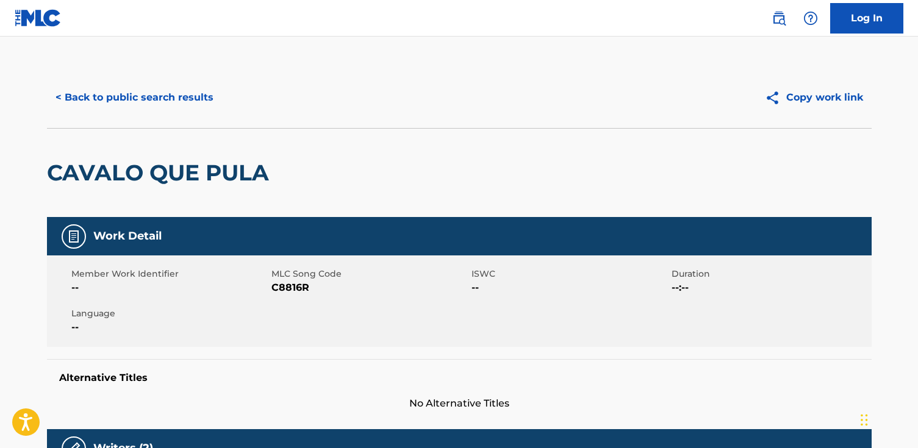
click at [151, 105] on button "< Back to public search results" at bounding box center [134, 97] width 175 height 31
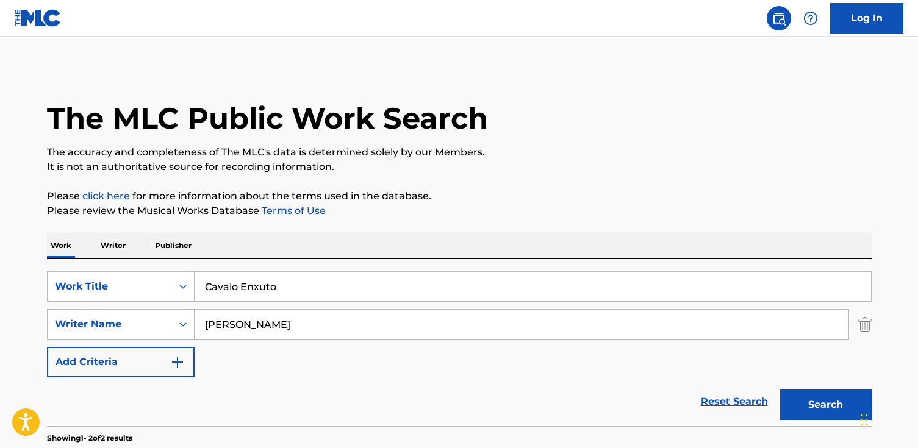
scroll to position [191, 0]
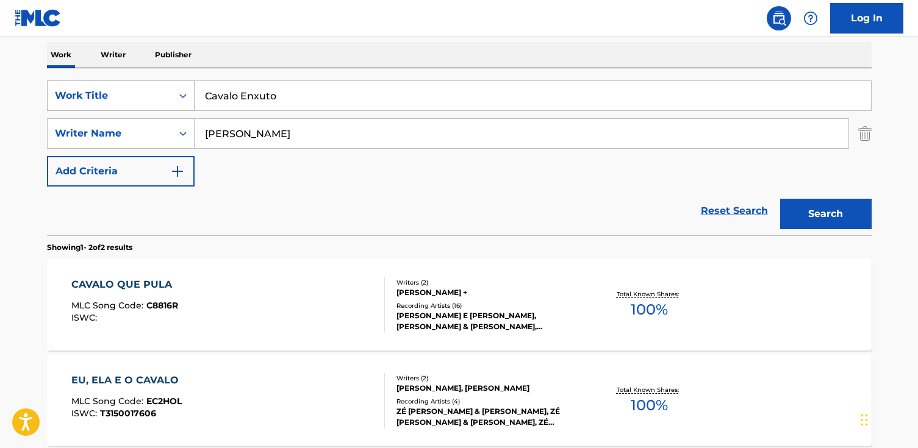
drag, startPoint x: 306, startPoint y: 98, endPoint x: 151, endPoint y: 92, distance: 155.7
click at [151, 92] on div "SearchWithCriteriacefaa5d9-56ac-4ef7-ba28-8f8350b773b5 Work Title Cavalo Enxuto" at bounding box center [459, 96] width 825 height 31
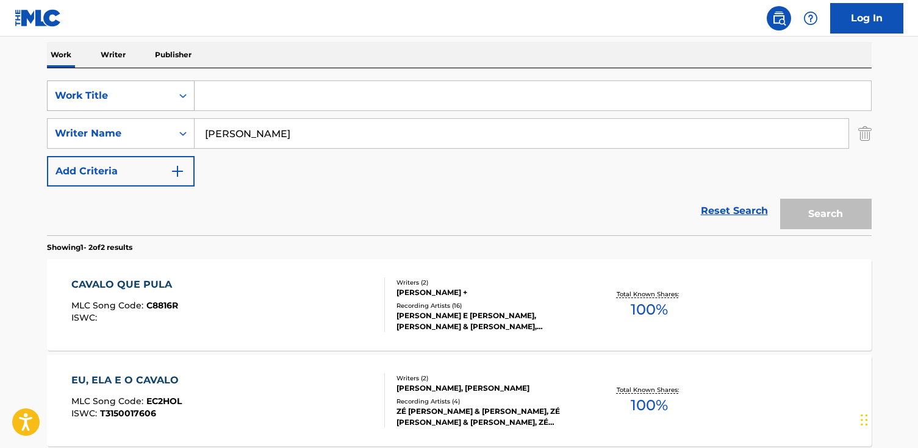
paste input "Rio de Lágrimas"
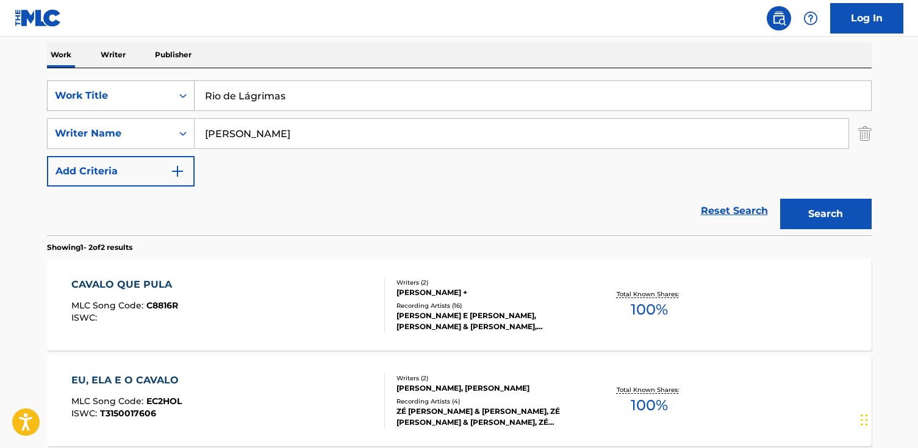
type input "Rio de Lágrimas"
click at [248, 89] on input "Rio de Lágrimas" at bounding box center [533, 95] width 677 height 29
drag, startPoint x: 250, startPoint y: 98, endPoint x: 256, endPoint y: 110, distance: 13.1
click at [251, 101] on input "Rio de Lágrimas" at bounding box center [533, 95] width 677 height 29
type input "rio de lagrimas"
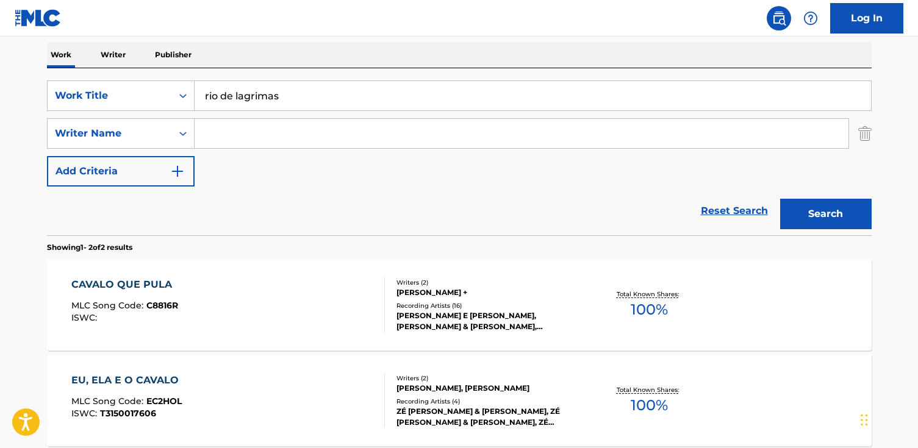
click at [780, 199] on button "Search" at bounding box center [826, 214] width 92 height 31
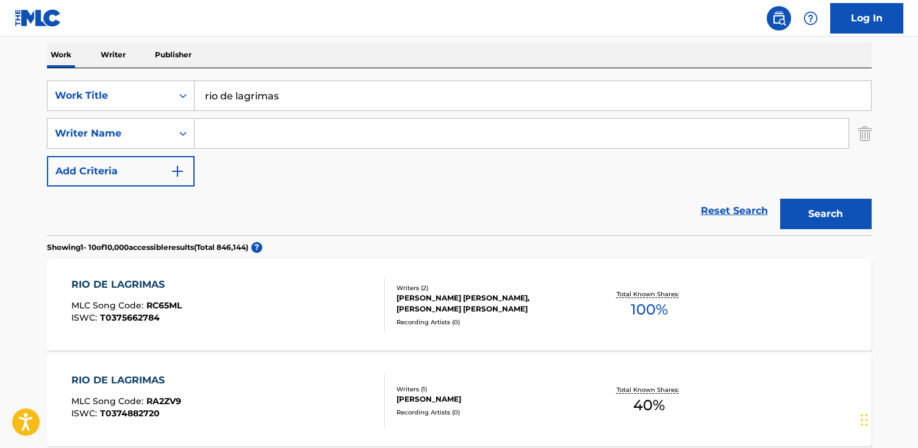
drag, startPoint x: 121, startPoint y: 214, endPoint x: 228, endPoint y: 151, distance: 123.6
click at [128, 201] on div "Reset Search Search" at bounding box center [459, 211] width 825 height 49
click at [235, 148] on div "Search Form" at bounding box center [522, 133] width 655 height 31
click at [234, 141] on input "Search Form" at bounding box center [522, 133] width 654 height 29
paste input "Carreiro"
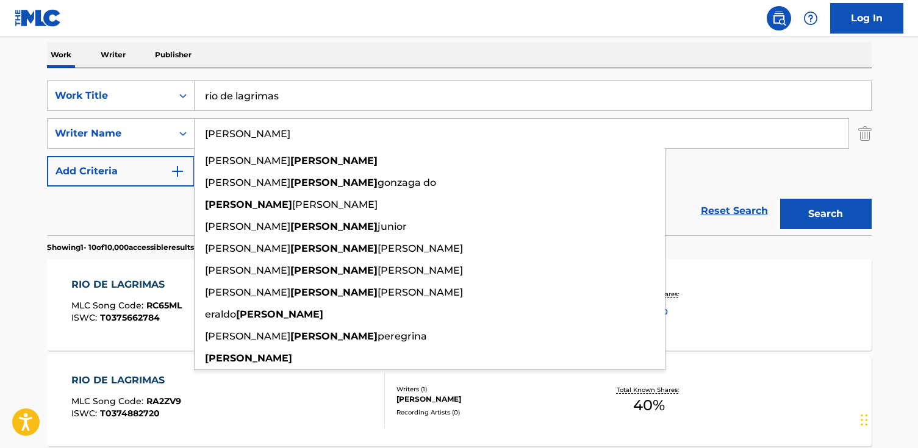
type input "Carreiro"
click at [780, 199] on button "Search" at bounding box center [826, 214] width 92 height 31
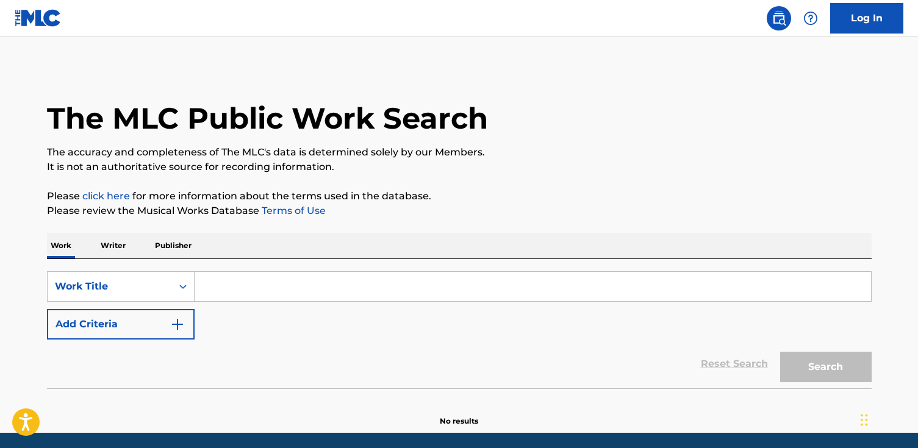
click at [204, 286] on input "Search Form" at bounding box center [533, 286] width 677 height 29
paste input "Perigoso"
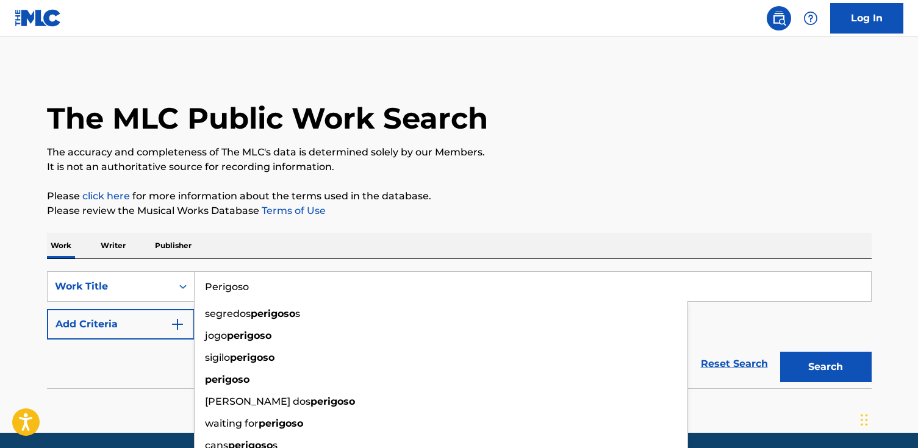
type input "Perigoso"
click at [780, 352] on button "Search" at bounding box center [826, 367] width 92 height 31
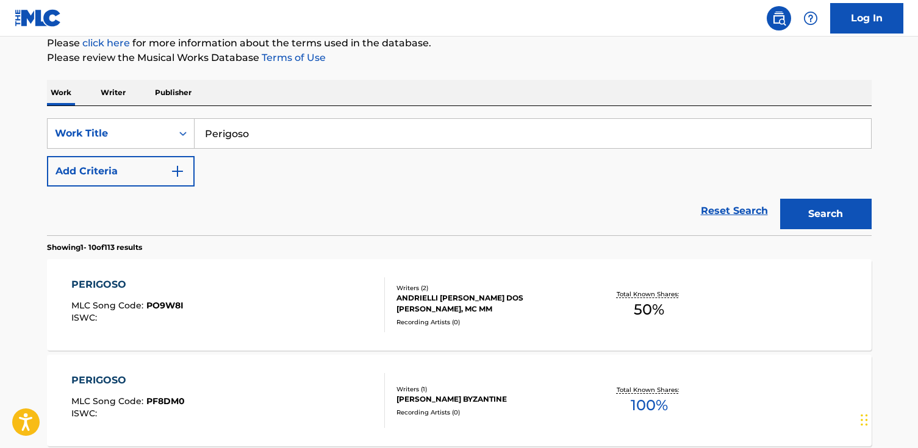
scroll to position [160, 0]
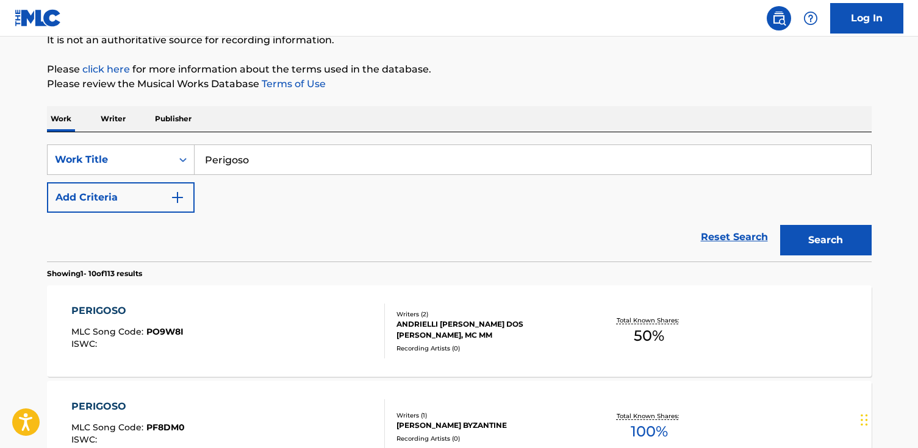
click at [826, 229] on button "Search" at bounding box center [826, 240] width 92 height 31
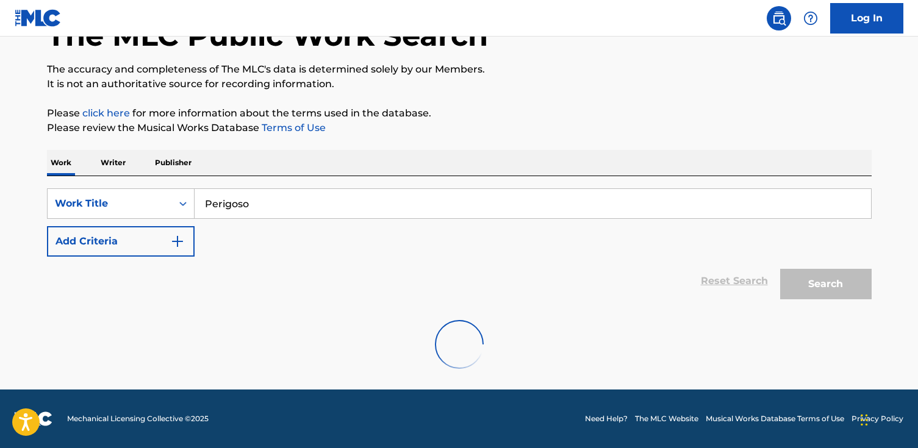
scroll to position [142, 0]
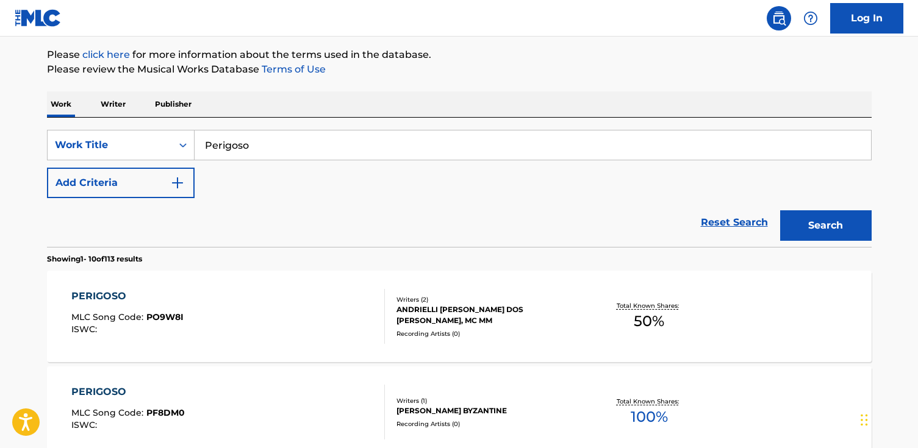
click at [138, 189] on button "Add Criteria" at bounding box center [121, 183] width 148 height 31
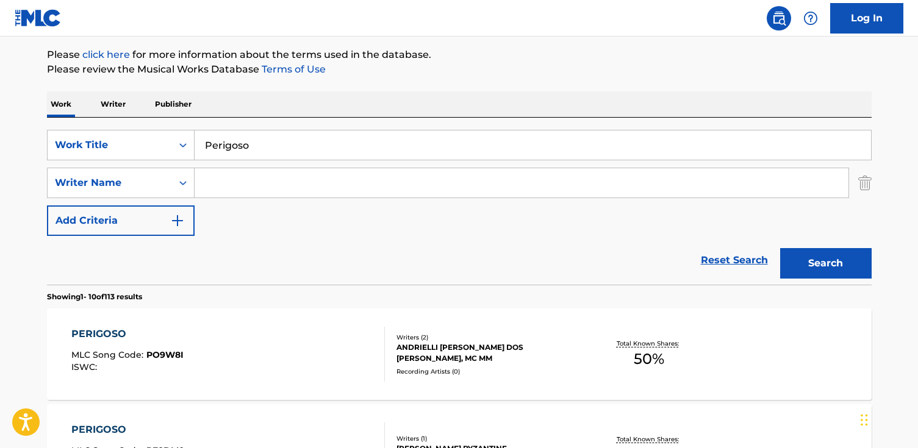
click at [283, 193] on input "Search Form" at bounding box center [522, 182] width 654 height 29
paste input "[PERSON_NAME]"
type input "[PERSON_NAME]"
click at [780, 248] on button "Search" at bounding box center [826, 263] width 92 height 31
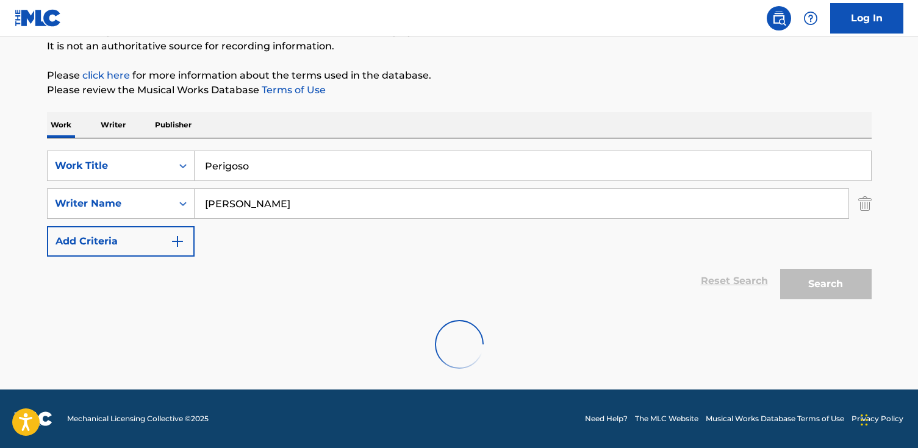
scroll to position [81, 0]
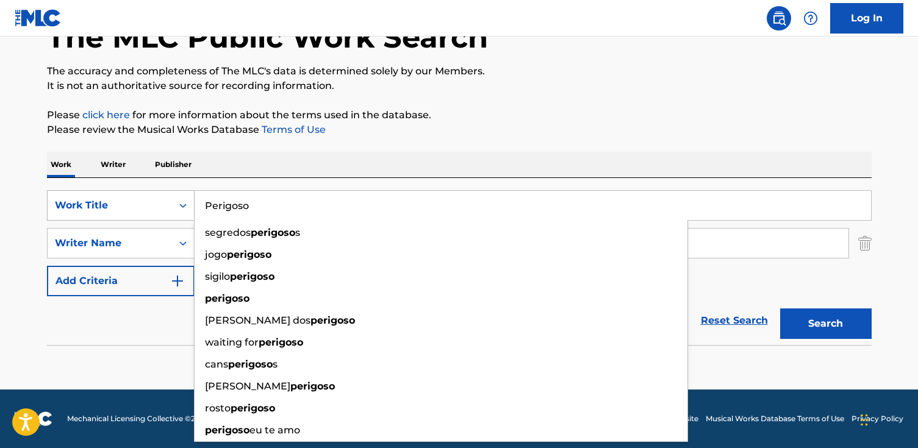
drag, startPoint x: 291, startPoint y: 206, endPoint x: 155, endPoint y: 192, distance: 136.7
click at [155, 192] on div "SearchWithCriteria6ac51ee9-09aa-40f1-b747-5ae6193ac138 Work Title Perigoso segr…" at bounding box center [459, 205] width 825 height 31
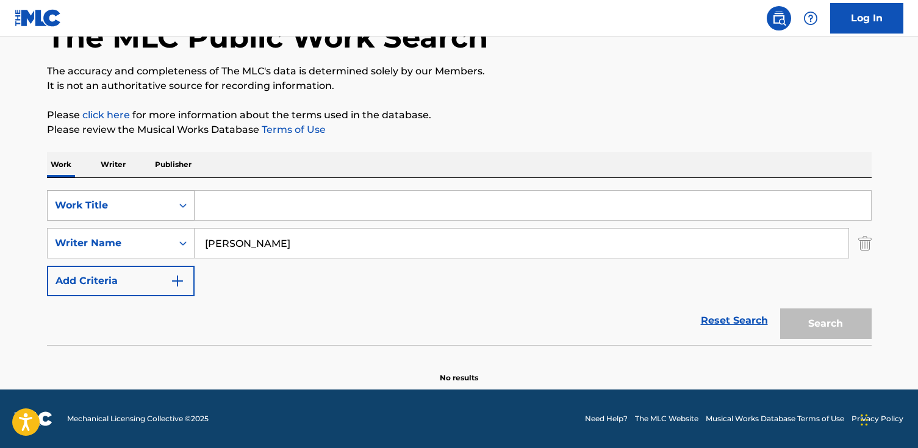
paste input "Can't Stop Dancing"
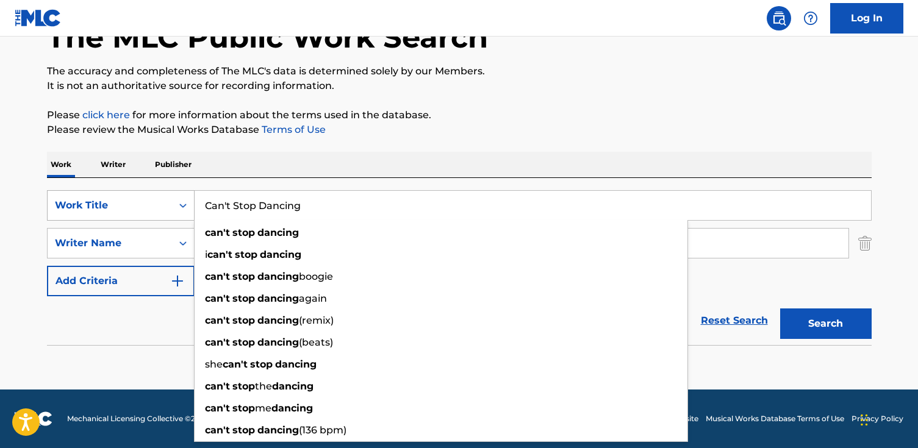
type input "Can't Stop Dancing"
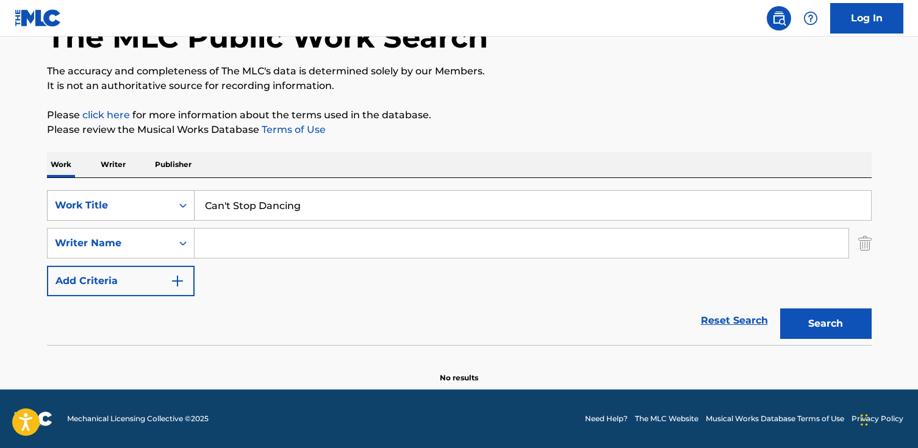
click at [780, 309] on button "Search" at bounding box center [826, 324] width 92 height 31
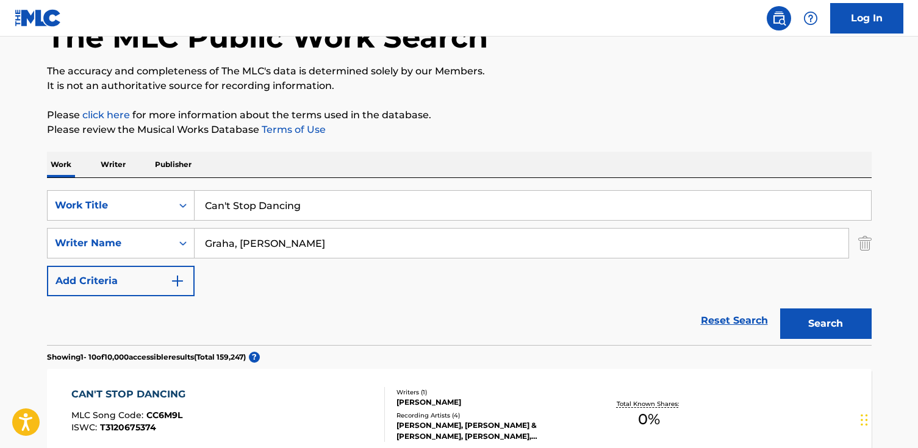
click at [780, 309] on button "Search" at bounding box center [826, 324] width 92 height 31
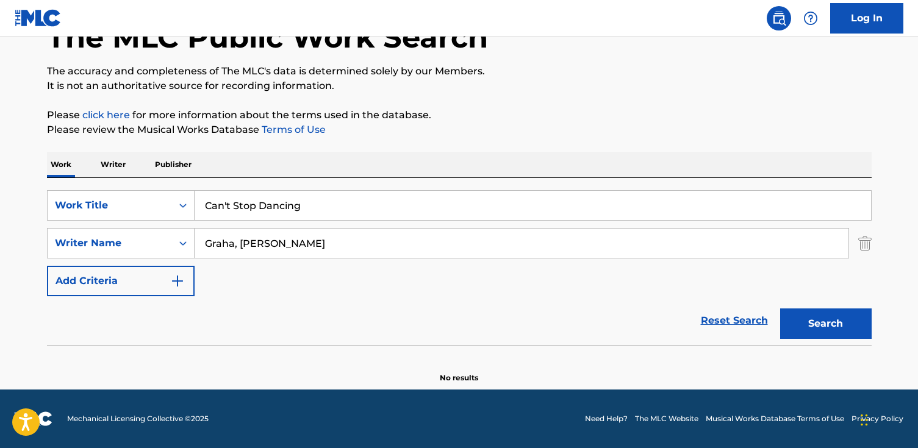
click at [237, 243] on input "Graha, [PERSON_NAME]" at bounding box center [522, 243] width 654 height 29
type input "[PERSON_NAME]"
click at [780, 309] on button "Search" at bounding box center [826, 324] width 92 height 31
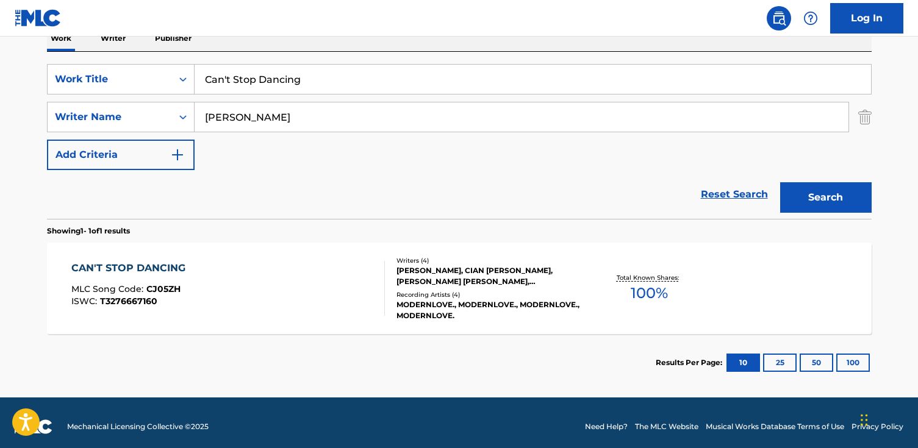
scroll to position [215, 0]
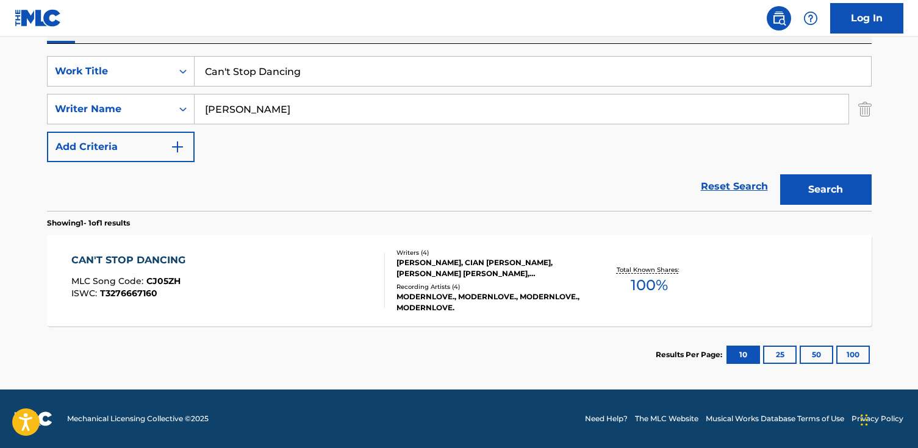
click at [204, 279] on div "CAN'T STOP DANCING MLC Song Code : CJ05ZH ISWC : T3276667160" at bounding box center [228, 280] width 314 height 55
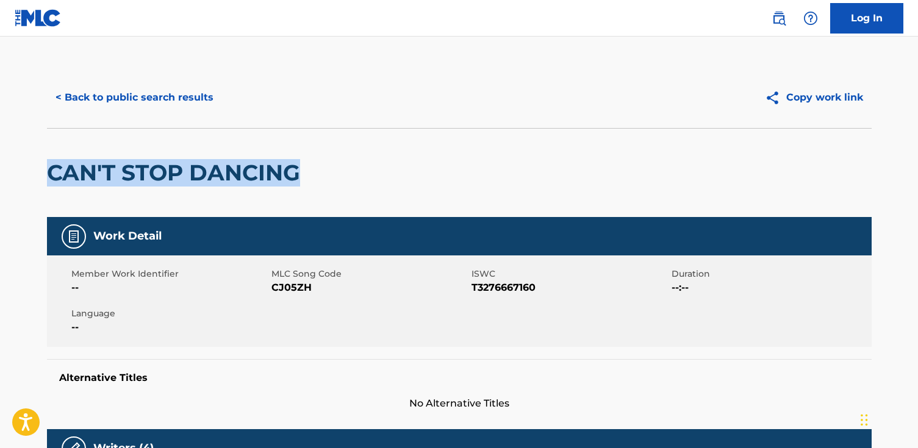
drag, startPoint x: 206, startPoint y: 172, endPoint x: 90, endPoint y: 171, distance: 115.9
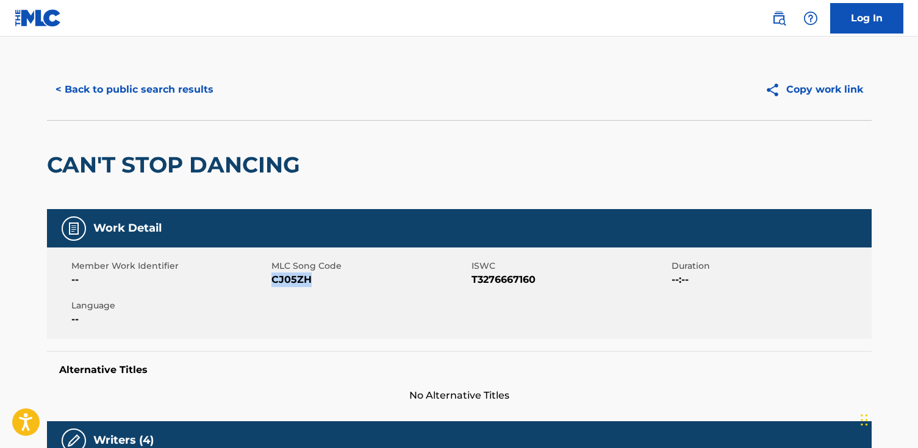
drag, startPoint x: 321, startPoint y: 283, endPoint x: 271, endPoint y: 282, distance: 50.0
click at [271, 282] on span "CJ05ZH" at bounding box center [369, 280] width 197 height 15
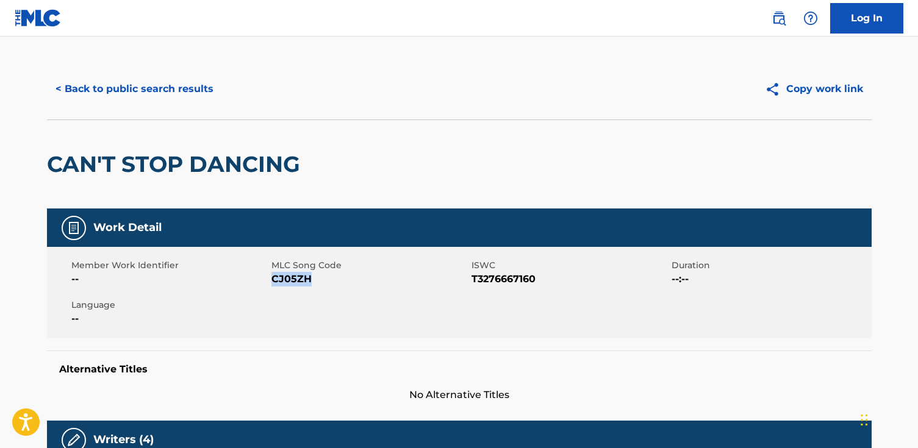
copy span "CJ05ZH"
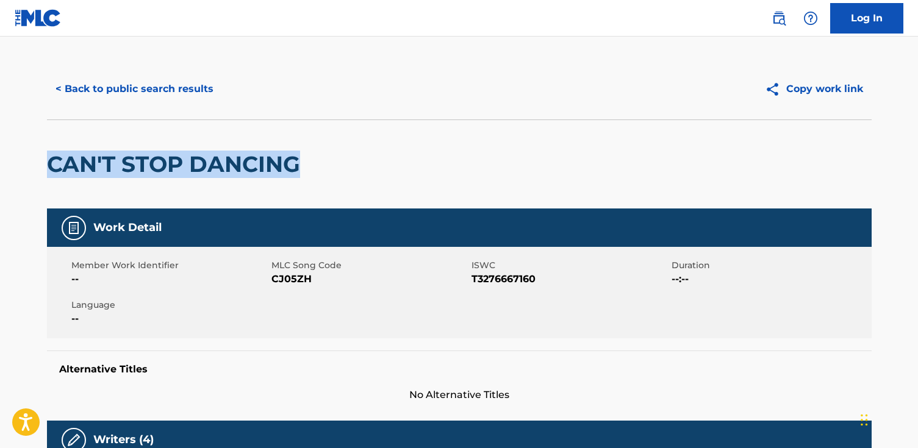
drag, startPoint x: 159, startPoint y: 148, endPoint x: 99, endPoint y: 159, distance: 60.2
copy h2 "CAN'T STOP DANCING"
click at [161, 93] on button "< Back to public search results" at bounding box center [134, 89] width 175 height 31
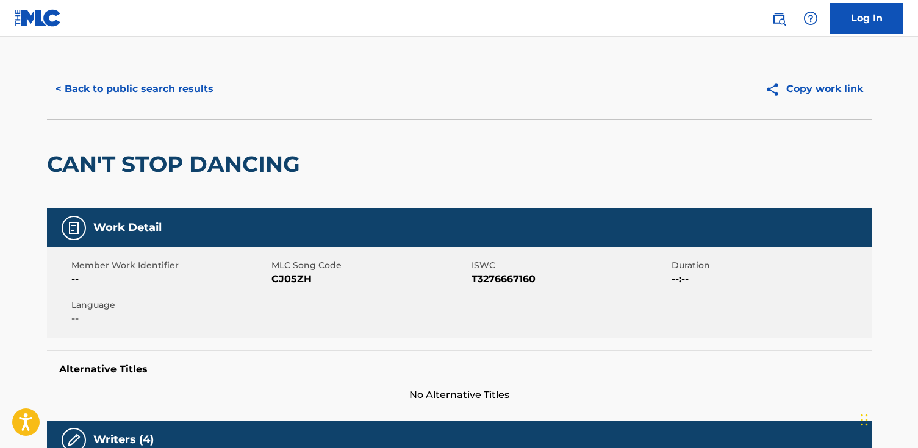
scroll to position [146, 0]
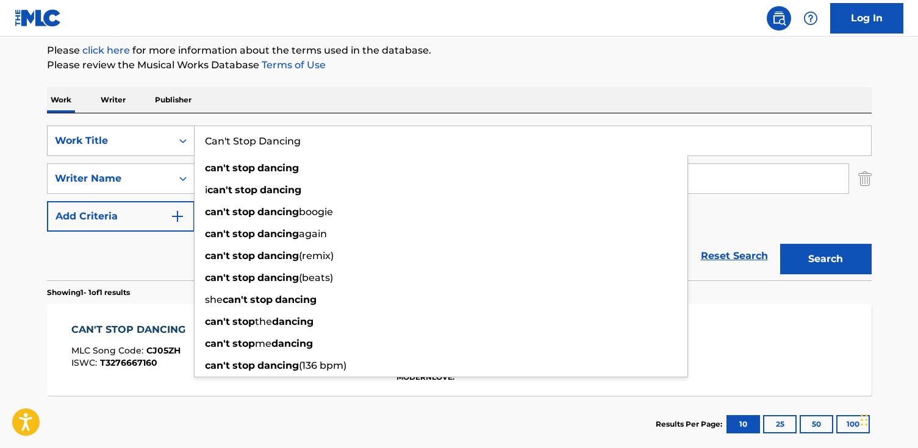
drag, startPoint x: 343, startPoint y: 142, endPoint x: 80, endPoint y: 129, distance: 263.9
click at [80, 129] on div "SearchWithCriteria6ac51ee9-09aa-40f1-b747-5ae6193ac138 Work Title Can't Stop Da…" at bounding box center [459, 141] width 825 height 31
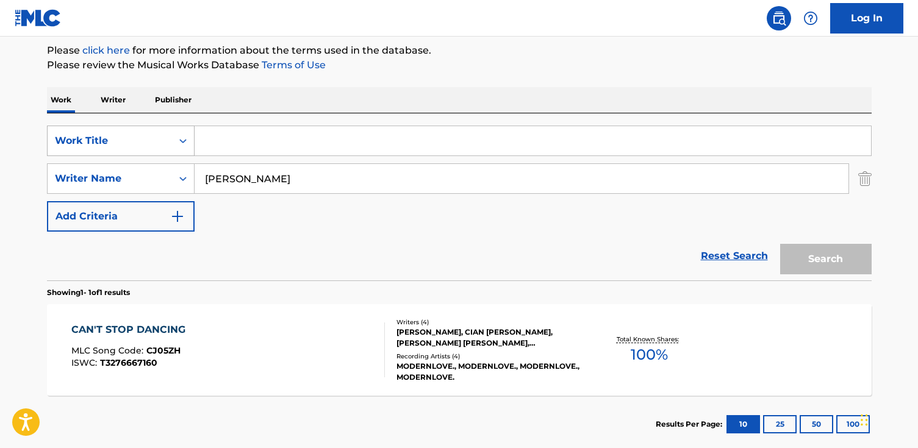
paste input "As Núpcias Ósseas"
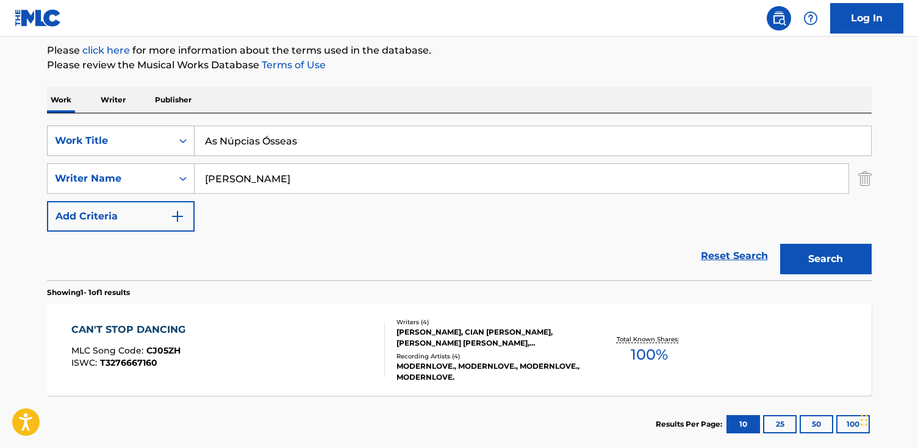
type input "As Núpcias Ósseas"
click at [780, 244] on button "Search" at bounding box center [826, 259] width 92 height 31
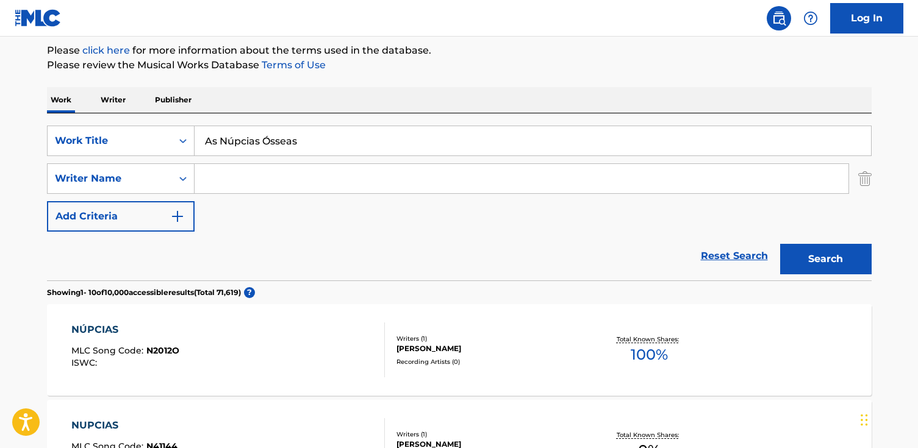
click at [234, 142] on input "As Núpcias Ósseas" at bounding box center [533, 140] width 677 height 29
click at [232, 146] on input "As Núpcias Ósseas" at bounding box center [533, 140] width 677 height 29
type input "As Nupcias Osseas"
click at [780, 244] on button "Search" at bounding box center [826, 259] width 92 height 31
click at [238, 173] on input "Search Form" at bounding box center [522, 178] width 654 height 29
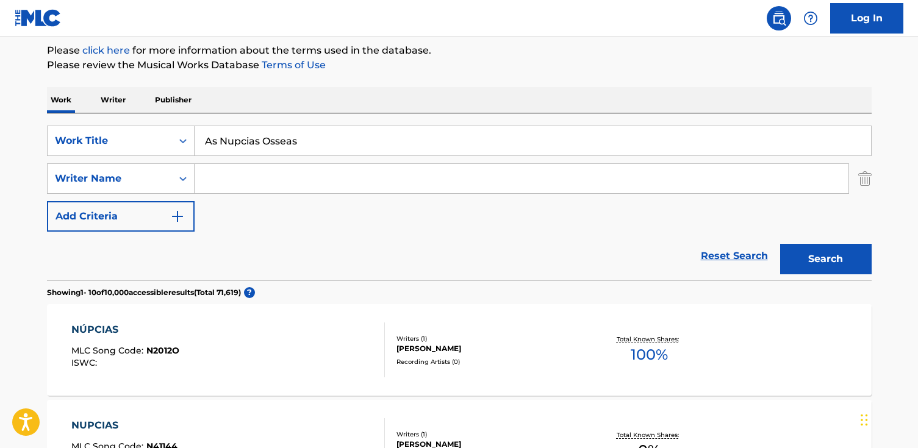
paste input "[PERSON_NAME]"
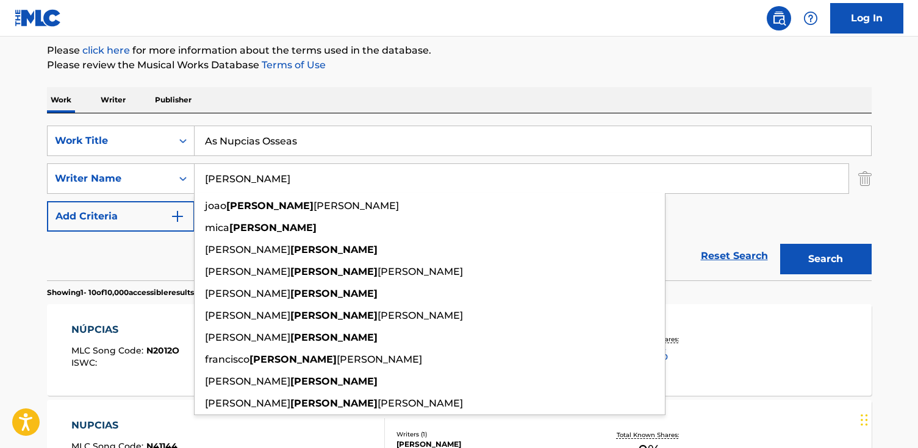
type input "[PERSON_NAME]"
click at [780, 244] on button "Search" at bounding box center [826, 259] width 92 height 31
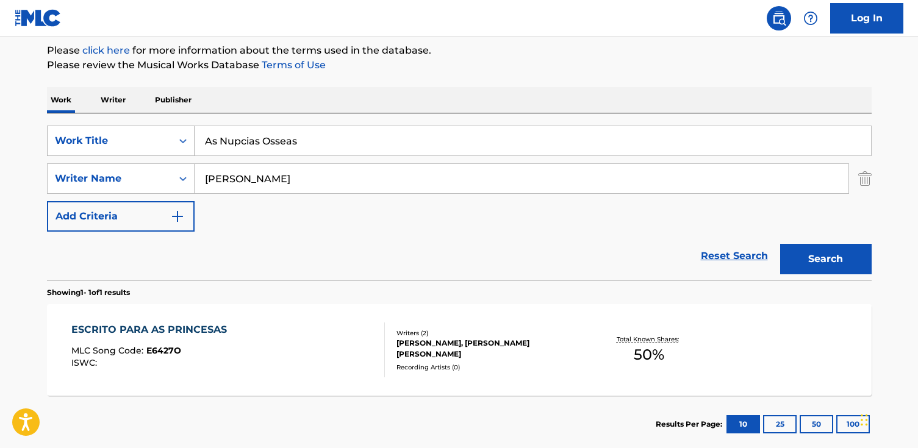
click at [70, 129] on div "SearchWithCriteria6ac51ee9-09aa-40f1-b747-5ae6193ac138 Work Title As Nupcias Os…" at bounding box center [459, 141] width 825 height 31
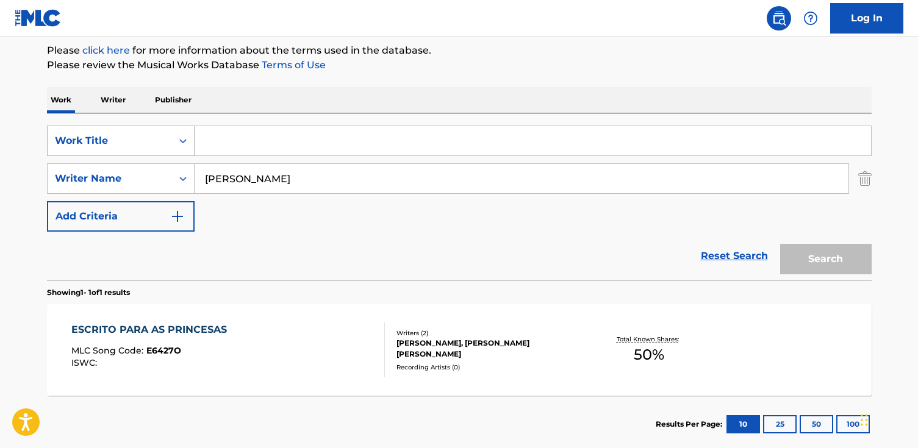
paste input "Flora"
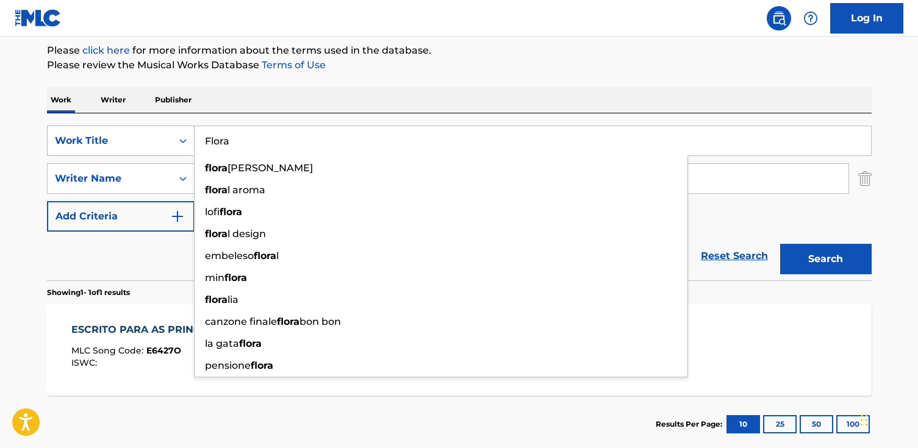
type input "Flora"
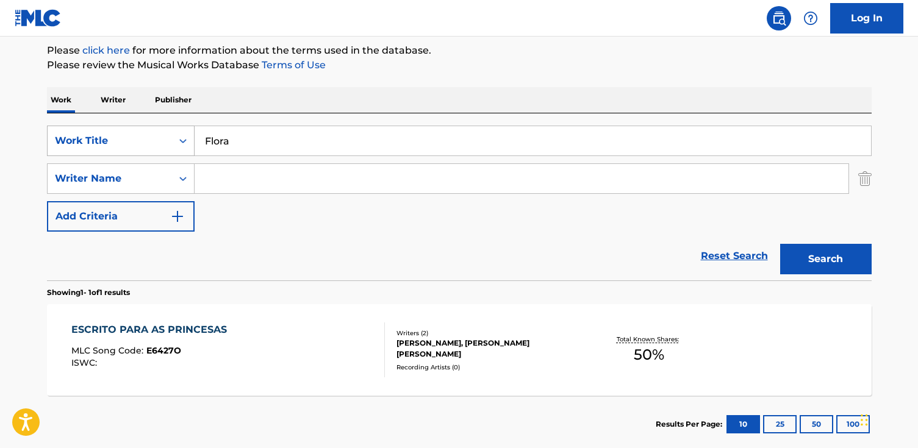
click at [780, 244] on button "Search" at bounding box center [826, 259] width 92 height 31
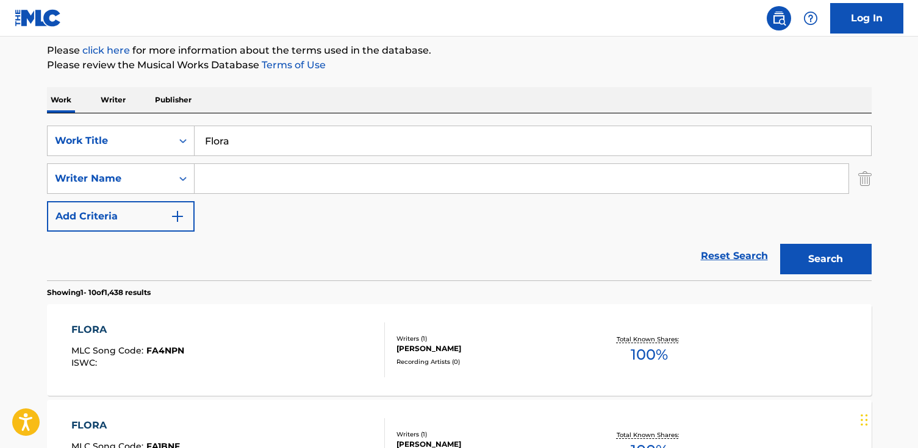
paste input "[PERSON_NAME]"
type input "[PERSON_NAME]"
click at [780, 244] on button "Search" at bounding box center [826, 259] width 92 height 31
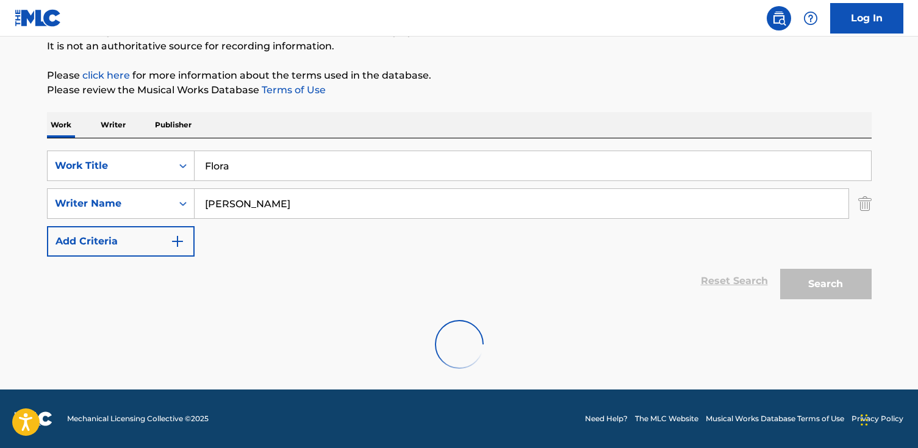
scroll to position [81, 0]
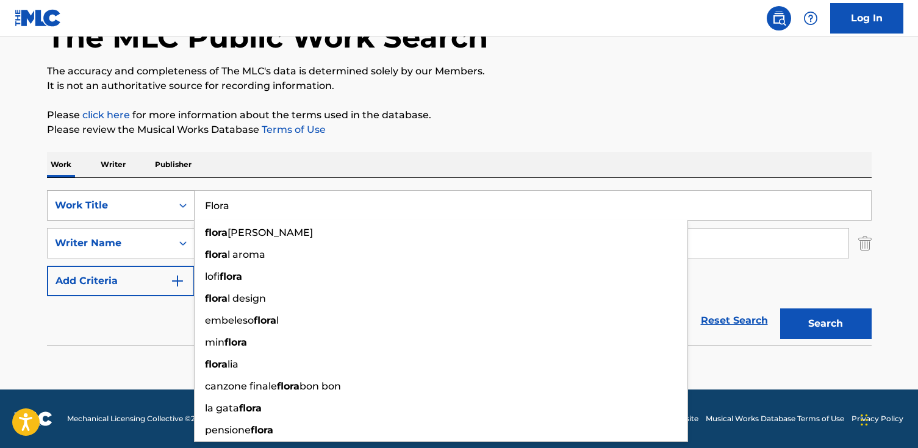
drag, startPoint x: 240, startPoint y: 214, endPoint x: 145, endPoint y: 198, distance: 97.1
click at [145, 198] on div "SearchWithCriteria6ac51ee9-09aa-40f1-b747-5ae6193ac138 Work Title [PERSON_NAME]…" at bounding box center [459, 205] width 825 height 31
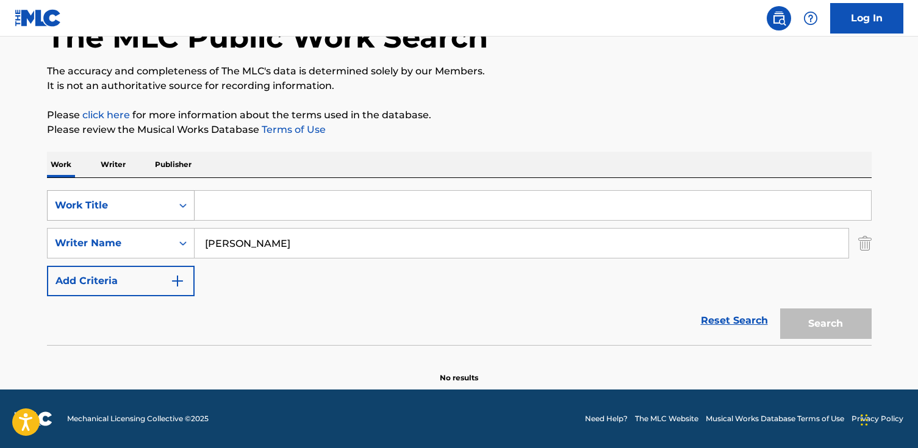
paste input "Real Talk"
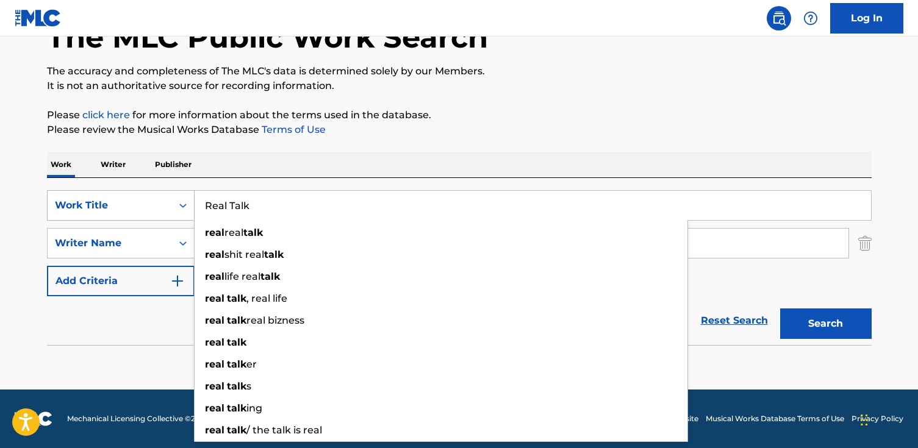
type input "Real Talk"
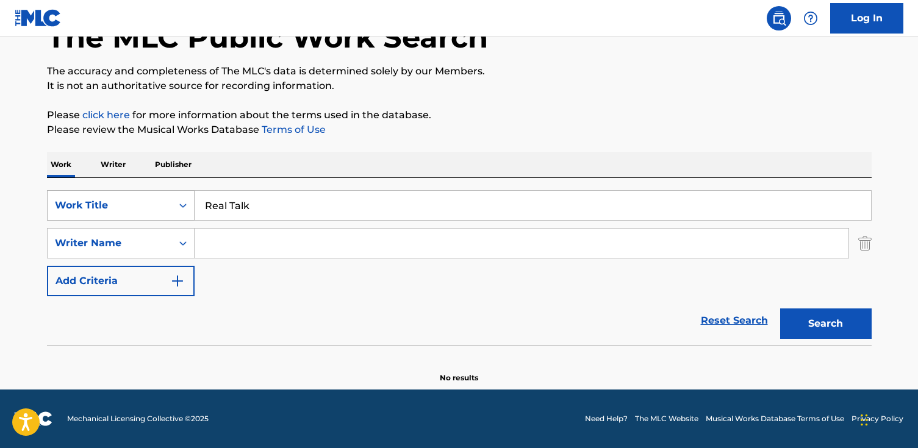
click at [780, 309] on button "Search" at bounding box center [826, 324] width 92 height 31
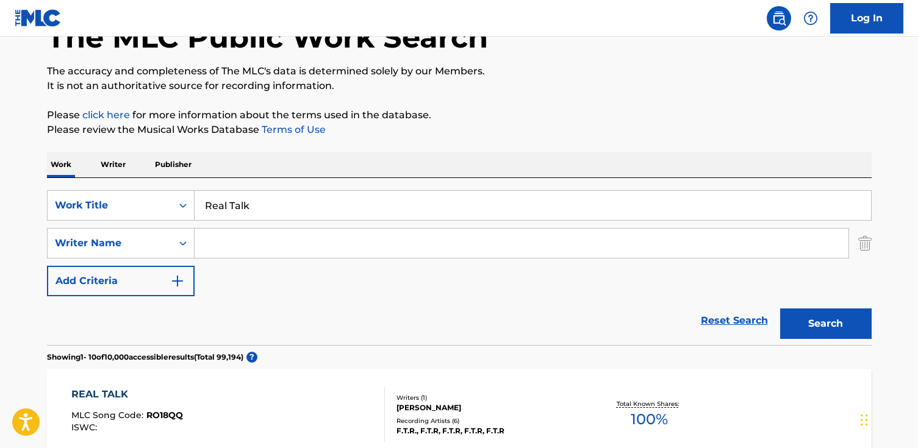
scroll to position [82, 0]
paste input "[PERSON_NAME] [PERSON_NAME]"
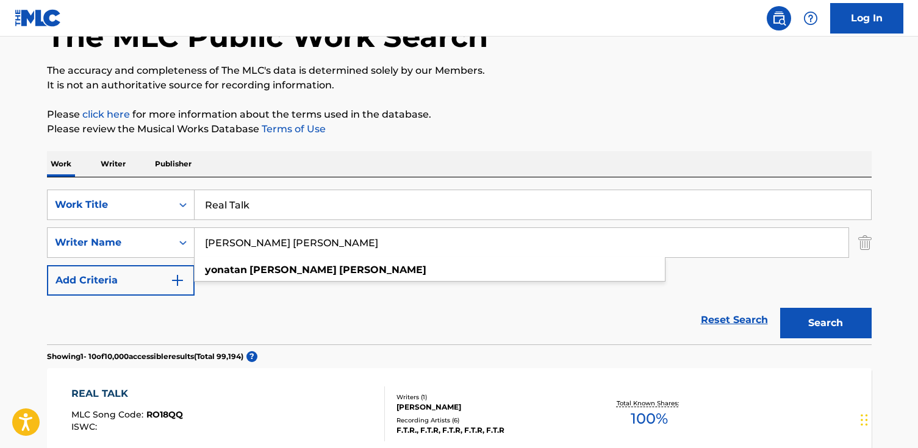
click at [780, 308] on button "Search" at bounding box center [826, 323] width 92 height 31
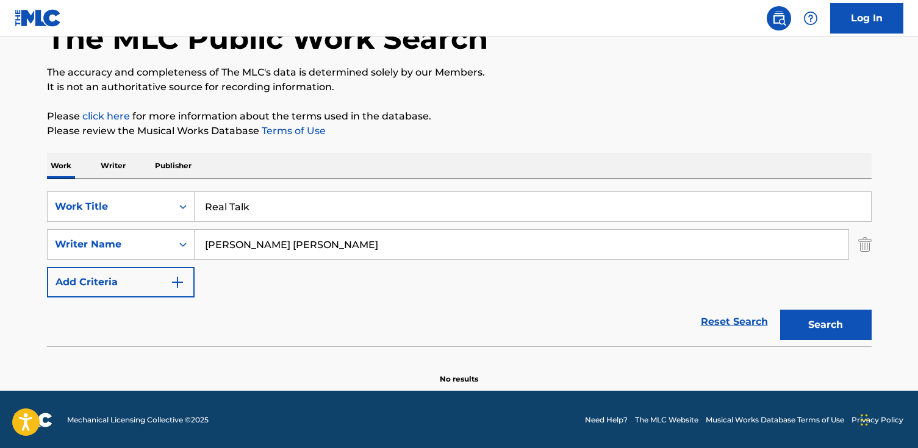
scroll to position [81, 0]
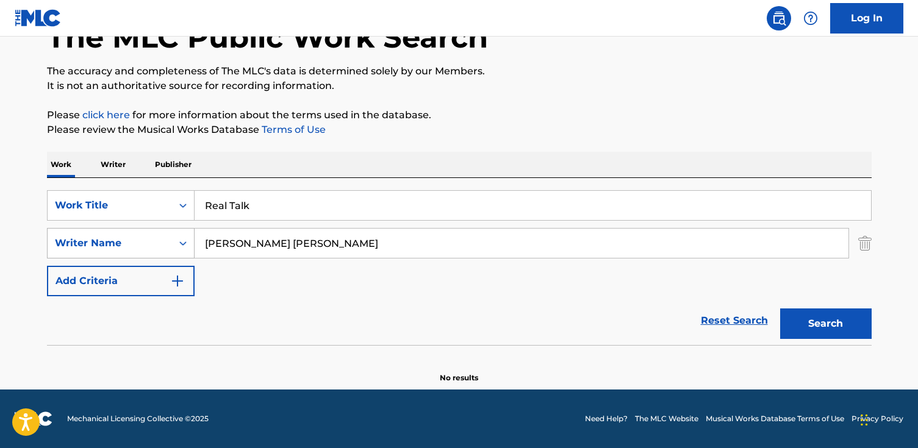
drag, startPoint x: 284, startPoint y: 245, endPoint x: 118, endPoint y: 240, distance: 166.0
click at [118, 240] on div "SearchWithCriteria1a49f5a9-f3b0-43ce-85f2-5609e9117dad Writer Name [PERSON_NAME…" at bounding box center [459, 243] width 825 height 31
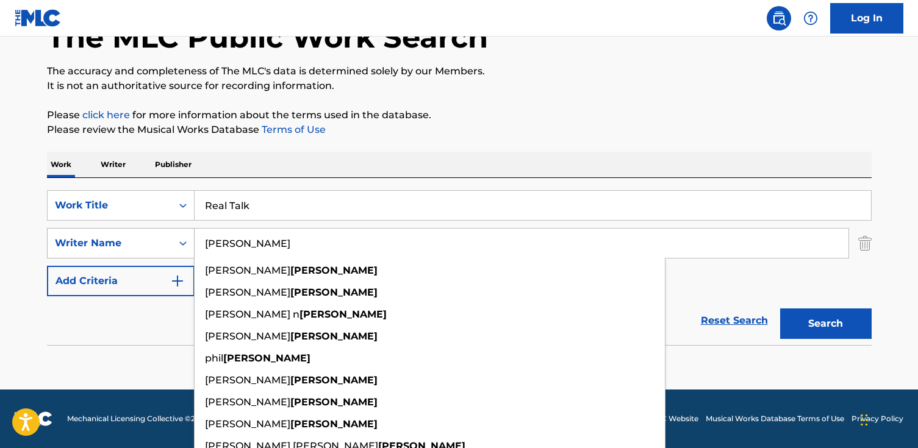
type input "[PERSON_NAME]"
click at [780, 309] on button "Search" at bounding box center [826, 324] width 92 height 31
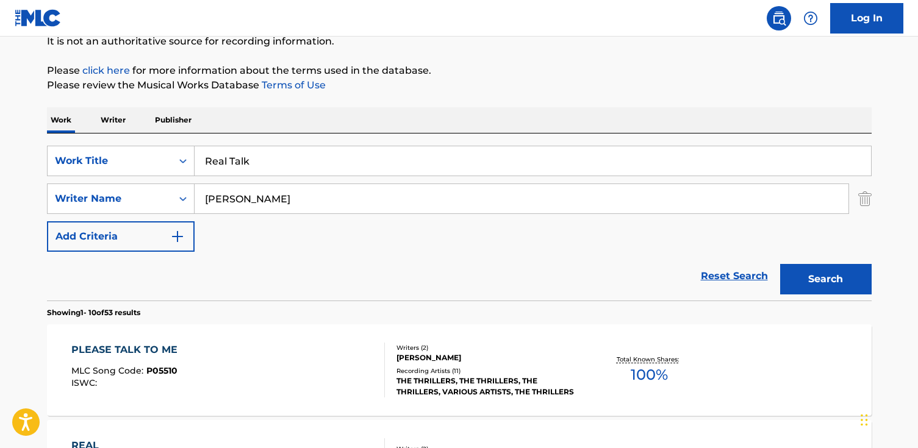
scroll to position [130, 0]
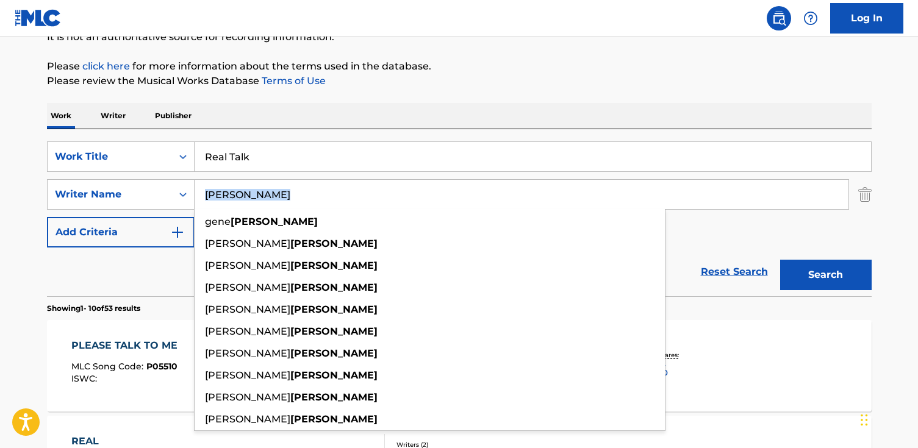
drag, startPoint x: 303, startPoint y: 211, endPoint x: 294, endPoint y: 196, distance: 17.5
click at [294, 196] on div "[PERSON_NAME] [PERSON_NAME] [PERSON_NAME] [PERSON_NAME] [PERSON_NAME] [PERSON_N…" at bounding box center [522, 194] width 654 height 29
drag, startPoint x: 294, startPoint y: 196, endPoint x: 58, endPoint y: 185, distance: 236.3
click at [58, 185] on div "SearchWithCriteria1a49f5a9-f3b0-43ce-85f2-5609e9117dad Writer Name [PERSON_NAME…" at bounding box center [459, 194] width 825 height 31
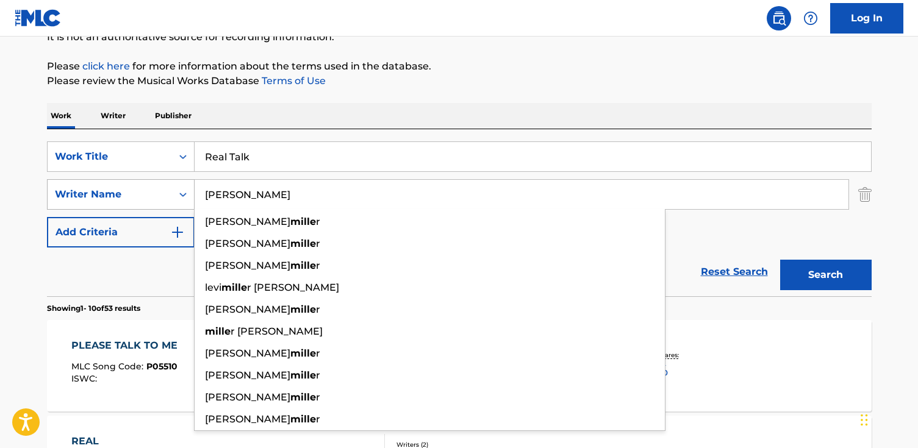
type input "[PERSON_NAME]"
click at [780, 260] on button "Search" at bounding box center [826, 275] width 92 height 31
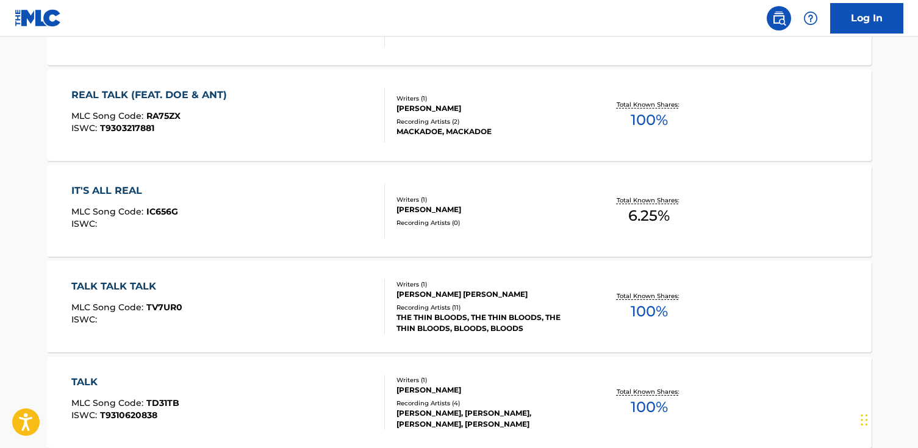
scroll to position [0, 0]
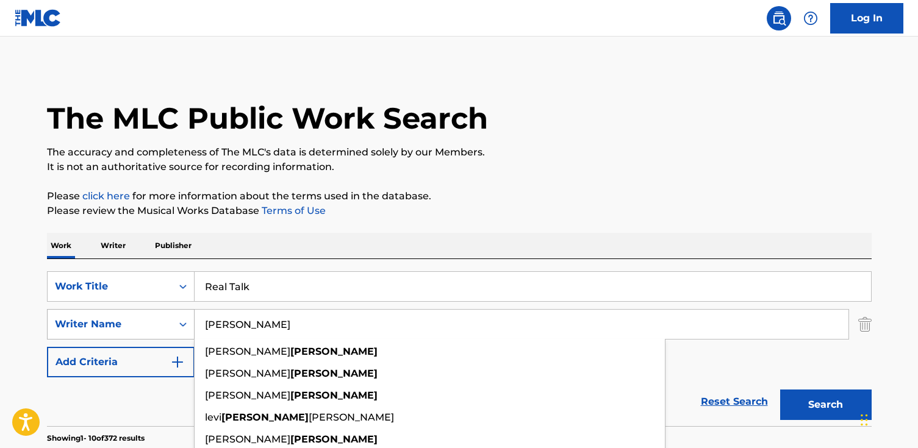
drag, startPoint x: 209, startPoint y: 326, endPoint x: 80, endPoint y: 320, distance: 129.5
click at [80, 320] on div "SearchWithCriteria1a49f5a9-f3b0-43ce-85f2-5609e9117dad Writer Name [PERSON_NAME…" at bounding box center [459, 324] width 825 height 31
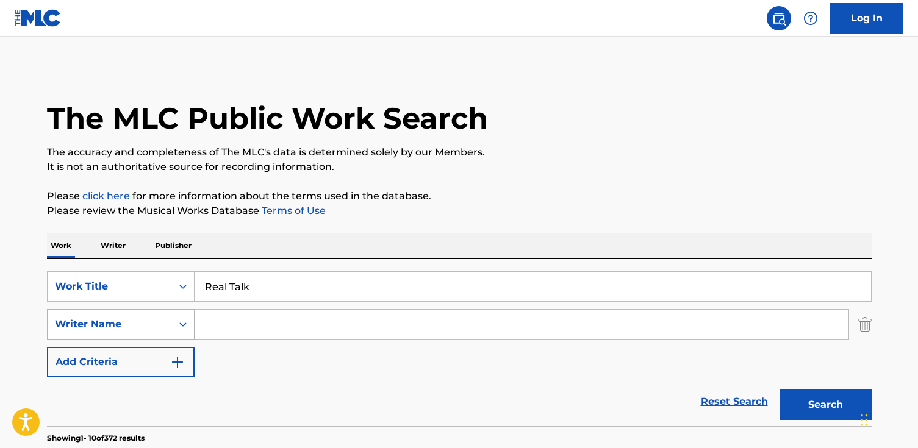
paste input "[PERSON_NAME]"
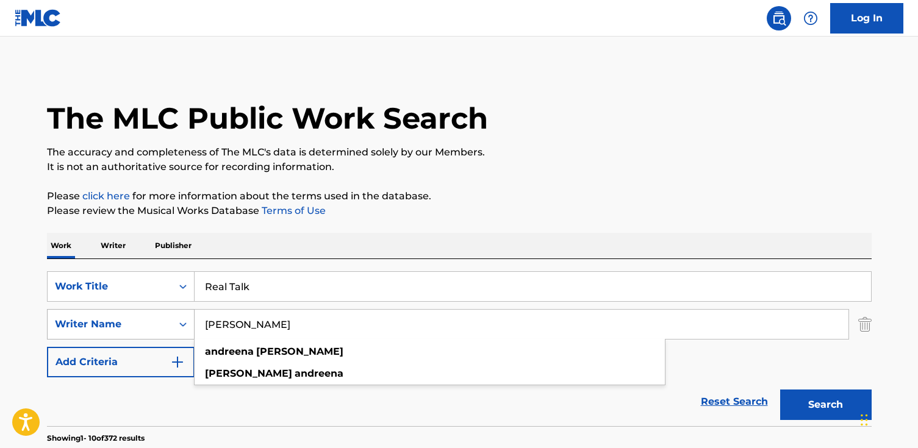
type input "[PERSON_NAME]"
click at [780, 390] on button "Search" at bounding box center [826, 405] width 92 height 31
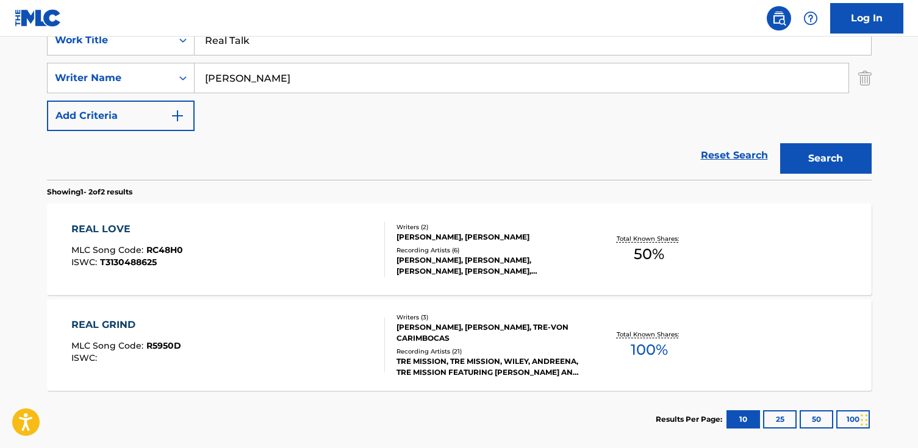
scroll to position [195, 0]
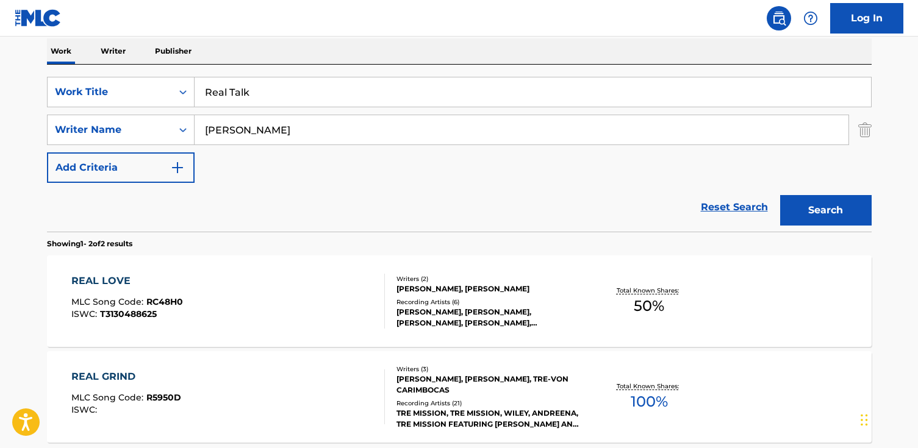
drag, startPoint x: 292, startPoint y: 73, endPoint x: 287, endPoint y: 95, distance: 22.5
click at [206, 72] on div "SearchWithCriteria6ac51ee9-09aa-40f1-b747-5ae6193ac138 Work Title Real Talk Sea…" at bounding box center [459, 148] width 825 height 167
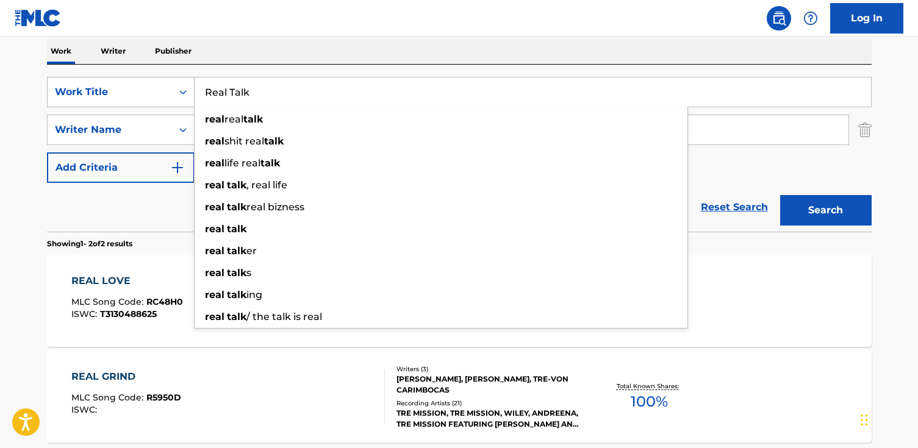
drag, startPoint x: 289, startPoint y: 95, endPoint x: 151, endPoint y: 88, distance: 138.0
click at [151, 88] on div "SearchWithCriteria6ac51ee9-09aa-40f1-b747-5ae6193ac138 Work Title Real Talk rea…" at bounding box center [459, 92] width 825 height 31
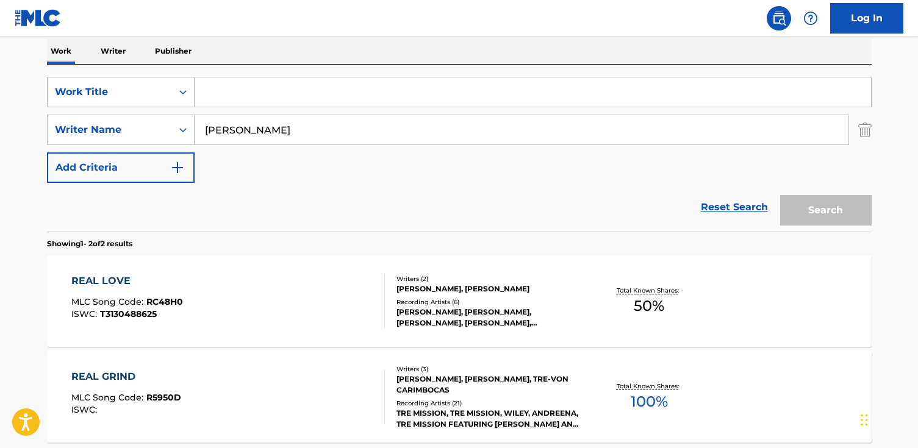
paste input "It Won't Be Long"
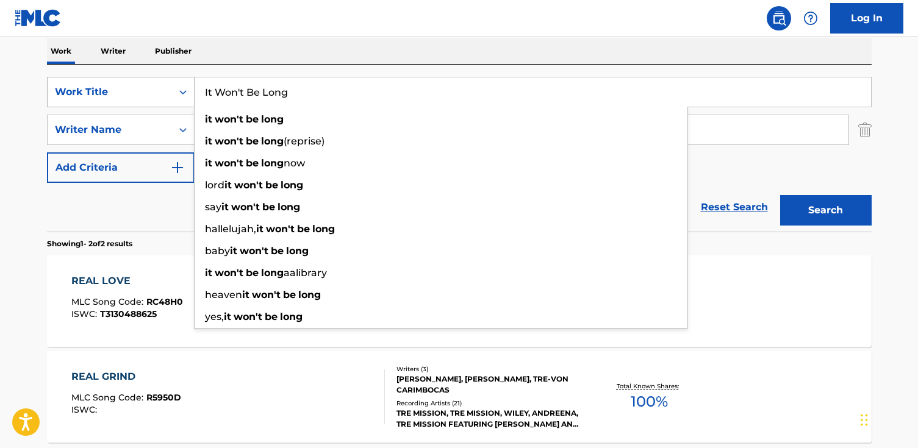
type input "It Won't Be Long"
click at [780, 195] on button "Search" at bounding box center [826, 210] width 92 height 31
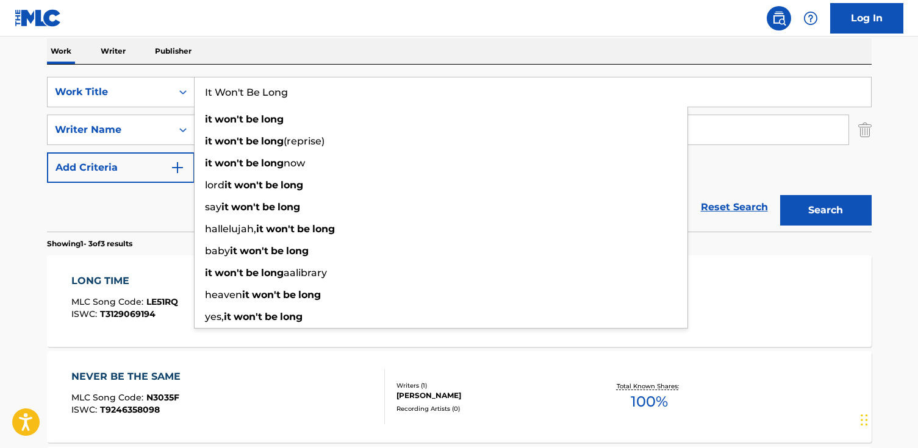
drag, startPoint x: 355, startPoint y: 136, endPoint x: 84, endPoint y: 173, distance: 274.0
click at [79, 141] on div "SearchWithCriteria6ac51ee9-09aa-40f1-b747-5ae6193ac138 Work Title It Won't Be L…" at bounding box center [459, 130] width 825 height 106
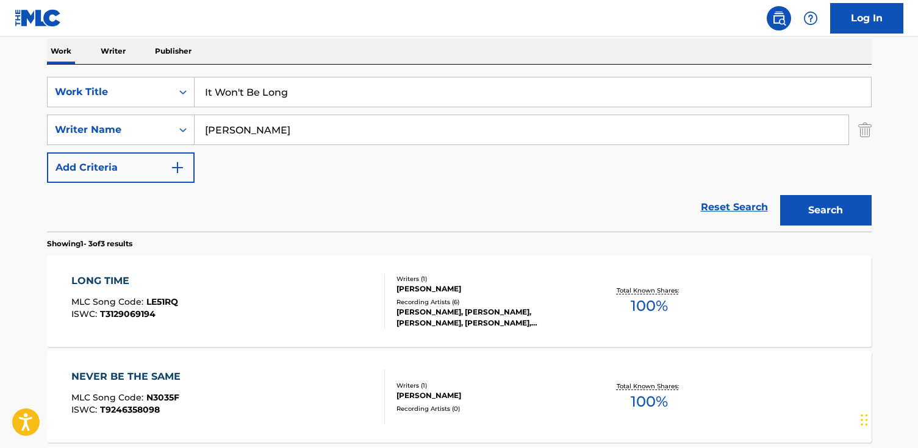
click at [113, 215] on div "Reset Search Search" at bounding box center [459, 207] width 825 height 49
drag, startPoint x: 315, startPoint y: 131, endPoint x: 65, endPoint y: 108, distance: 251.2
click at [65, 108] on div "SearchWithCriteria6ac51ee9-09aa-40f1-b747-5ae6193ac138 Work Title It Won't Be L…" at bounding box center [459, 130] width 825 height 106
paste input "[PERSON_NAME]"
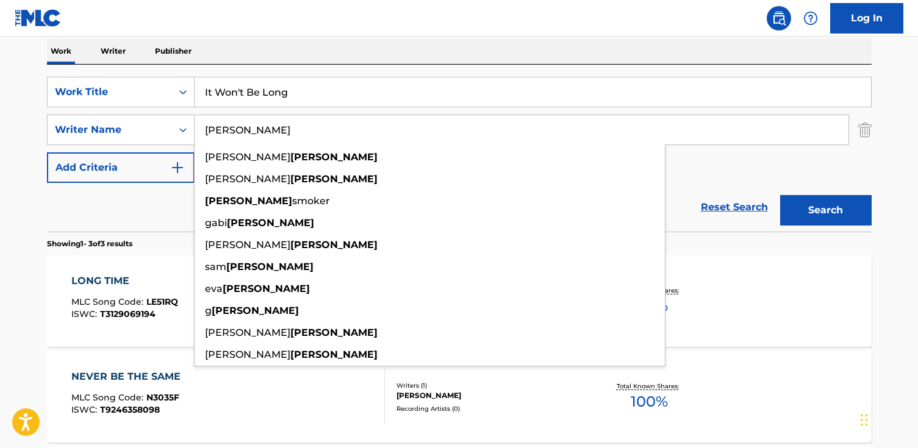
click at [780, 195] on button "Search" at bounding box center [826, 210] width 92 height 31
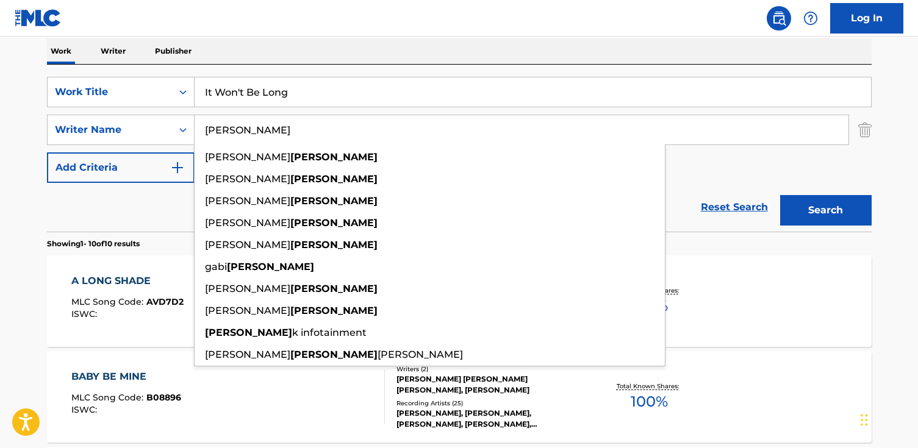
click at [201, 131] on input "[PERSON_NAME]" at bounding box center [522, 129] width 654 height 29
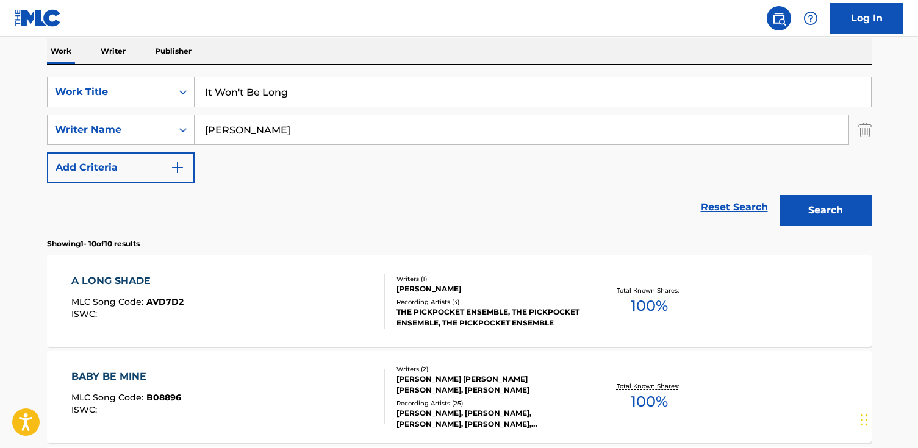
type input "[PERSON_NAME]"
click at [780, 195] on button "Search" at bounding box center [826, 210] width 92 height 31
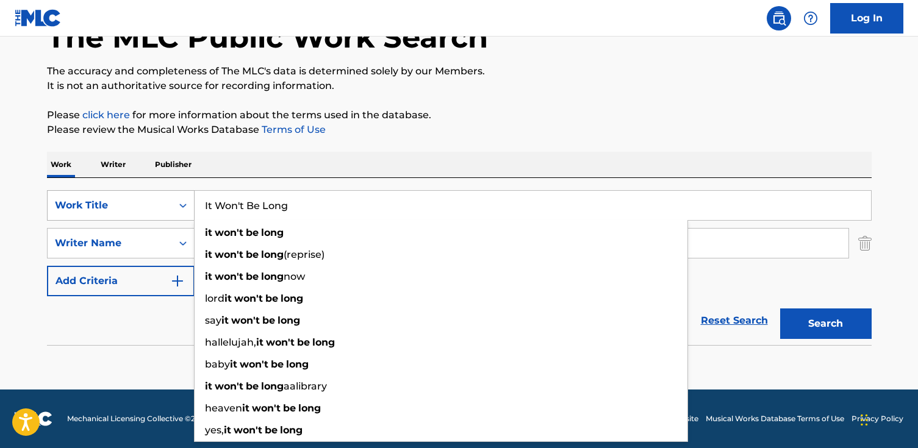
drag, startPoint x: 307, startPoint y: 203, endPoint x: 84, endPoint y: 193, distance: 224.1
click at [84, 193] on div "SearchWithCriteria6ac51ee9-09aa-40f1-b747-5ae6193ac138 Work Title It Won't Be L…" at bounding box center [459, 205] width 825 height 31
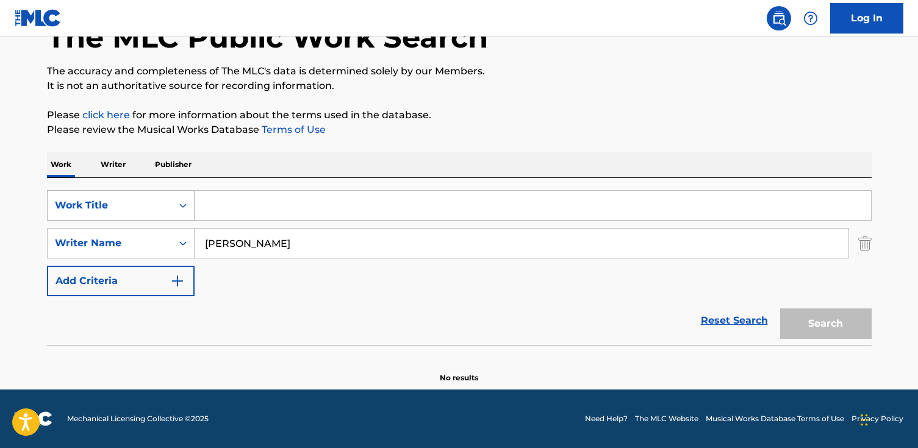
paste input "Uncle [PERSON_NAME]"
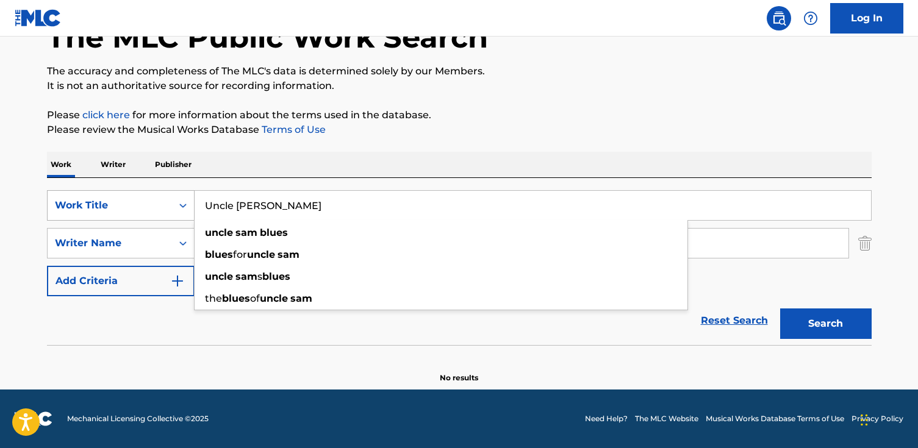
type input "Uncle [PERSON_NAME]"
click at [780, 309] on button "Search" at bounding box center [826, 324] width 92 height 31
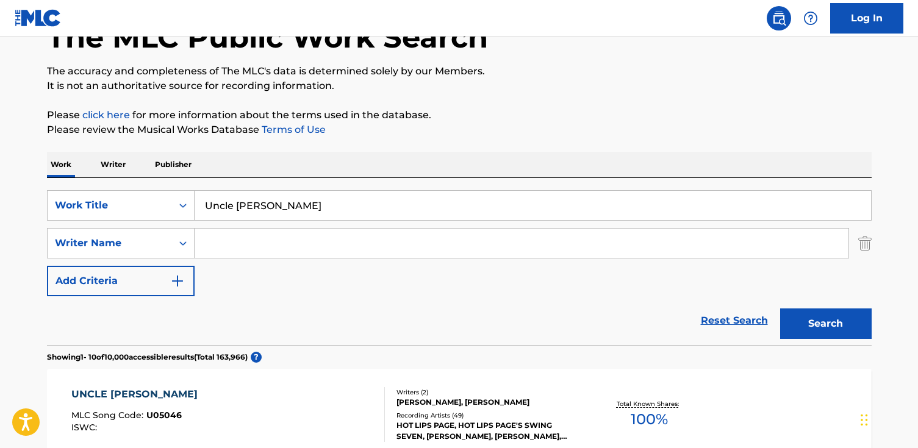
paste input "[PERSON_NAME]"
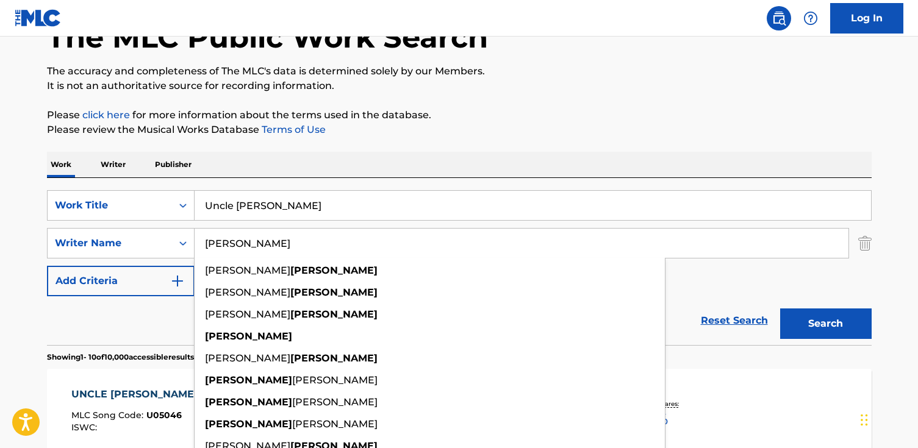
type input "[PERSON_NAME]"
click at [780, 309] on button "Search" at bounding box center [826, 324] width 92 height 31
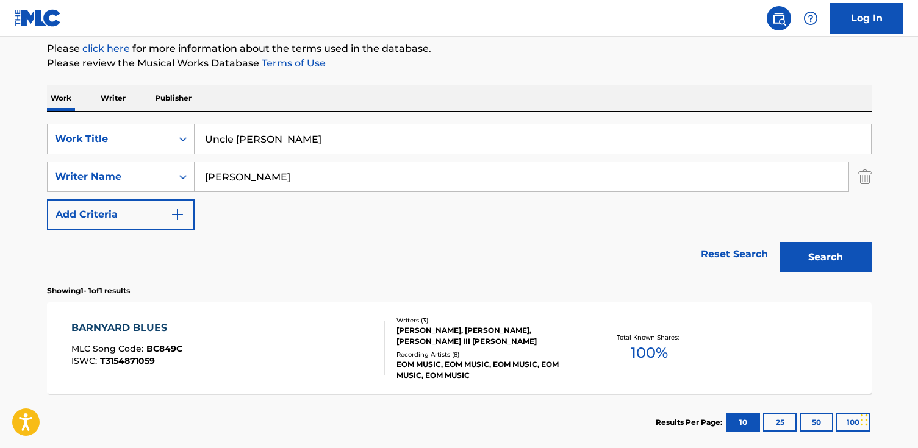
scroll to position [146, 0]
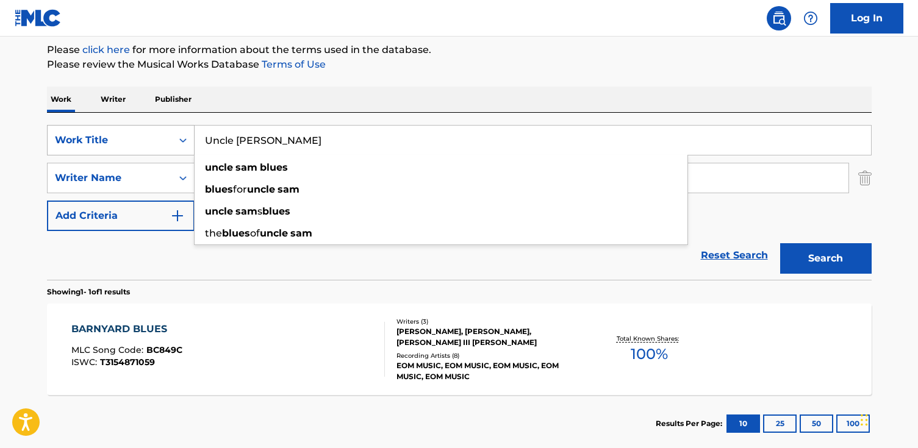
drag, startPoint x: 315, startPoint y: 142, endPoint x: 189, endPoint y: 129, distance: 126.9
click at [189, 129] on div "SearchWithCriteria6ac51ee9-09aa-40f1-b747-5ae6193ac138 Work Title Uncle [PERSON…" at bounding box center [459, 140] width 825 height 31
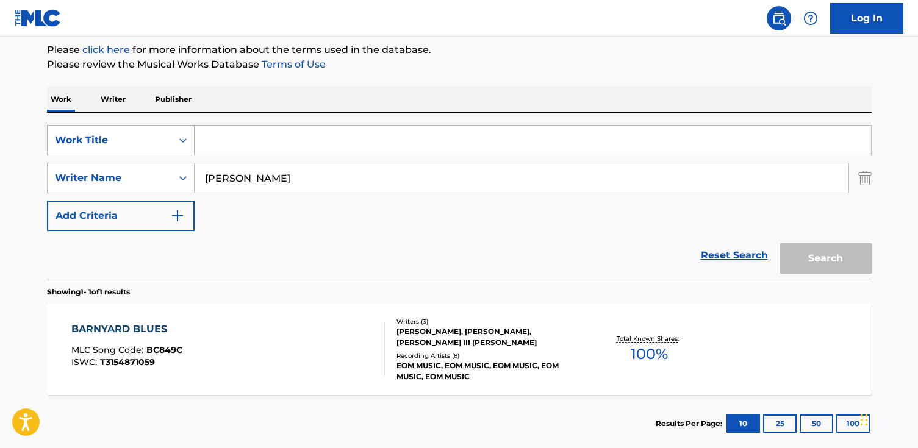
paste input "Pó Pó Pó"
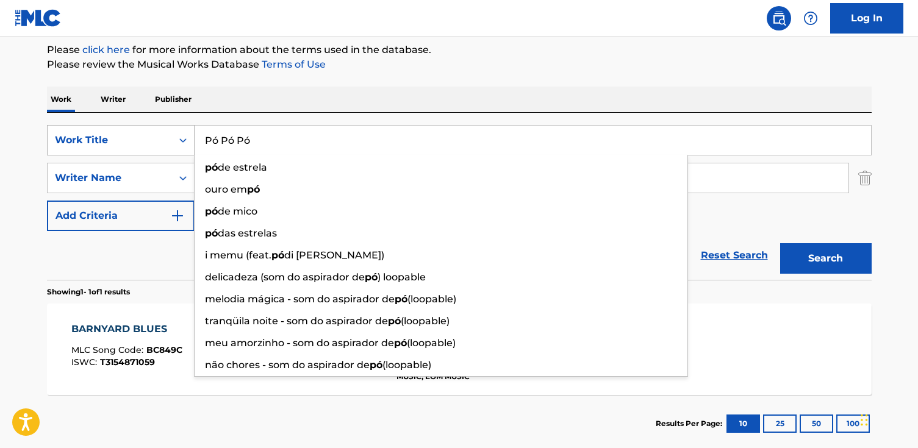
type input "Pó Pó Pó"
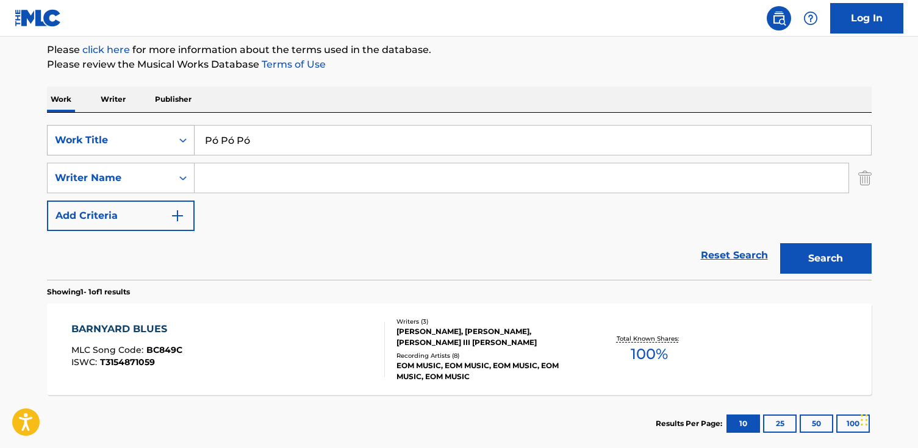
click at [780, 243] on button "Search" at bounding box center [826, 258] width 92 height 31
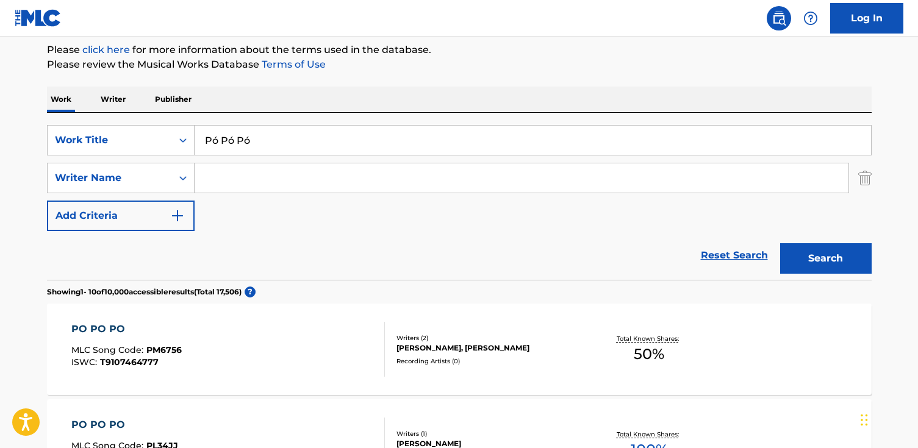
paste input "[PERSON_NAME]"
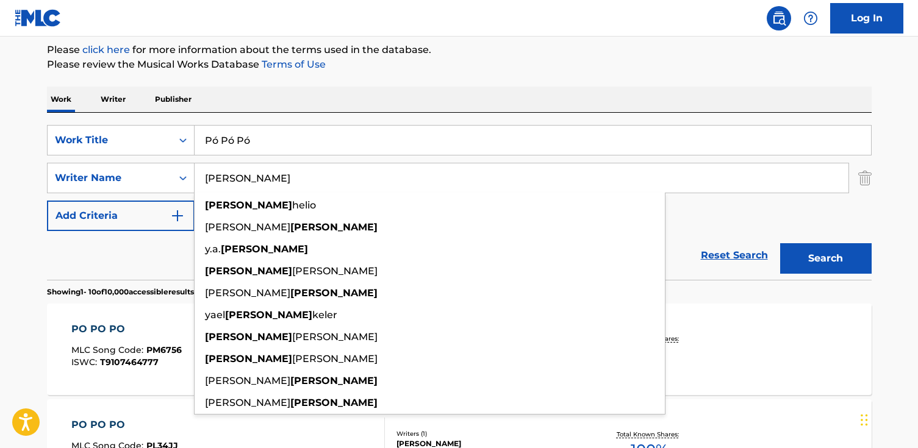
type input "[PERSON_NAME]"
click at [780, 243] on button "Search" at bounding box center [826, 258] width 92 height 31
